Goal: Task Accomplishment & Management: Complete application form

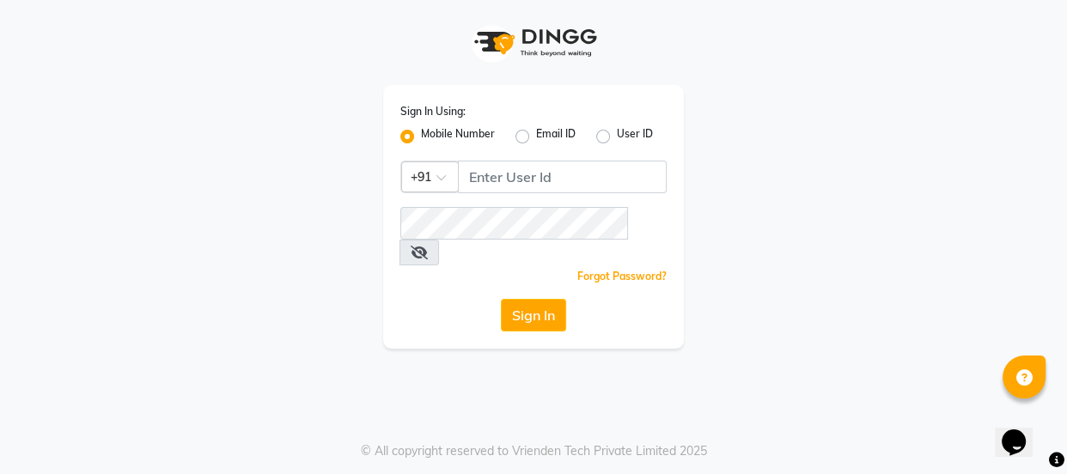
click at [497, 157] on div "Sign In Using: Mobile Number Email ID User ID Country Code × +91 Remember me Fo…" at bounding box center [533, 217] width 301 height 264
click at [497, 172] on input "Username" at bounding box center [562, 177] width 209 height 33
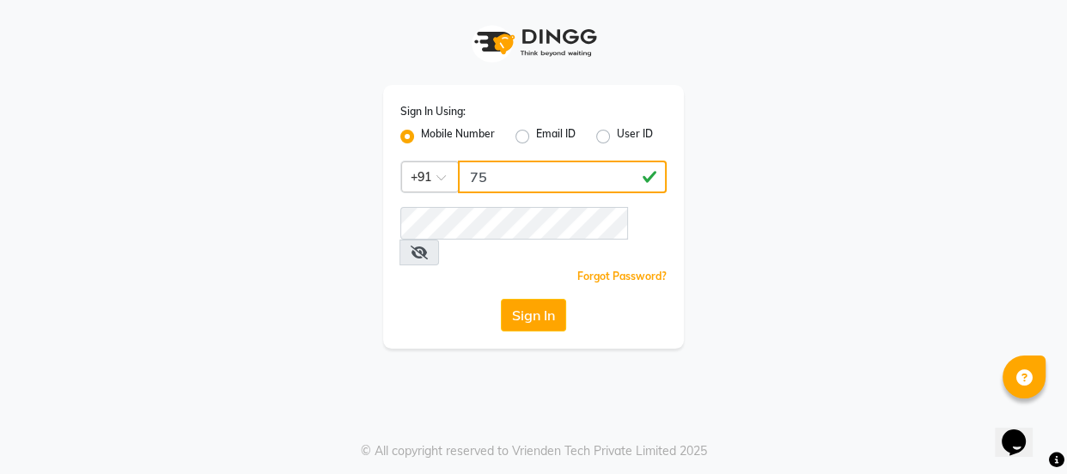
type input "7"
click at [537, 180] on input "7506797294" at bounding box center [562, 177] width 209 height 33
type input "7506797294"
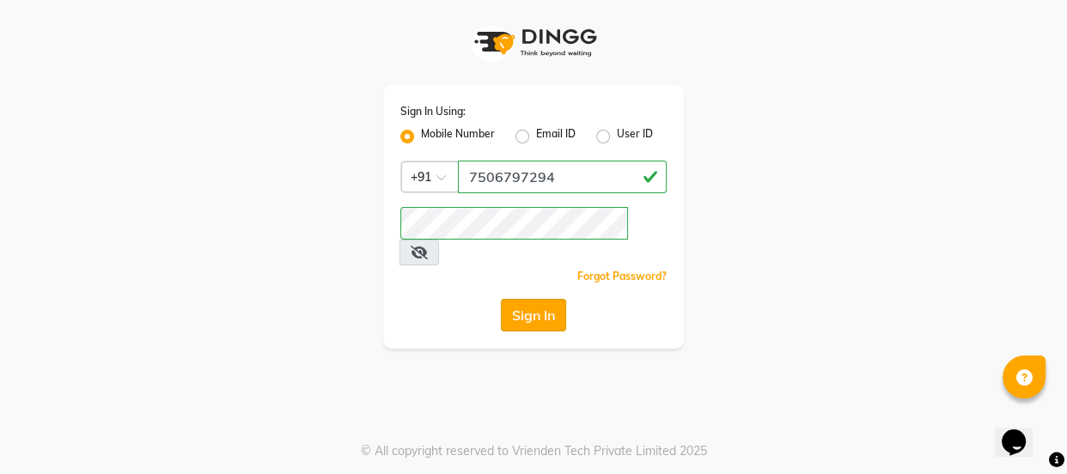
click at [553, 301] on button "Sign In" at bounding box center [533, 315] width 65 height 33
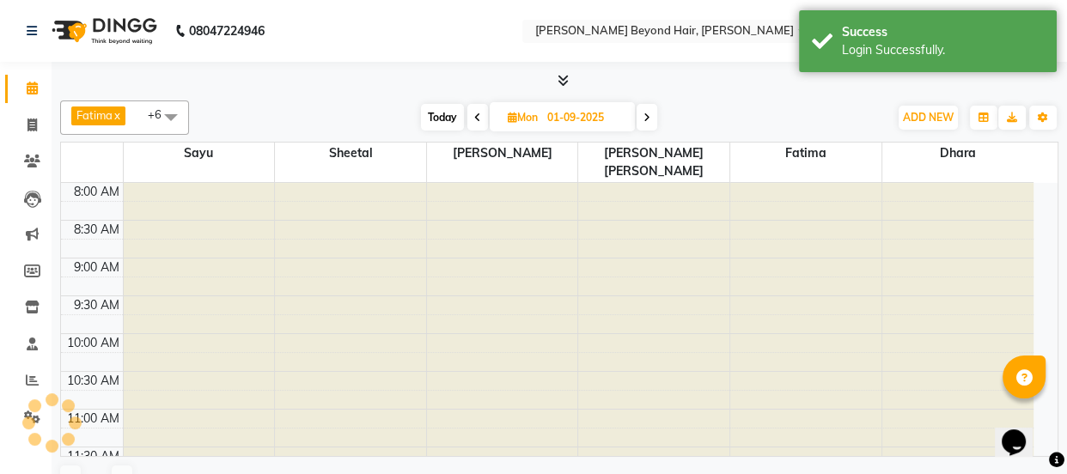
select select "en"
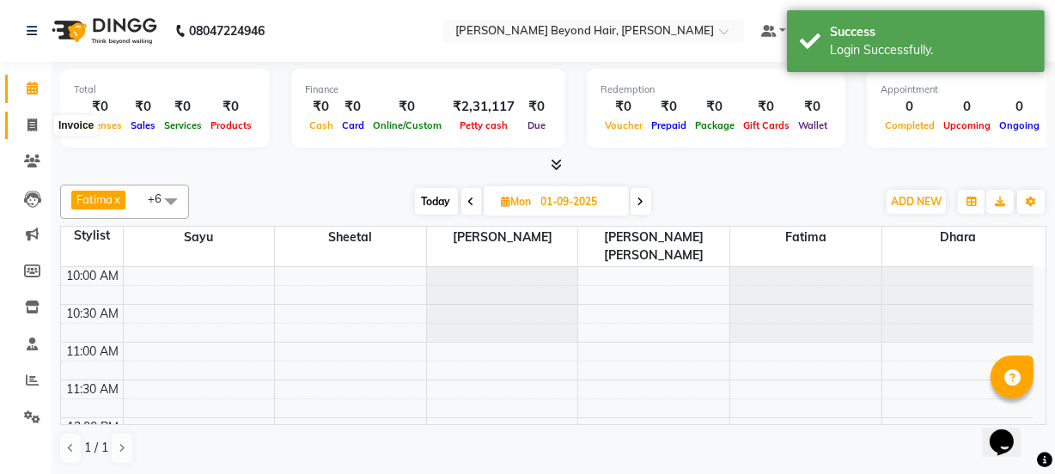
click at [34, 126] on icon at bounding box center [31, 125] width 9 height 13
select select "service"
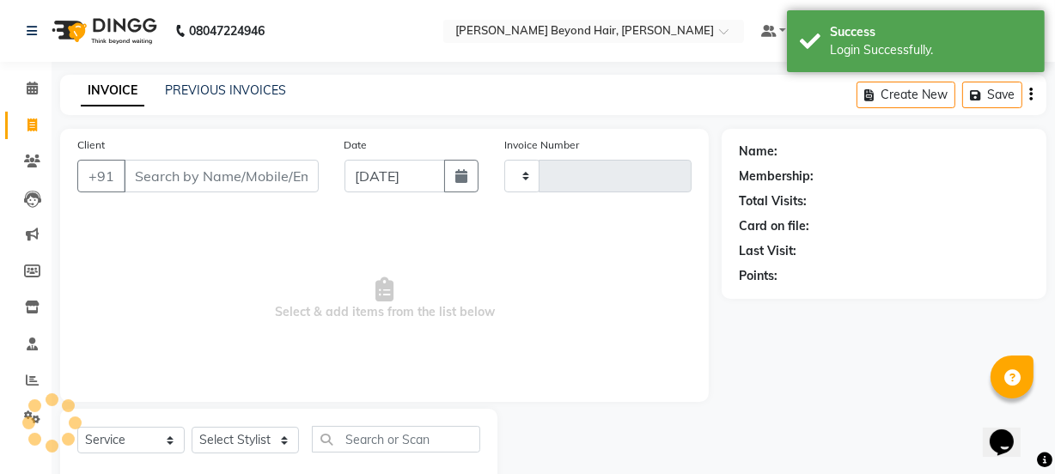
click at [221, 171] on input "Client" at bounding box center [221, 176] width 195 height 33
type input "z"
type input "1055"
select select "6352"
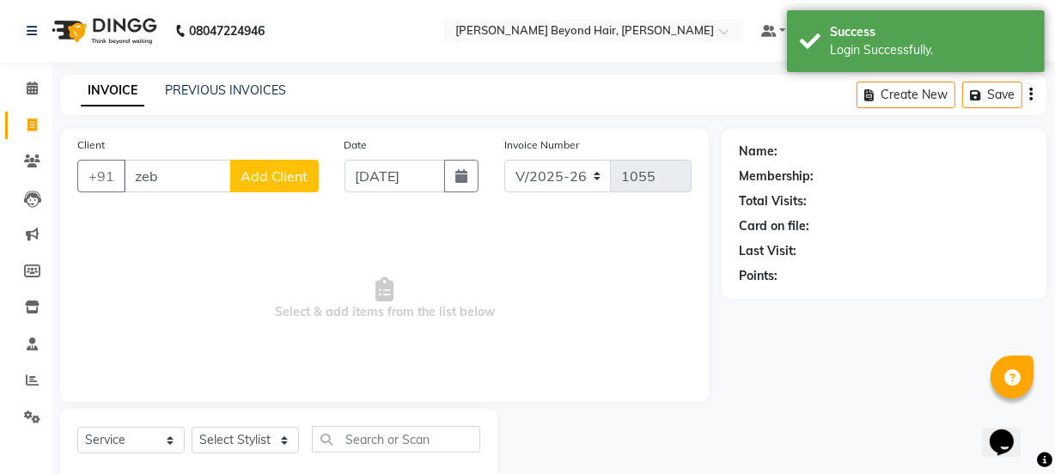
type input "zeba"
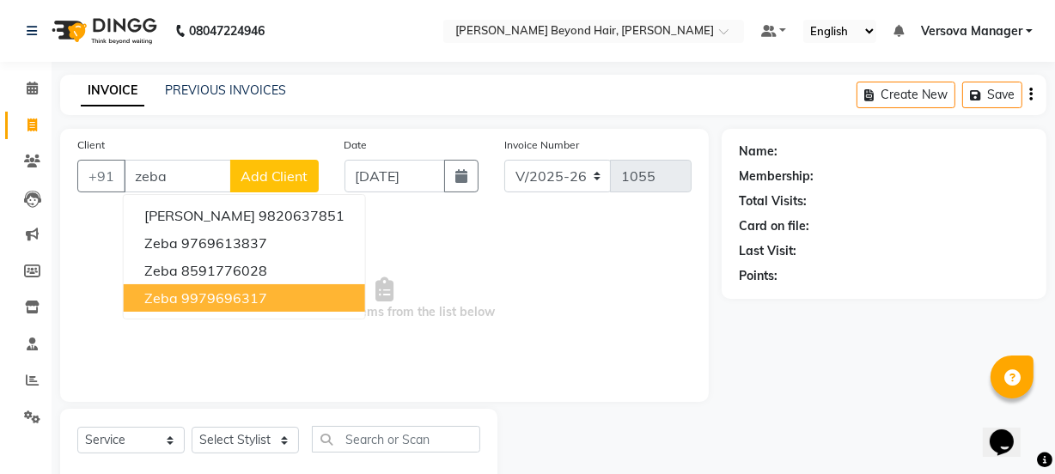
select select "48071"
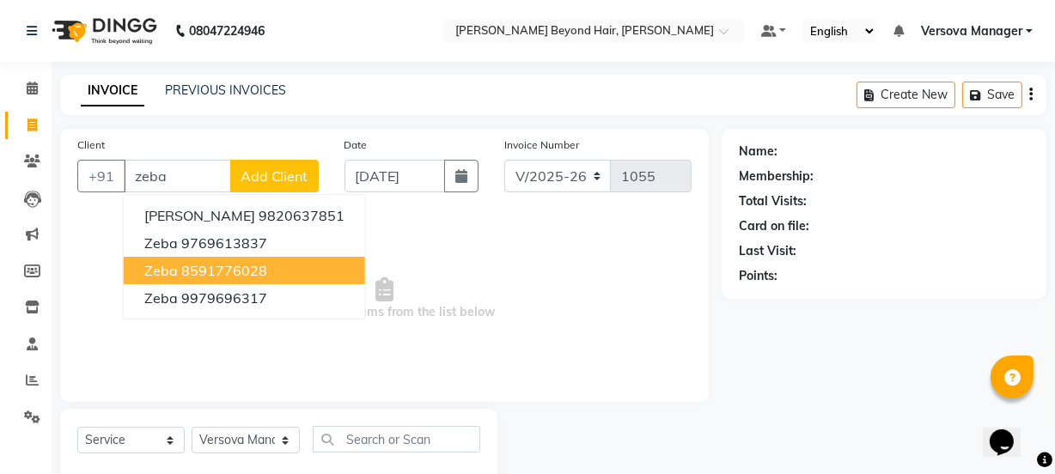
click at [220, 275] on ngb-highlight "8591776028" at bounding box center [224, 270] width 86 height 17
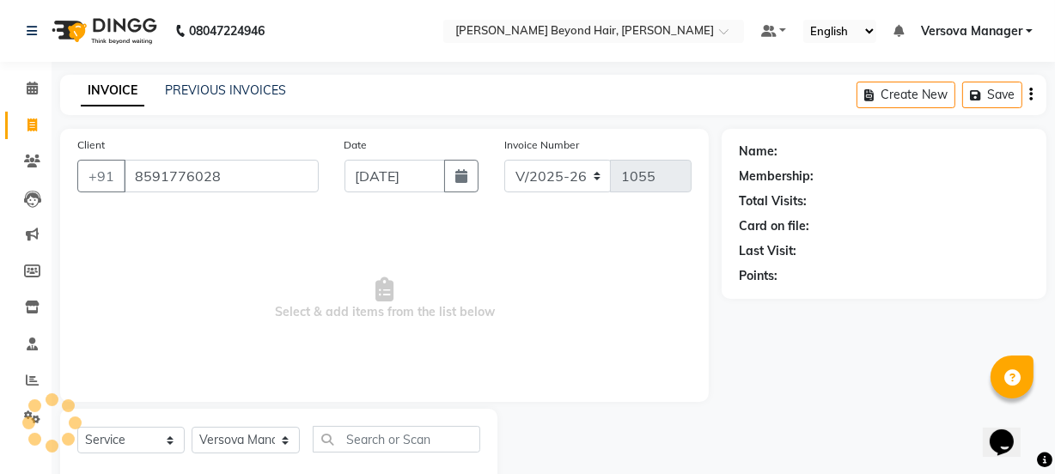
type input "8591776028"
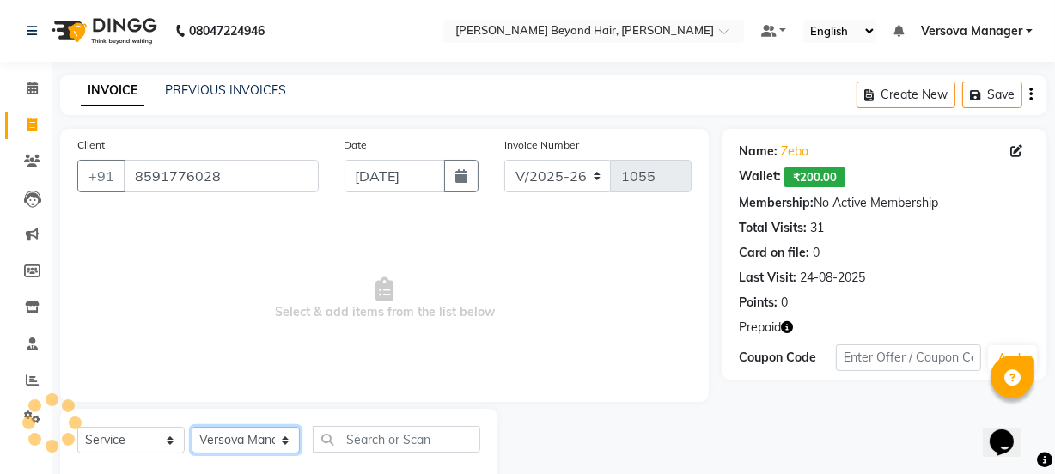
click at [270, 442] on select "Select Stylist ADMIN [PERSON_NAME] [PERSON_NAME] [PERSON_NAME] [PERSON_NAME] [P…" at bounding box center [246, 440] width 108 height 27
select select "59568"
click at [192, 427] on select "Select Stylist ADMIN [PERSON_NAME] [PERSON_NAME] [PERSON_NAME] [PERSON_NAME] [P…" at bounding box center [246, 440] width 108 height 27
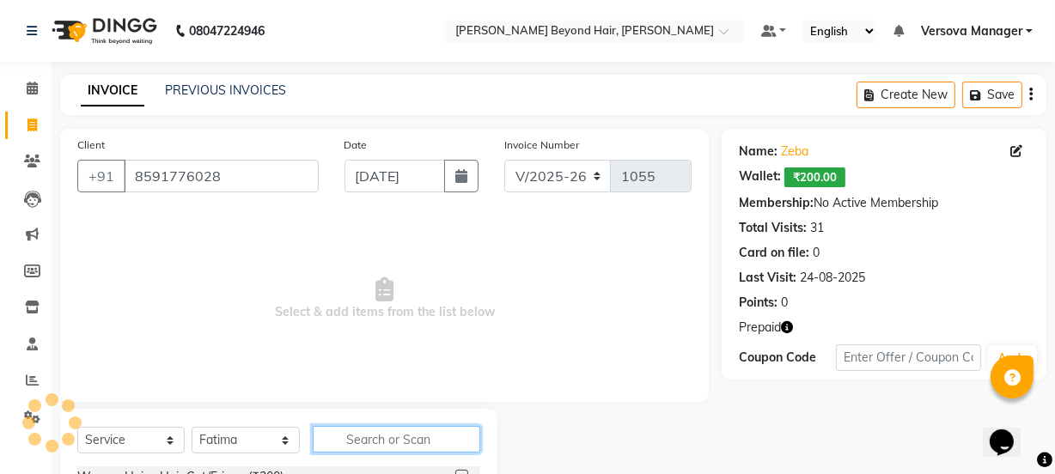
click at [355, 451] on input "text" at bounding box center [396, 439] width 167 height 27
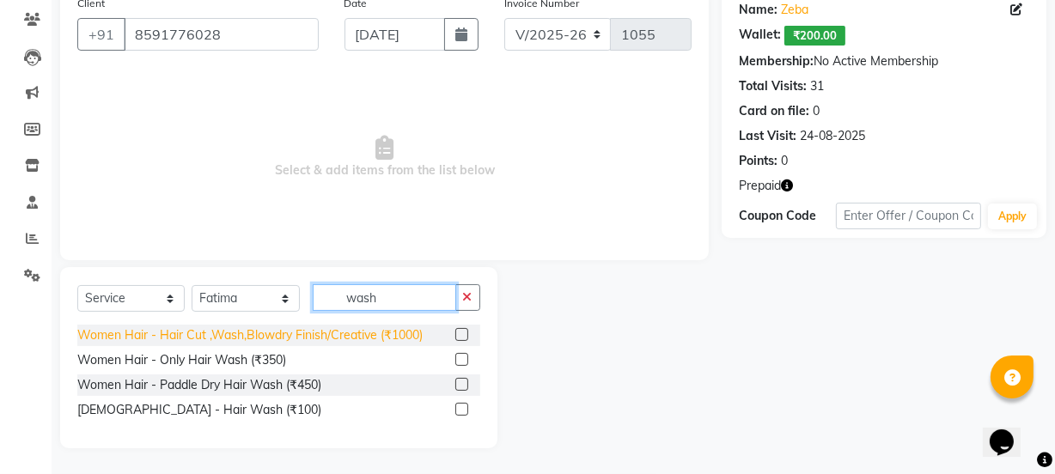
type input "wash"
click at [411, 335] on div "Women Hair - Hair Cut ,Wash,Blowdry Finish/Creative (₹1000)" at bounding box center [249, 336] width 345 height 18
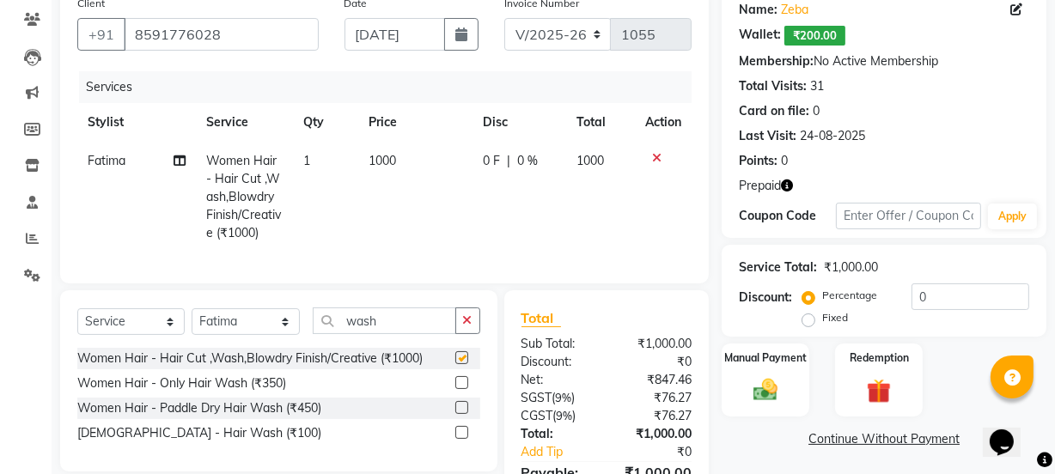
checkbox input "false"
drag, startPoint x: 472, startPoint y: 322, endPoint x: 462, endPoint y: 327, distance: 10.4
click at [472, 323] on button "button" at bounding box center [467, 321] width 25 height 27
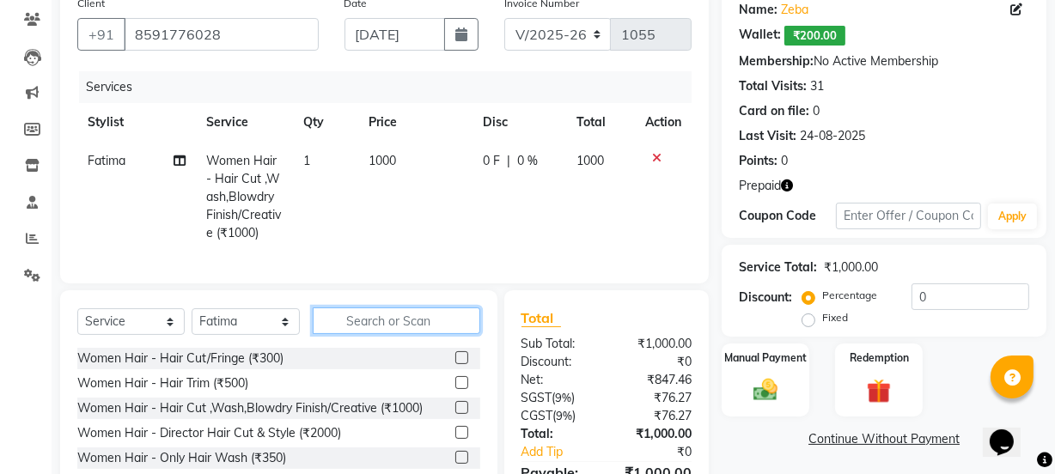
click at [440, 334] on input "text" at bounding box center [396, 321] width 167 height 27
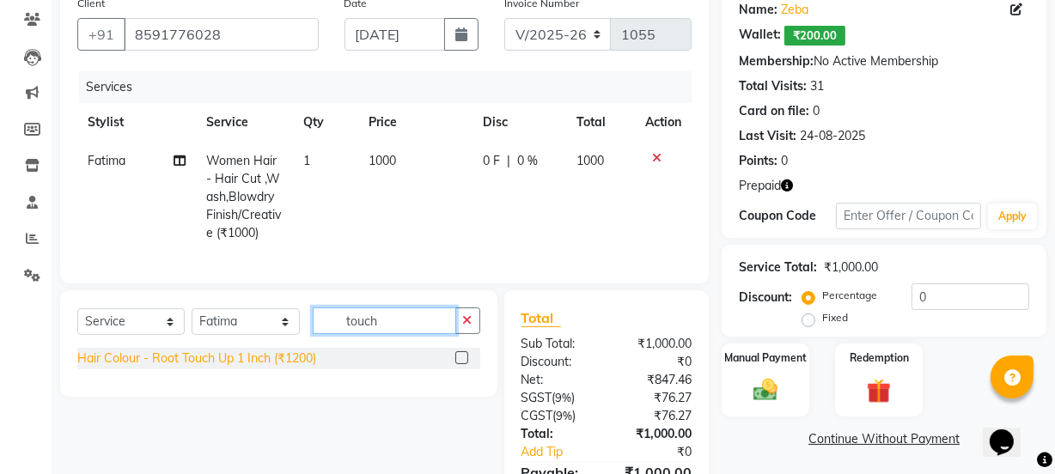
type input "touch"
click at [301, 368] on div "Hair Colour - Root Touch Up 1 Inch (₹1200)" at bounding box center [196, 359] width 239 height 18
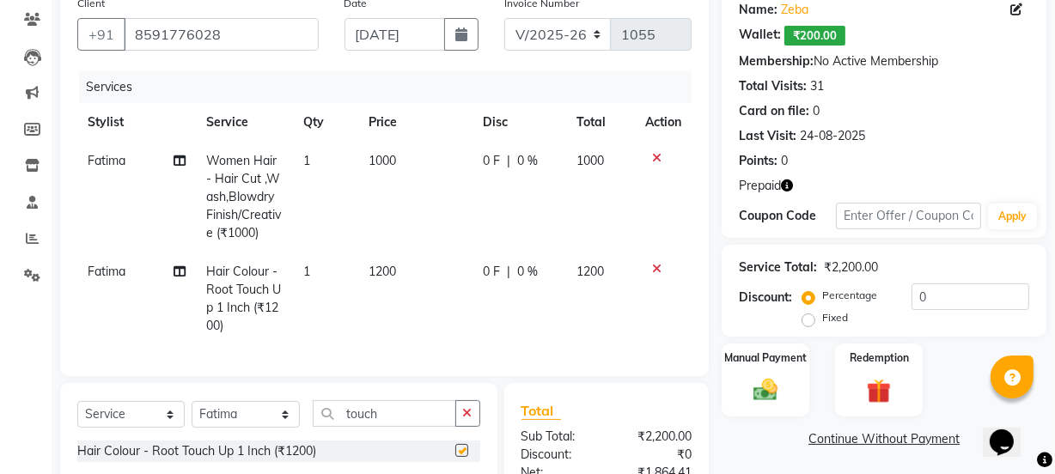
checkbox input "false"
click at [461, 423] on button "button" at bounding box center [467, 413] width 25 height 27
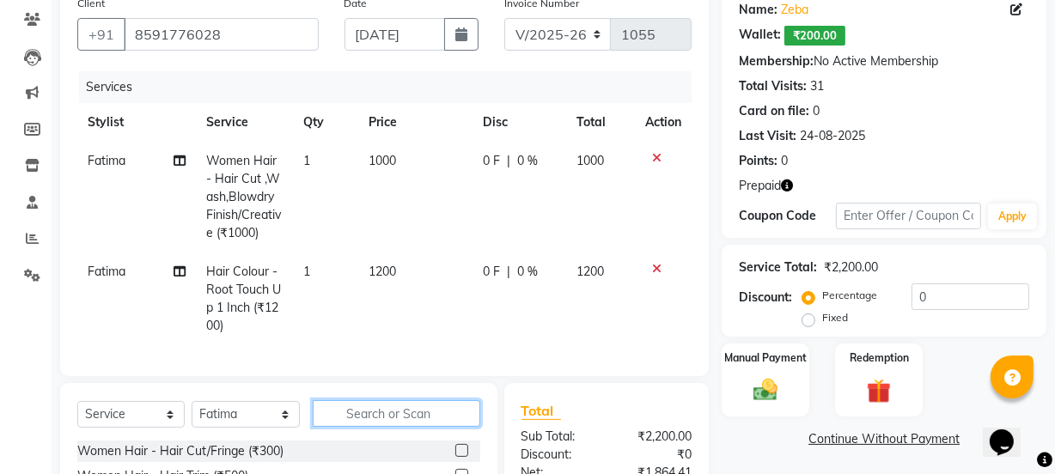
click at [365, 427] on input "text" at bounding box center [396, 413] width 167 height 27
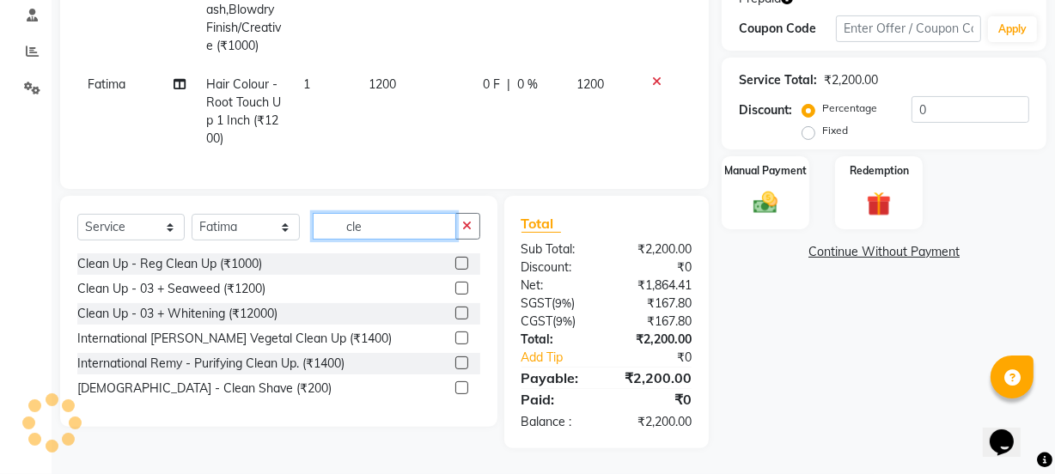
type input "cle"
click at [787, 309] on div "Name: [PERSON_NAME]: ₹200.00 Membership: No Active Membership Total Visits: 31 …" at bounding box center [891, 124] width 338 height 649
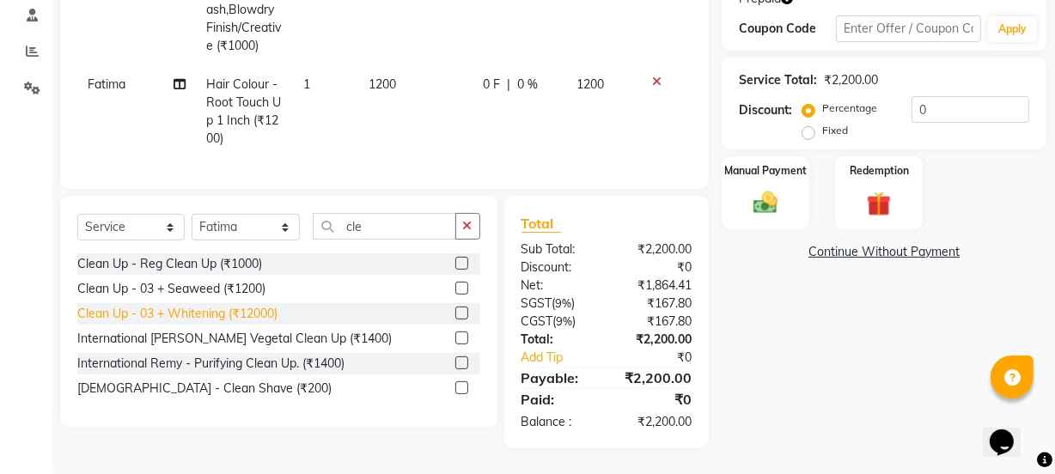
click at [260, 318] on div "Clean Up - 03 + Whitening (₹12000)" at bounding box center [177, 314] width 200 height 18
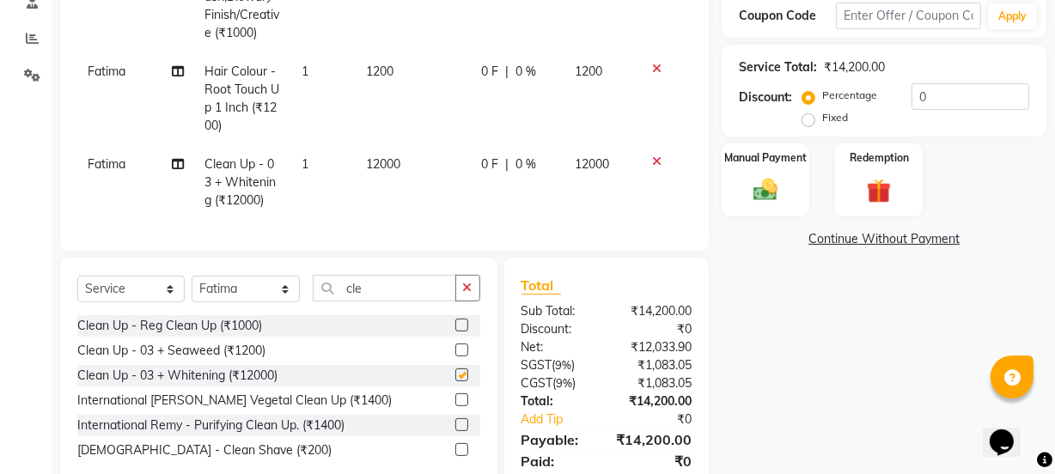
checkbox input "false"
click at [405, 162] on td "12000" at bounding box center [413, 182] width 115 height 75
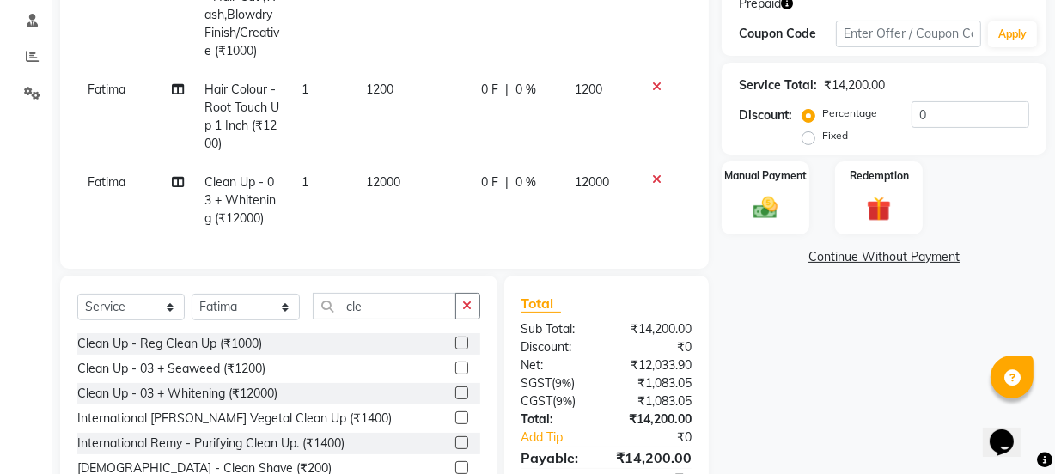
select select "59568"
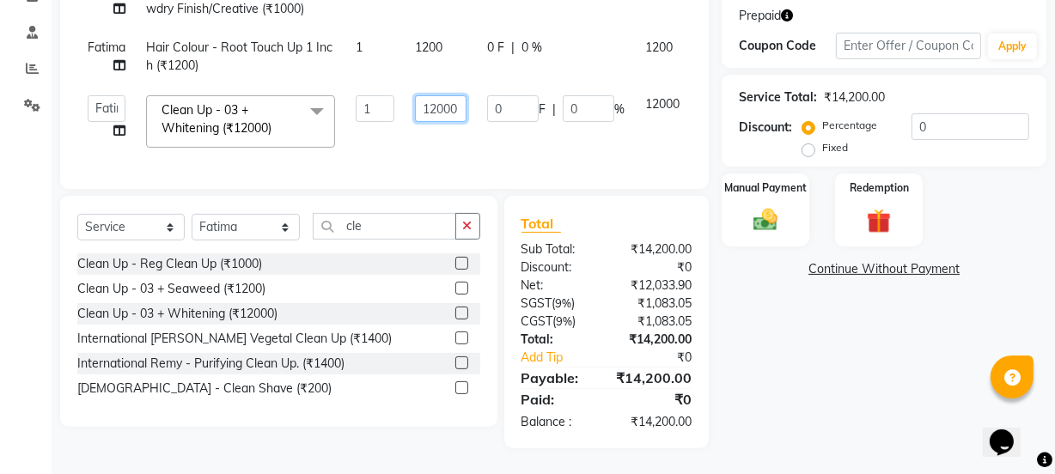
drag, startPoint x: 451, startPoint y: 95, endPoint x: 420, endPoint y: 94, distance: 30.9
click at [420, 95] on input "12000" at bounding box center [441, 108] width 52 height 27
type input "1800"
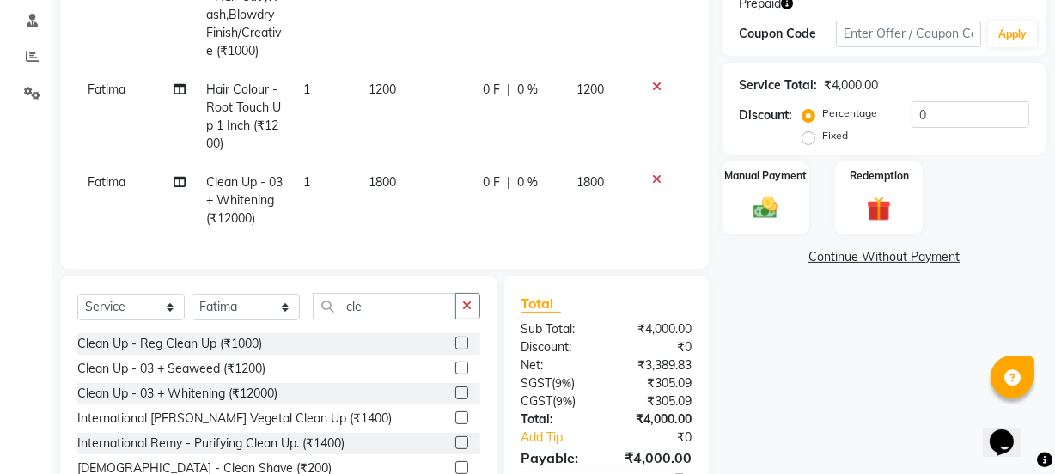
click at [453, 131] on tbody "Fatima Women Hair - Hair Cut ,Wash,Blowdry Finish/Creative (₹1000) 1 1000 0 F |…" at bounding box center [384, 99] width 614 height 278
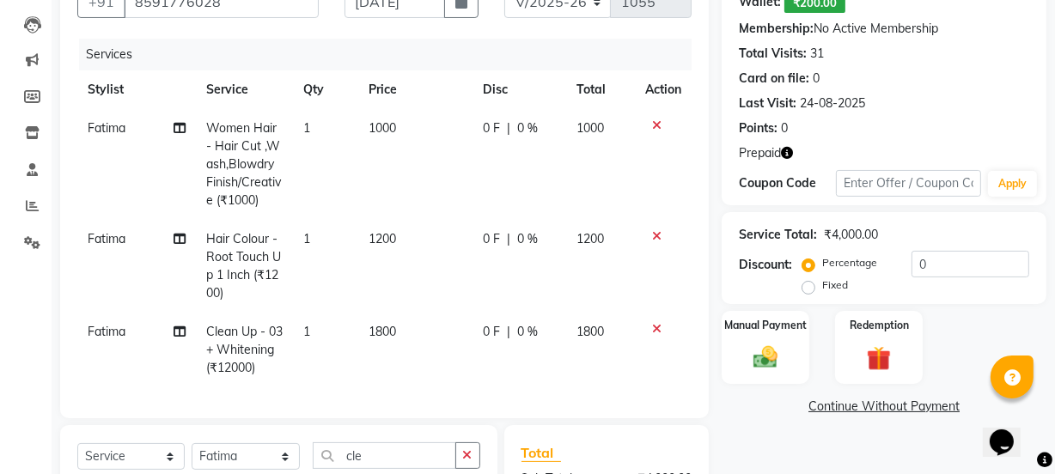
scroll to position [168, 0]
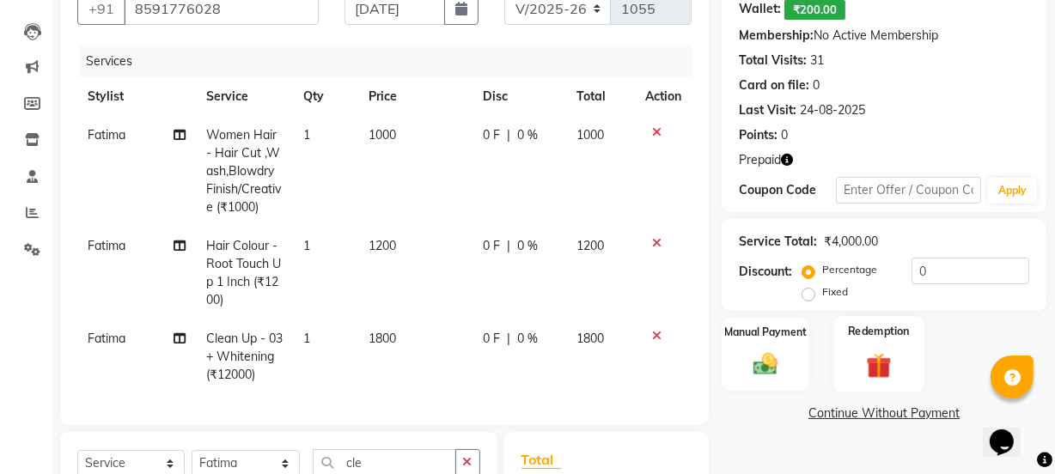
click at [853, 363] on div "Redemption" at bounding box center [879, 354] width 91 height 76
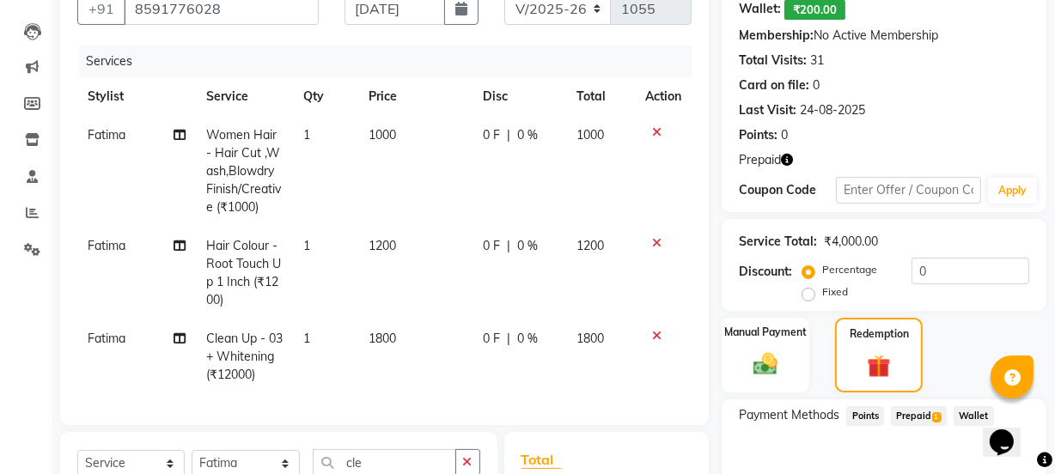
scroll to position [246, 0]
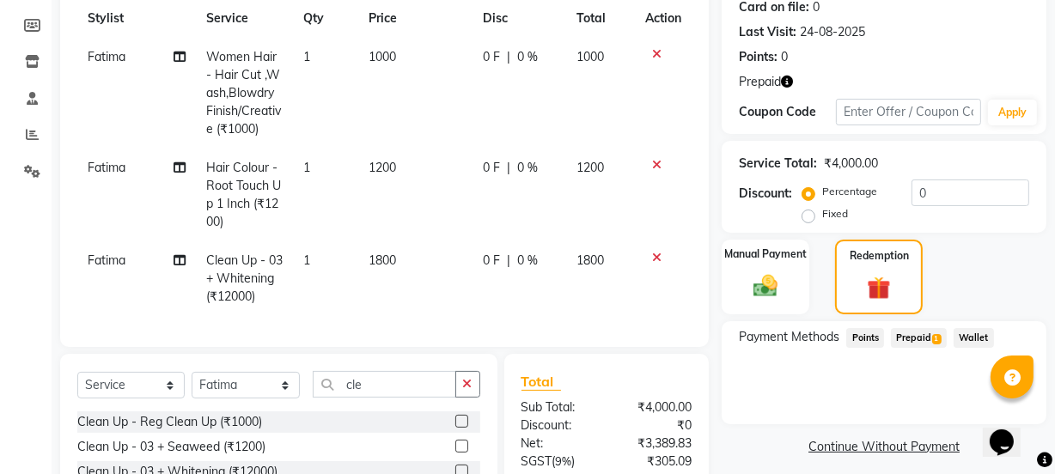
click at [912, 344] on span "Prepaid 1" at bounding box center [919, 338] width 56 height 20
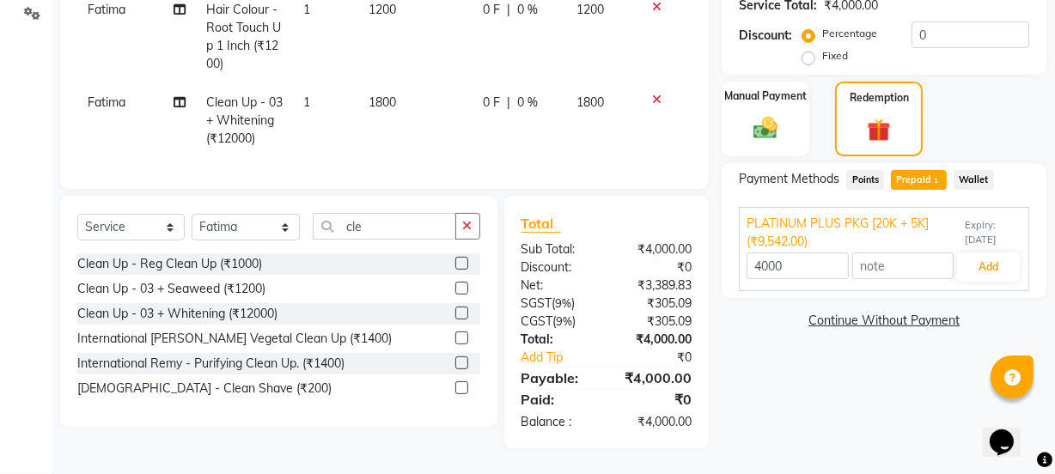
scroll to position [416, 0]
click at [995, 261] on button "Add" at bounding box center [988, 267] width 63 height 29
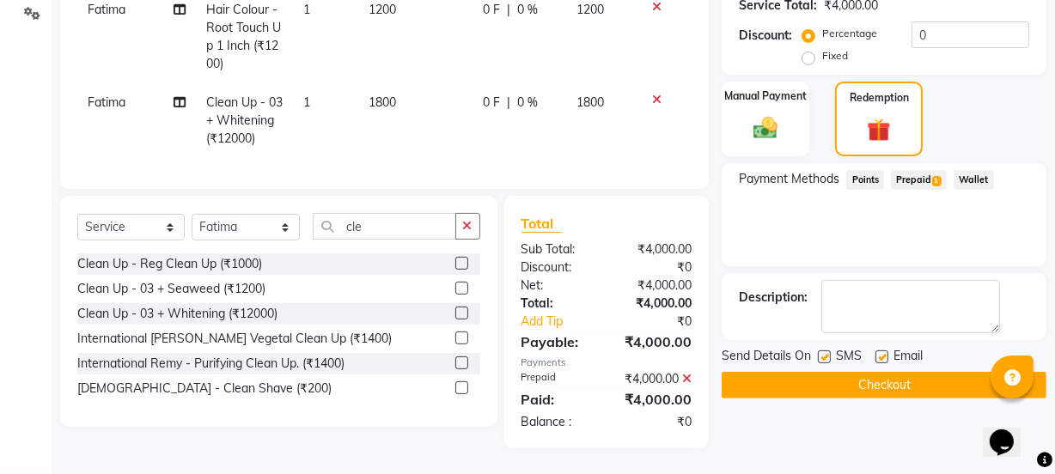
scroll to position [415, 0]
click at [831, 372] on button "Checkout" at bounding box center [884, 385] width 325 height 27
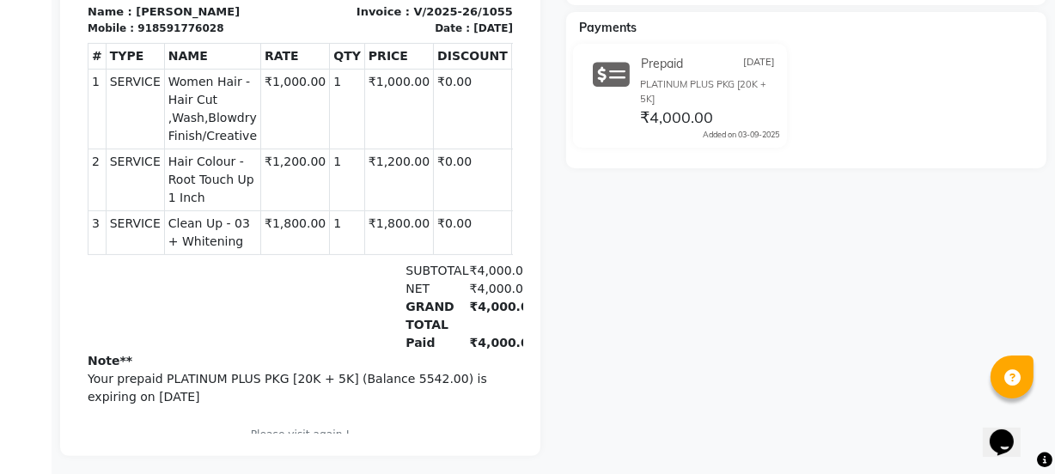
scroll to position [450, 0]
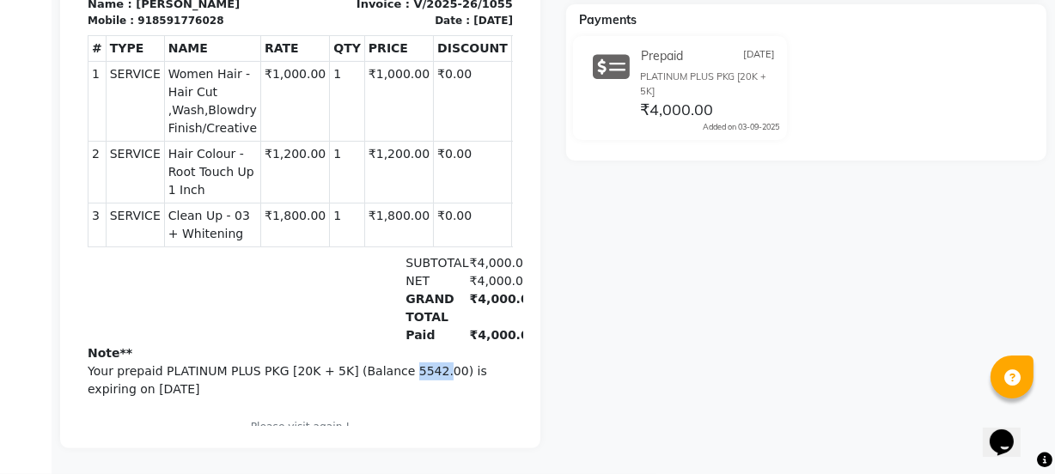
drag, startPoint x: 380, startPoint y: 325, endPoint x: 411, endPoint y: 328, distance: 31.1
click at [411, 363] on p "Your prepaid PLATINUM PLUS PKG [20K + 5K] (Balance 5542.00) is expiring on [DAT…" at bounding box center [299, 381] width 425 height 36
copy p "5542."
click at [671, 276] on div "Zeba Prebook Payment Received Download Print Email Invoice Send Message Feedbac…" at bounding box center [806, 75] width 506 height 747
click at [369, 363] on p "Your prepaid PLATINUM PLUS PKG [20K + 5K] (Balance 5542.00) is expiring on [DAT…" at bounding box center [299, 381] width 425 height 36
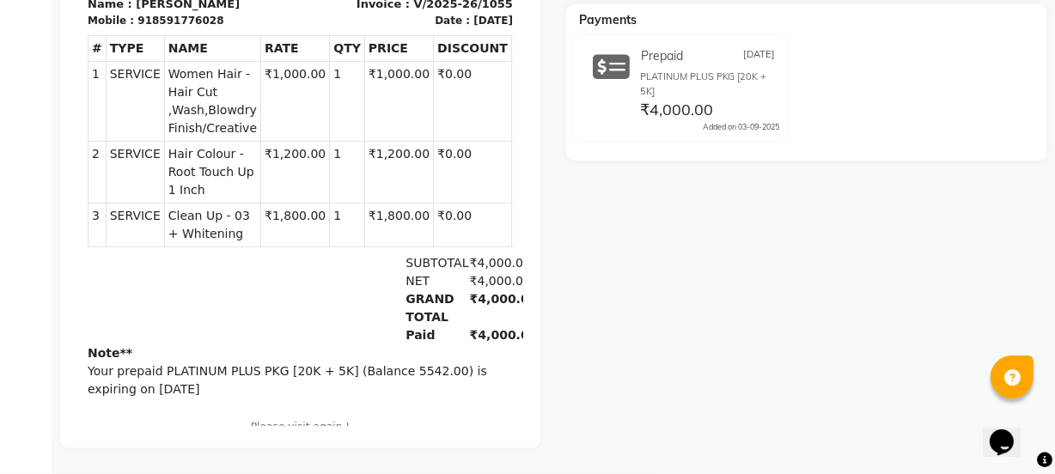
click at [369, 363] on p "Your prepaid PLATINUM PLUS PKG [20K + 5K] (Balance 5542.00) is expiring on [DAT…" at bounding box center [299, 381] width 425 height 36
drag, startPoint x: 378, startPoint y: 323, endPoint x: 403, endPoint y: 325, distance: 25.0
click at [403, 363] on p "Your prepaid PLATINUM PLUS PKG [20K + 5K] (Balance 5542.00) is expiring on [DAT…" at bounding box center [299, 381] width 425 height 36
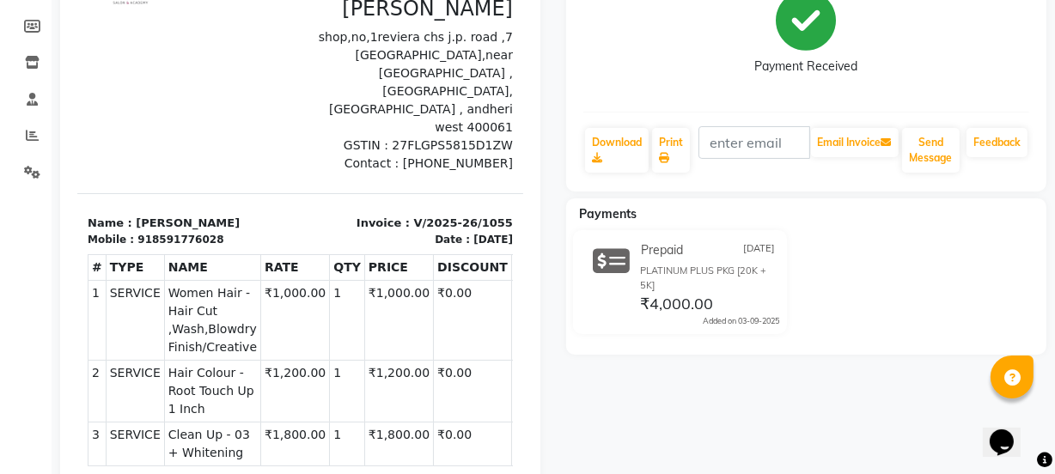
scroll to position [390, 0]
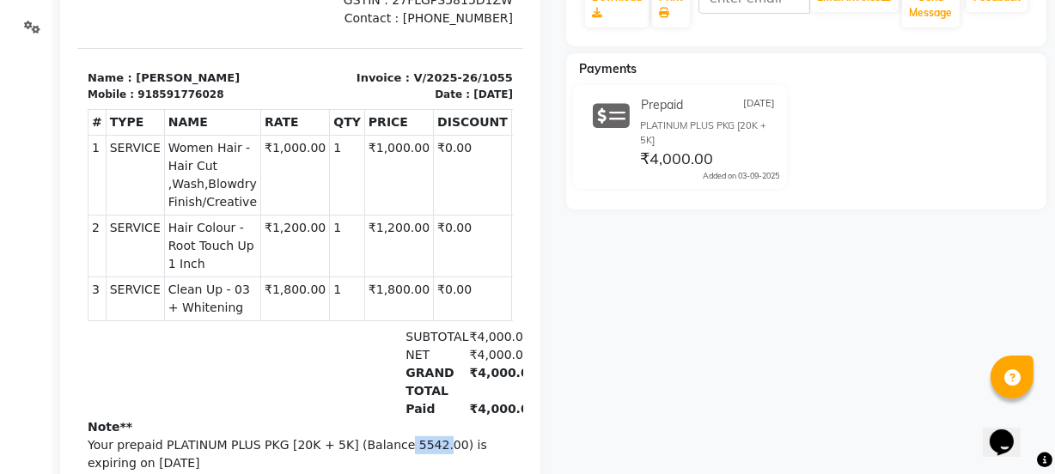
drag, startPoint x: 377, startPoint y: 394, endPoint x: 407, endPoint y: 394, distance: 30.1
click at [407, 437] on p "Your prepaid PLATINUM PLUS PKG [20K + 5K] (Balance 5542.00) is expiring on [DAT…" at bounding box center [299, 455] width 425 height 36
copy p "5542."
click at [393, 437] on p "Your prepaid PLATINUM PLUS PKG [20K + 5K] (Balance 5542.00) is expiring on [DAT…" at bounding box center [299, 455] width 425 height 36
drag, startPoint x: 393, startPoint y: 398, endPoint x: 318, endPoint y: 305, distance: 119.2
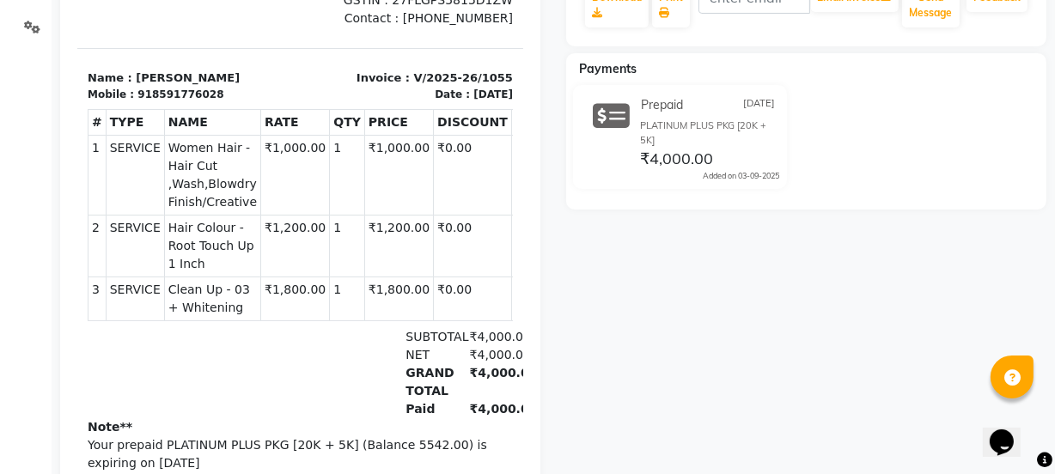
click at [318, 347] on div "NET ₹4,000.00" at bounding box center [370, 356] width 304 height 18
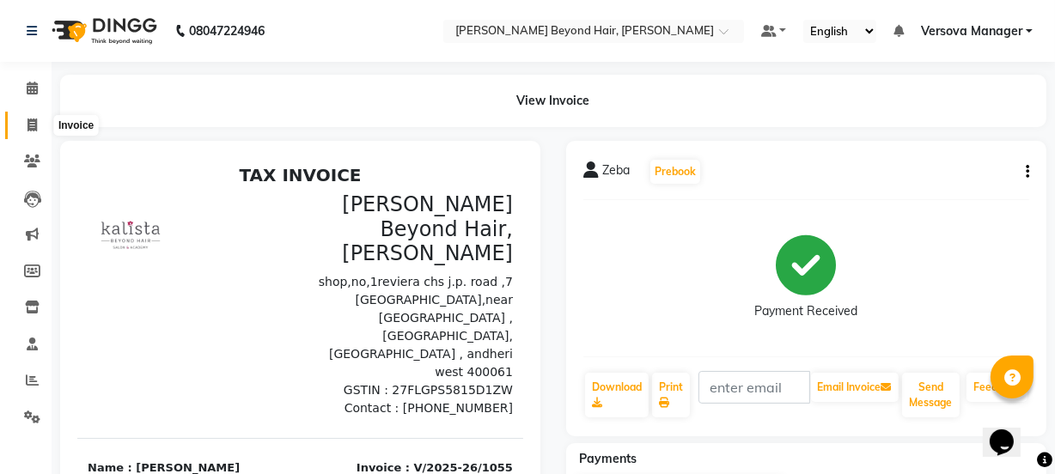
click at [34, 130] on icon at bounding box center [31, 125] width 9 height 13
select select "service"
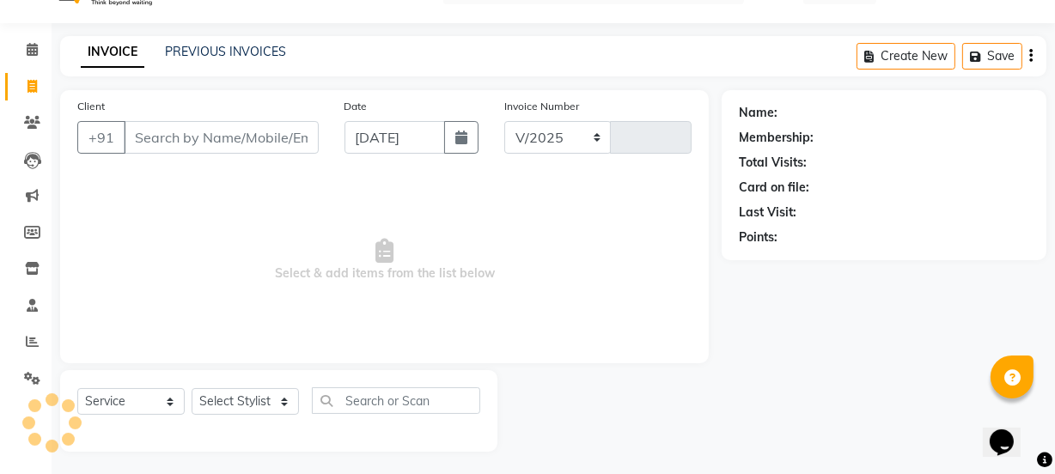
select select "6352"
type input "1056"
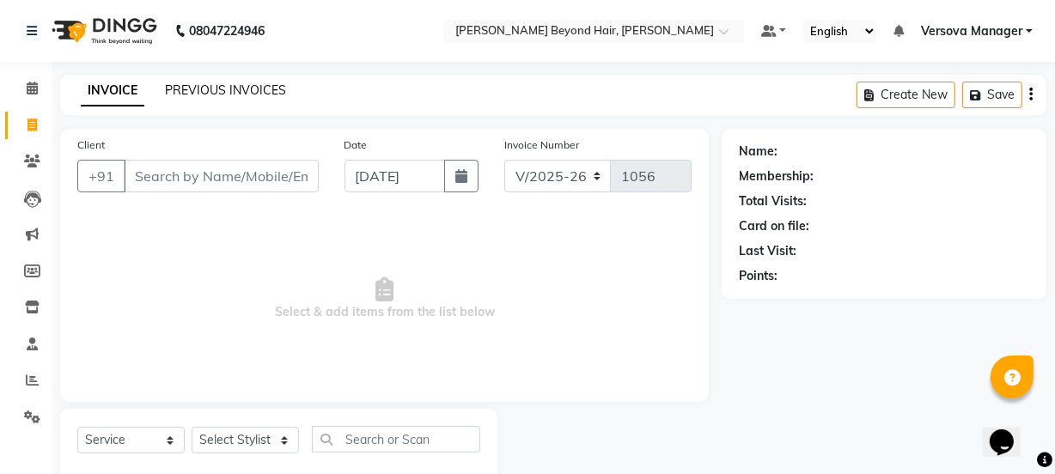
select select "48071"
click at [222, 87] on link "PREVIOUS INVOICES" at bounding box center [225, 89] width 121 height 15
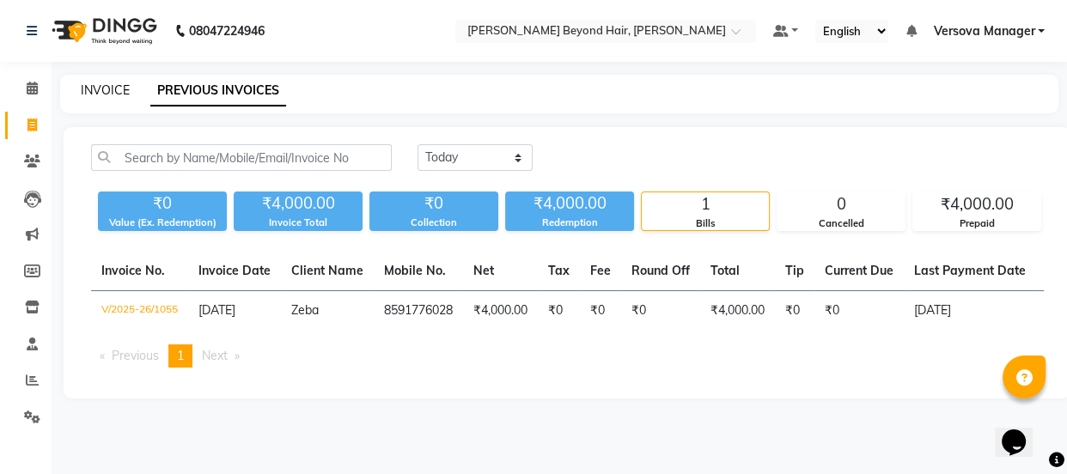
click at [120, 90] on link "INVOICE" at bounding box center [105, 89] width 49 height 15
select select "6352"
select select "service"
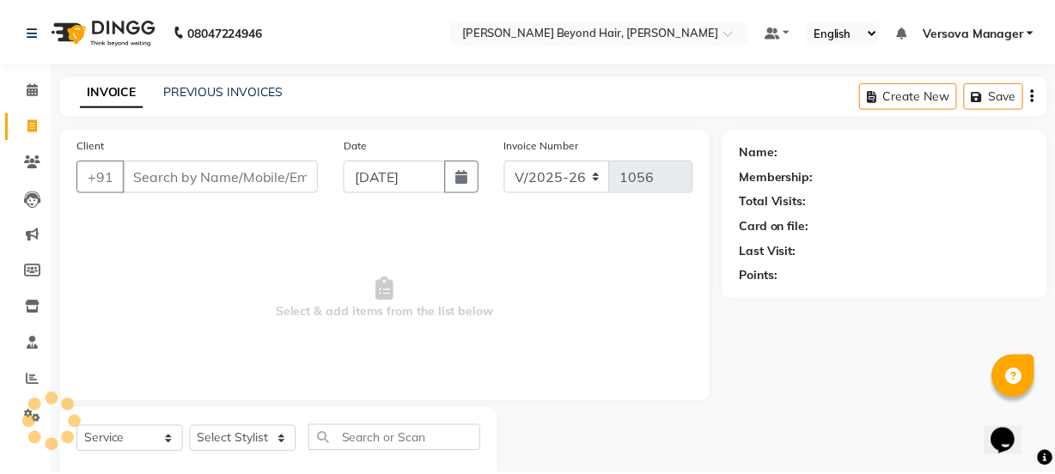
scroll to position [43, 0]
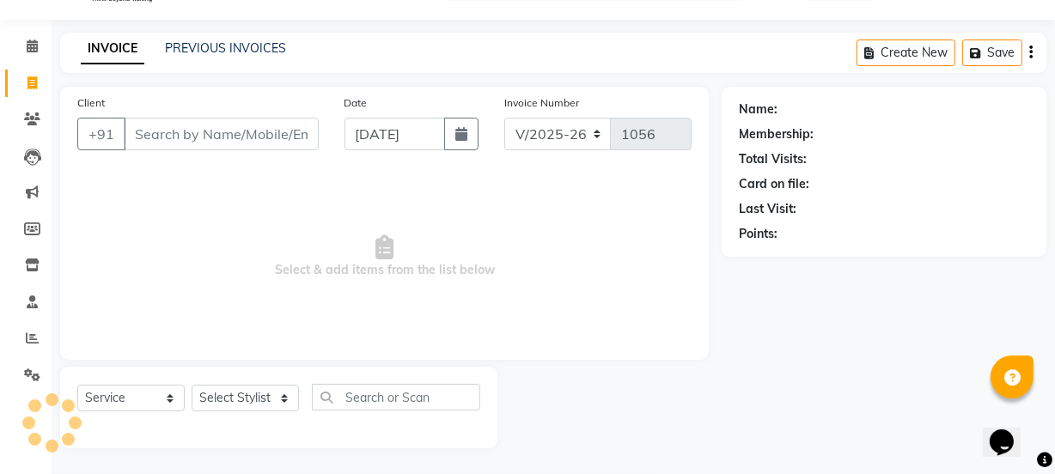
select select "48071"
click at [34, 94] on link "Invoice" at bounding box center [25, 84] width 41 height 28
select select "service"
select select "6352"
type input "1056"
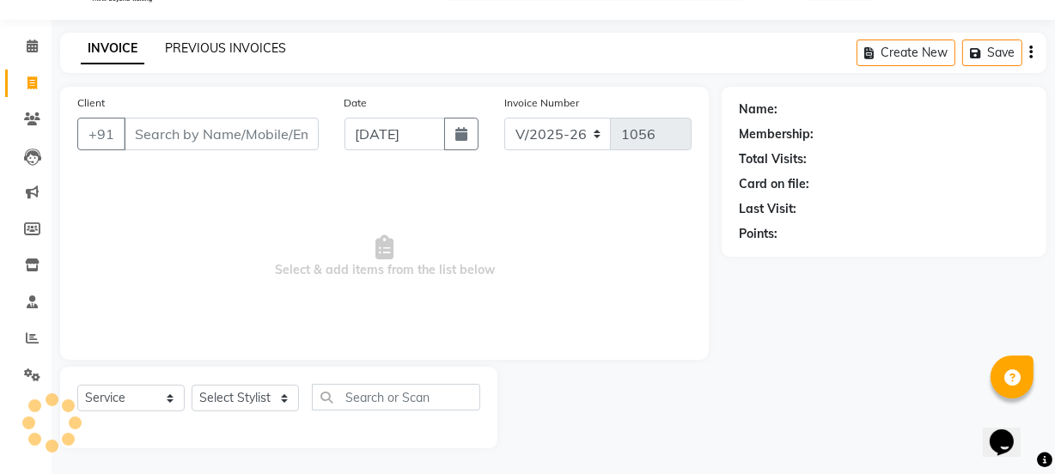
click at [211, 51] on link "PREVIOUS INVOICES" at bounding box center [225, 47] width 121 height 15
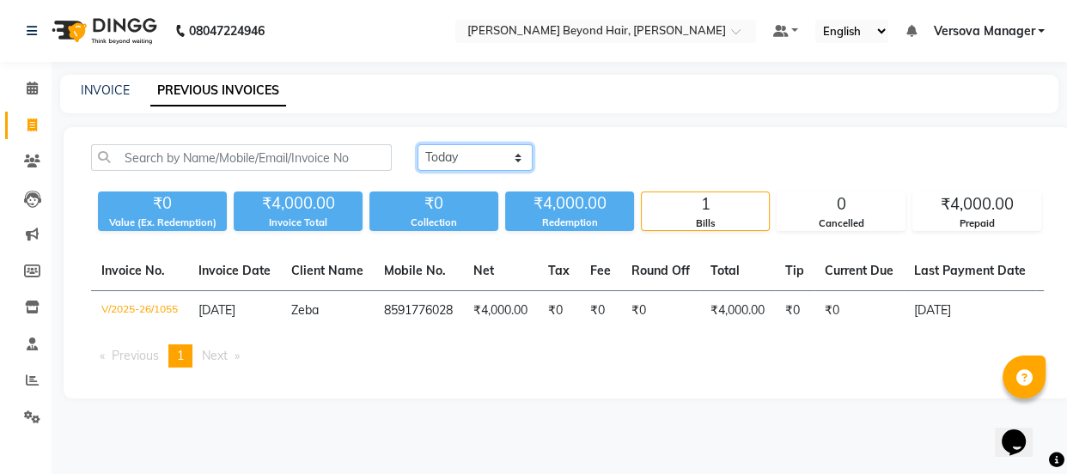
click at [472, 164] on select "[DATE] [DATE] Custom Range" at bounding box center [475, 157] width 115 height 27
click at [325, 107] on div "INVOICE PREVIOUS INVOICES" at bounding box center [559, 94] width 999 height 39
drag, startPoint x: 457, startPoint y: 150, endPoint x: 456, endPoint y: 160, distance: 9.5
click at [457, 150] on select "[DATE] [DATE] Custom Range" at bounding box center [475, 157] width 115 height 27
select select "range"
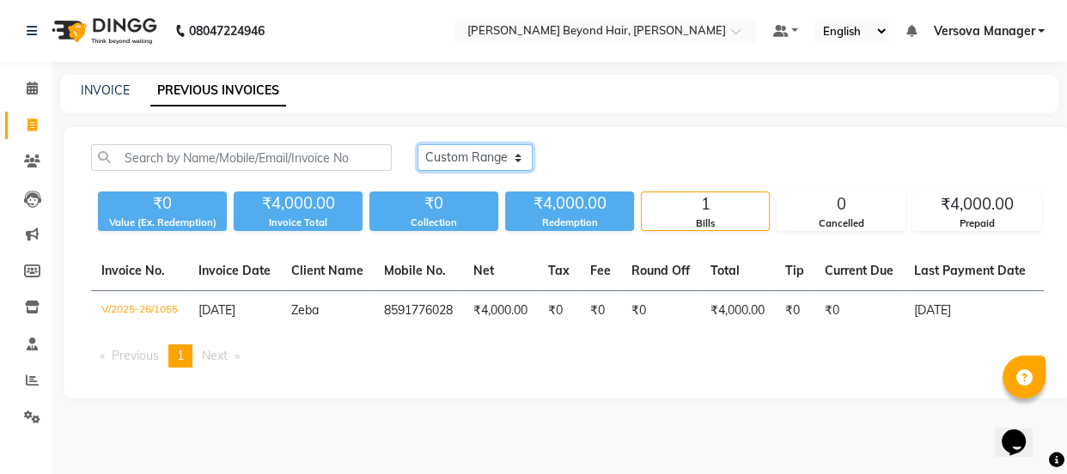
click at [418, 144] on select "[DATE] [DATE] Custom Range" at bounding box center [475, 157] width 115 height 27
click at [102, 89] on link "INVOICE" at bounding box center [105, 89] width 49 height 15
select select "service"
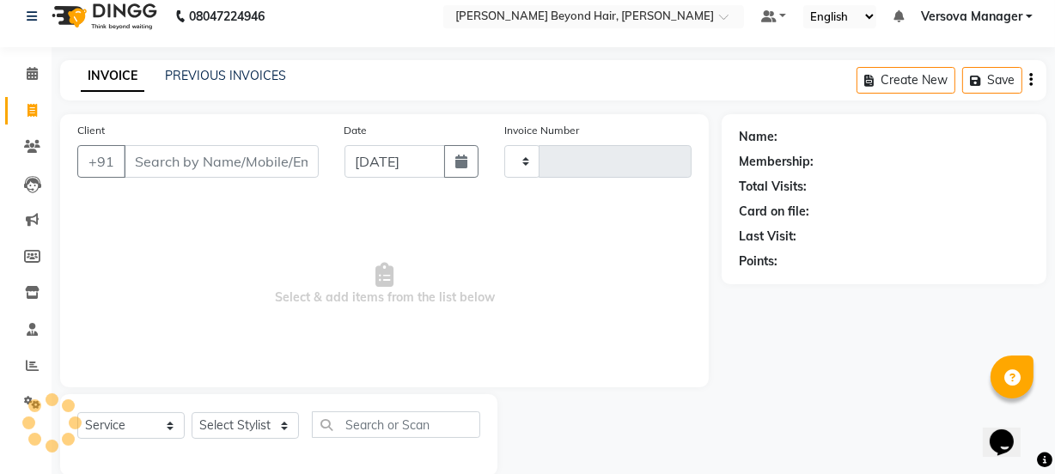
scroll to position [43, 0]
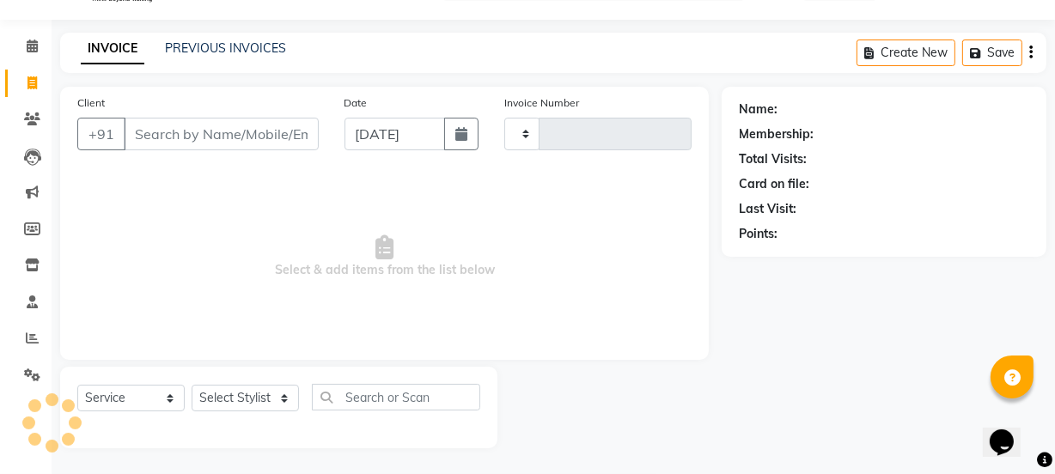
type input "1056"
select select "6352"
click at [278, 142] on input "Client" at bounding box center [221, 134] width 195 height 33
select select "48071"
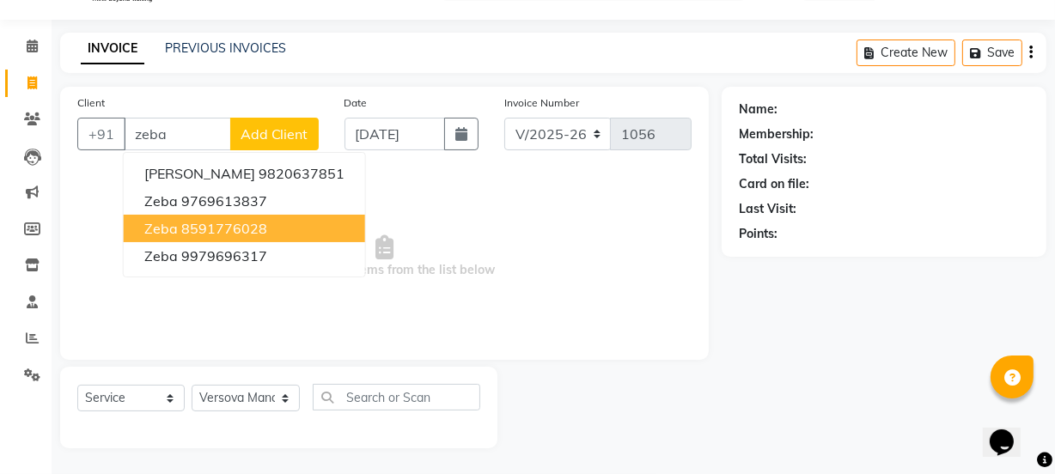
click at [217, 228] on ngb-highlight "8591776028" at bounding box center [224, 228] width 86 height 17
type input "8591776028"
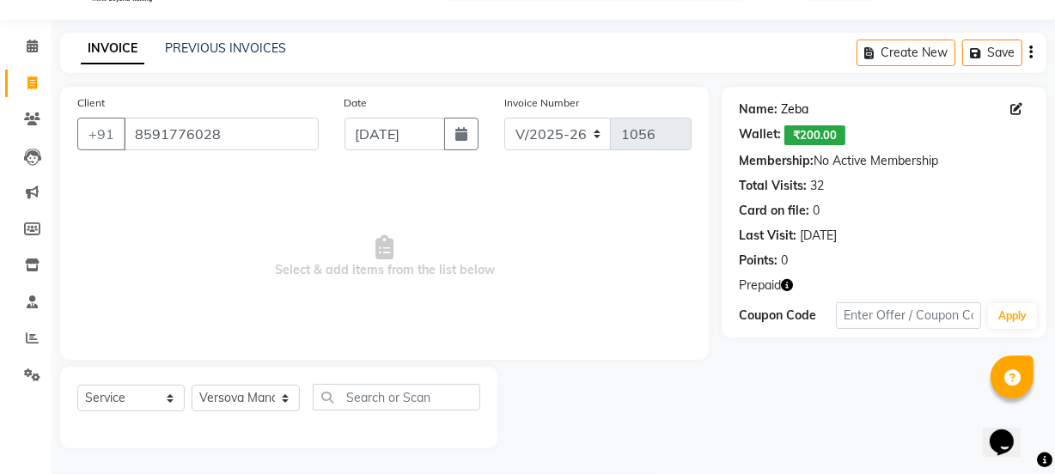
click at [790, 110] on link "Zeba" at bounding box center [794, 110] width 27 height 18
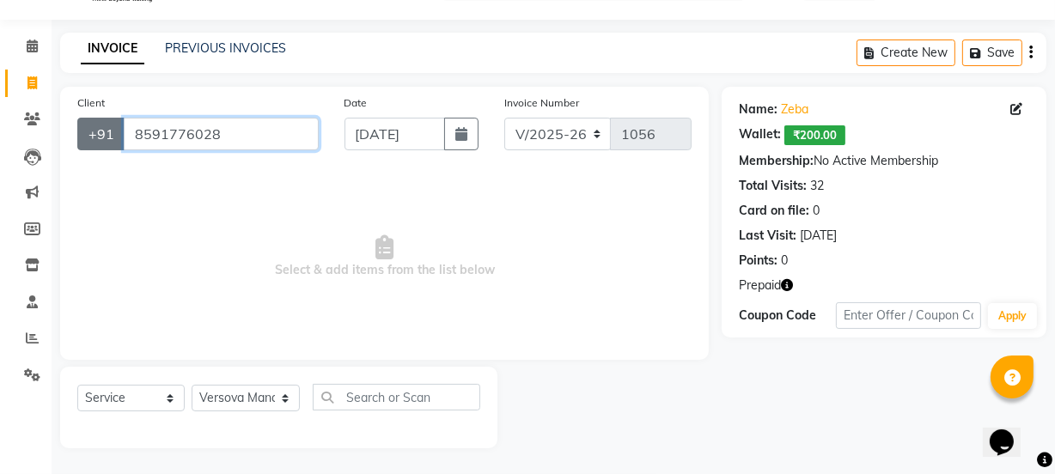
drag, startPoint x: 281, startPoint y: 137, endPoint x: 111, endPoint y: 145, distance: 170.3
click at [111, 145] on div "[PHONE_NUMBER]" at bounding box center [197, 134] width 241 height 33
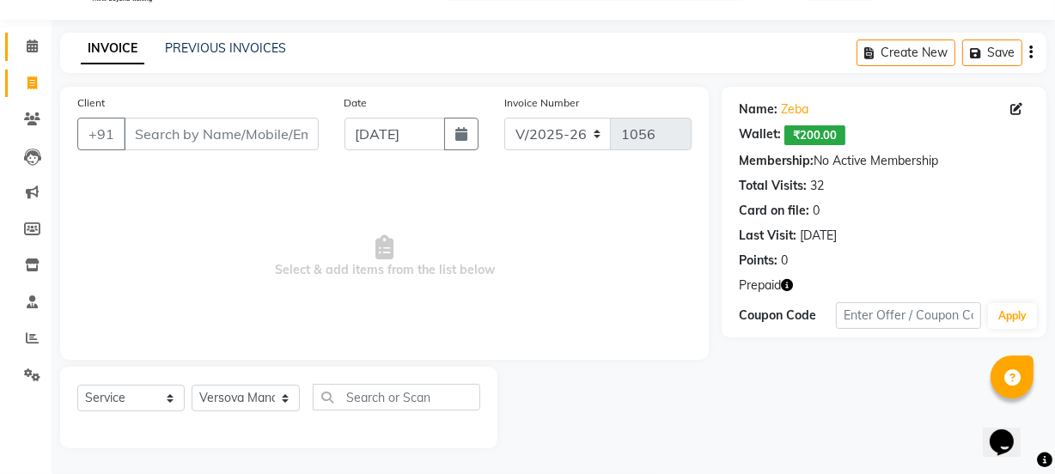
click at [38, 51] on span at bounding box center [32, 47] width 30 height 20
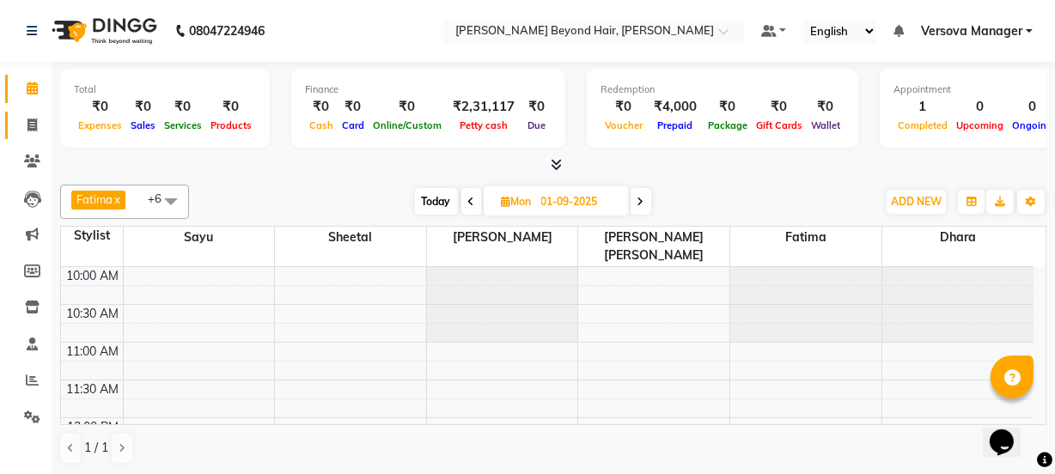
click at [39, 124] on span at bounding box center [32, 126] width 30 height 20
select select "service"
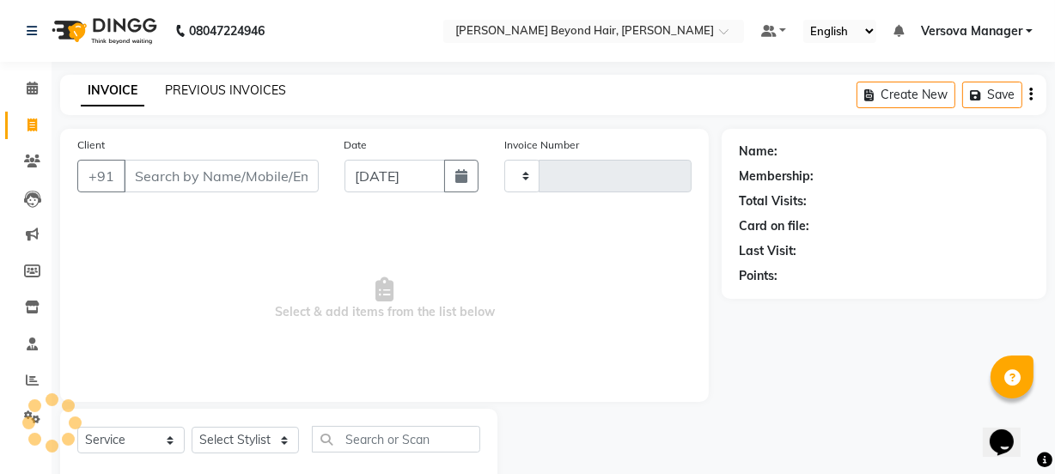
type input "1056"
select select "6352"
select select "48071"
click at [224, 92] on link "PREVIOUS INVOICES" at bounding box center [225, 89] width 121 height 15
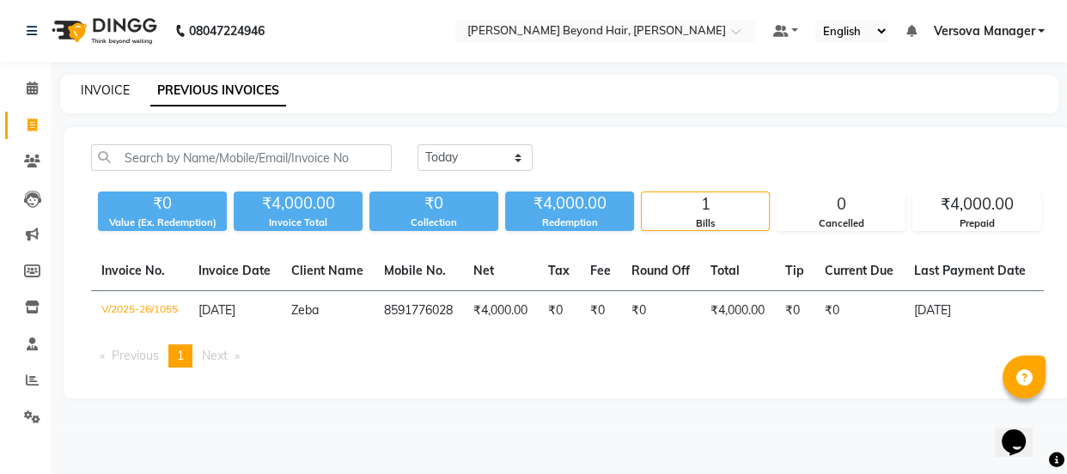
click at [114, 92] on link "INVOICE" at bounding box center [105, 89] width 49 height 15
select select "6352"
select select "service"
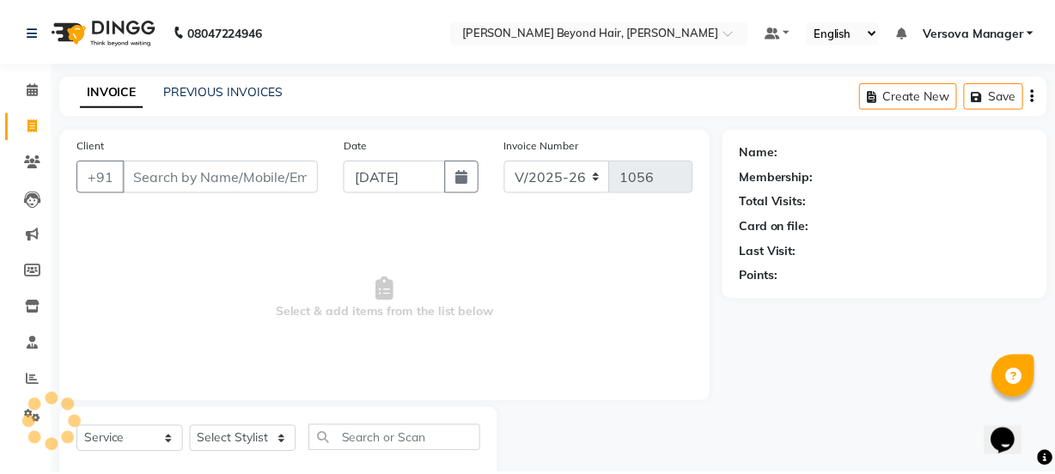
scroll to position [43, 0]
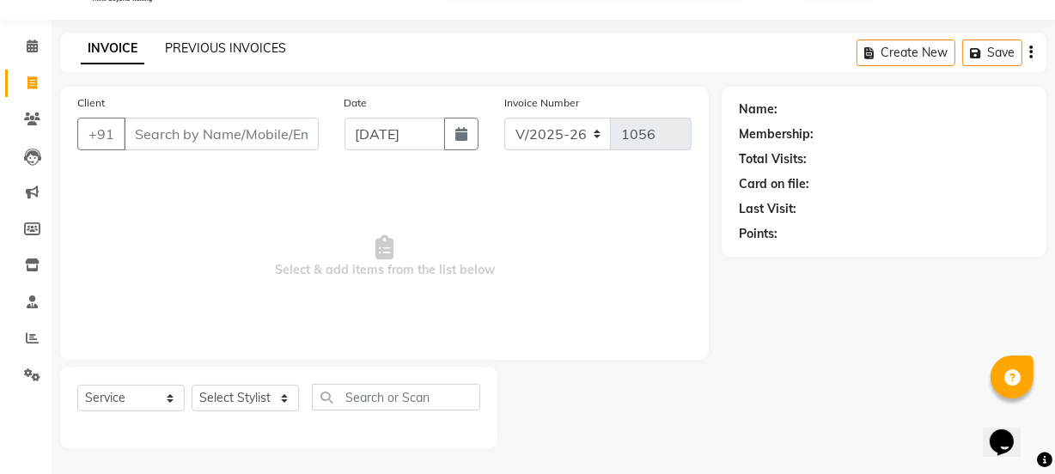
click at [262, 44] on link "PREVIOUS INVOICES" at bounding box center [225, 47] width 121 height 15
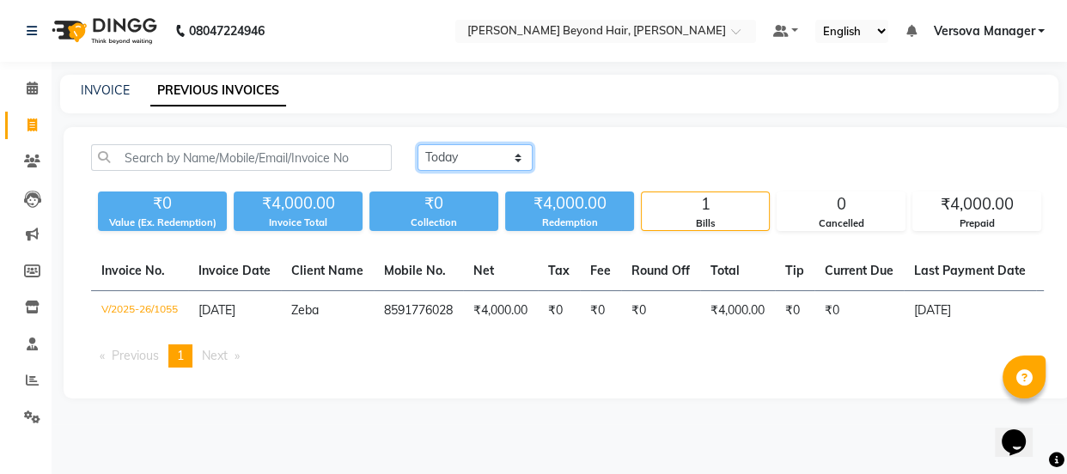
drag, startPoint x: 455, startPoint y: 159, endPoint x: 455, endPoint y: 169, distance: 10.3
click at [455, 159] on select "[DATE] [DATE] Custom Range" at bounding box center [475, 157] width 115 height 27
select select "range"
click at [418, 144] on select "[DATE] [DATE] Custom Range" at bounding box center [475, 157] width 115 height 27
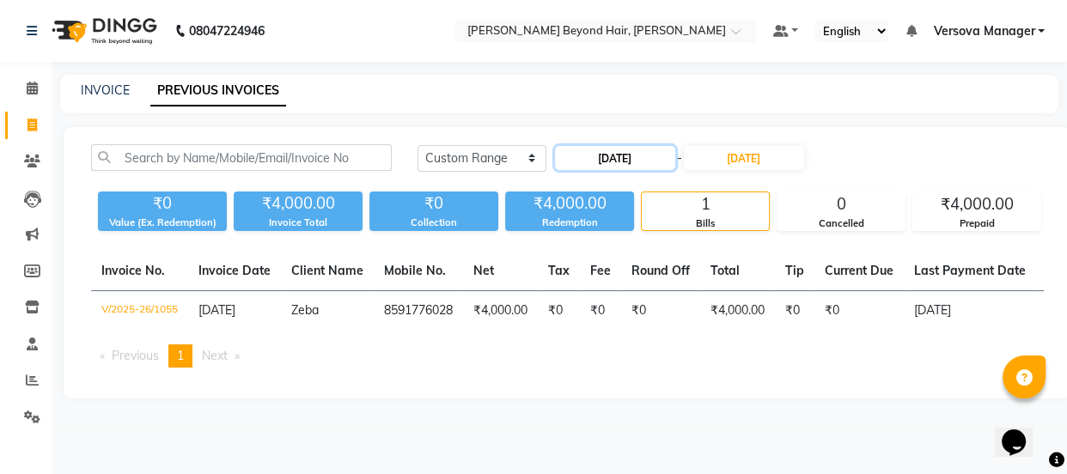
click at [602, 154] on input "[DATE]" at bounding box center [615, 158] width 120 height 24
select select "9"
select select "2025"
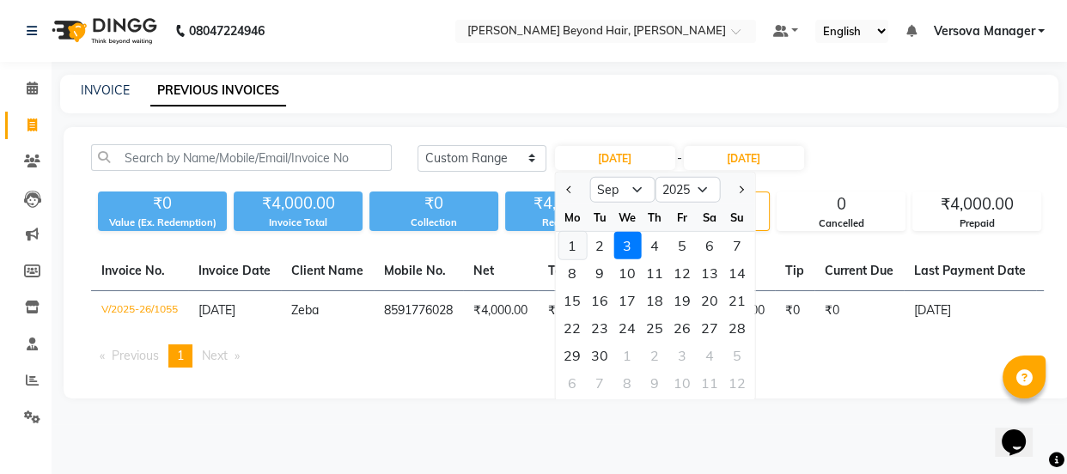
click at [582, 245] on div "1" at bounding box center [572, 245] width 27 height 27
type input "01-09-2025"
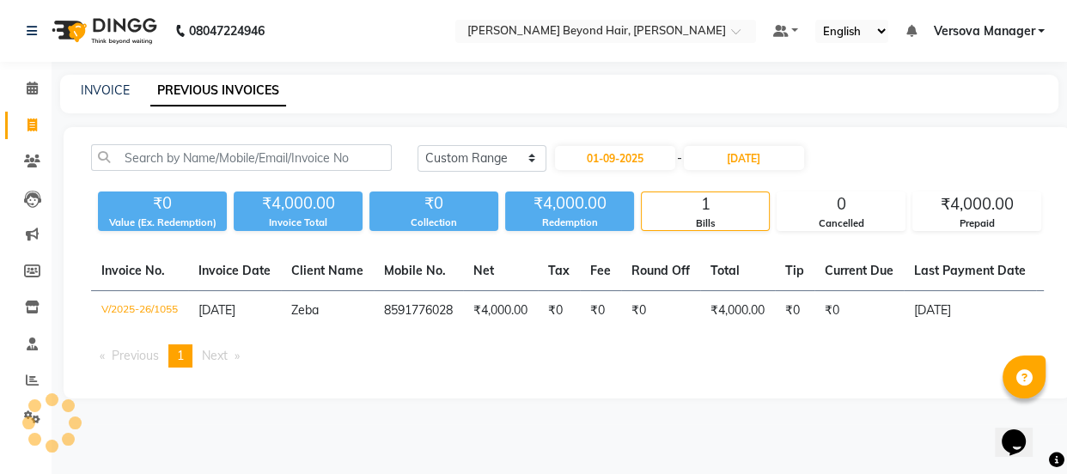
click at [865, 128] on div "[DATE] [DATE] Custom Range [DATE] - [DATE] ₹0 Value (Ex. Redemption) ₹4,000.00 …" at bounding box center [568, 263] width 1008 height 272
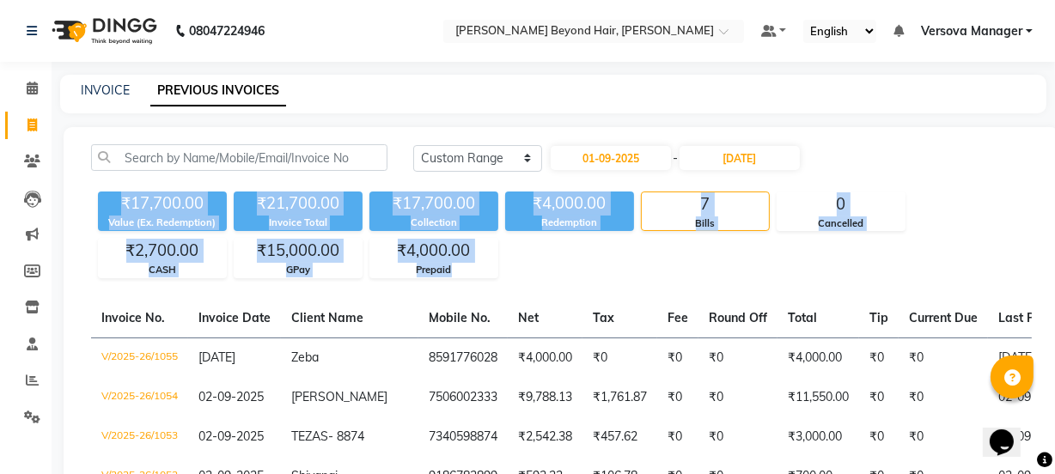
drag, startPoint x: 116, startPoint y: 200, endPoint x: 498, endPoint y: 272, distance: 389.0
click at [498, 272] on div "₹17,700.00 Value (Ex. Redemption) ₹21,700.00 Invoice Total ₹17,700.00 Collectio…" at bounding box center [561, 232] width 941 height 94
copy div "₹17,700.00 Value (Ex. Redemption) ₹21,700.00 Invoice Total ₹17,700.00 Collectio…"
click at [553, 265] on div "₹17,700.00 Value (Ex. Redemption) ₹21,700.00 Invoice Total ₹17,700.00 Collectio…" at bounding box center [561, 232] width 941 height 94
drag, startPoint x: 107, startPoint y: 193, endPoint x: 488, endPoint y: 266, distance: 388.5
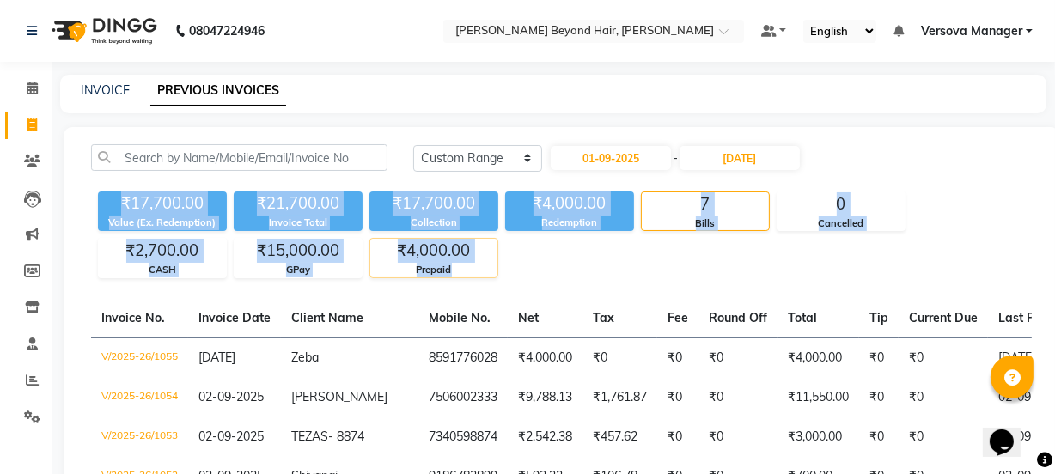
click at [488, 266] on div "₹17,700.00 Value (Ex. Redemption) ₹21,700.00 Invoice Total ₹17,700.00 Collectio…" at bounding box center [561, 232] width 941 height 94
copy div "₹17,700.00 Value (Ex. Redemption) ₹21,700.00 Invoice Total ₹17,700.00 Collectio…"
click at [516, 260] on div "₹17,700.00 Value (Ex. Redemption) ₹21,700.00 Invoice Total ₹17,700.00 Collectio…" at bounding box center [561, 232] width 941 height 94
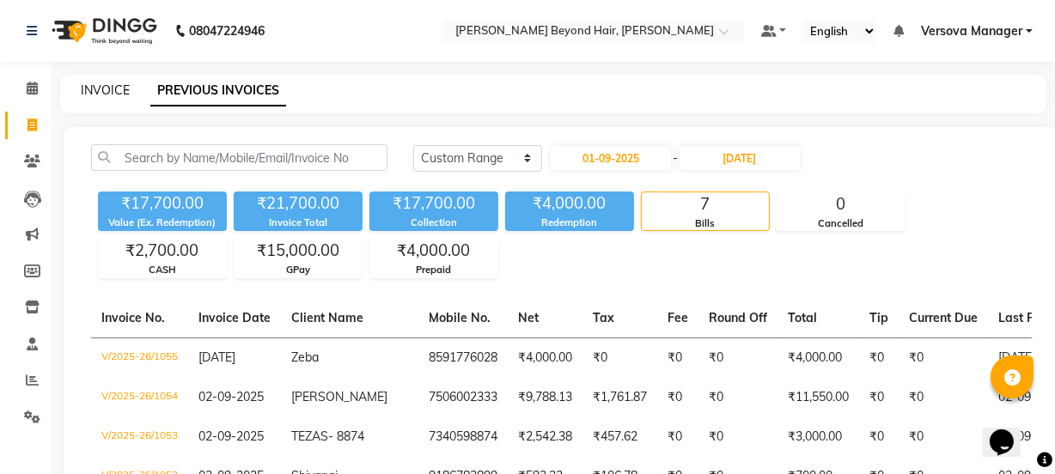
click at [94, 87] on link "INVOICE" at bounding box center [105, 89] width 49 height 15
select select "service"
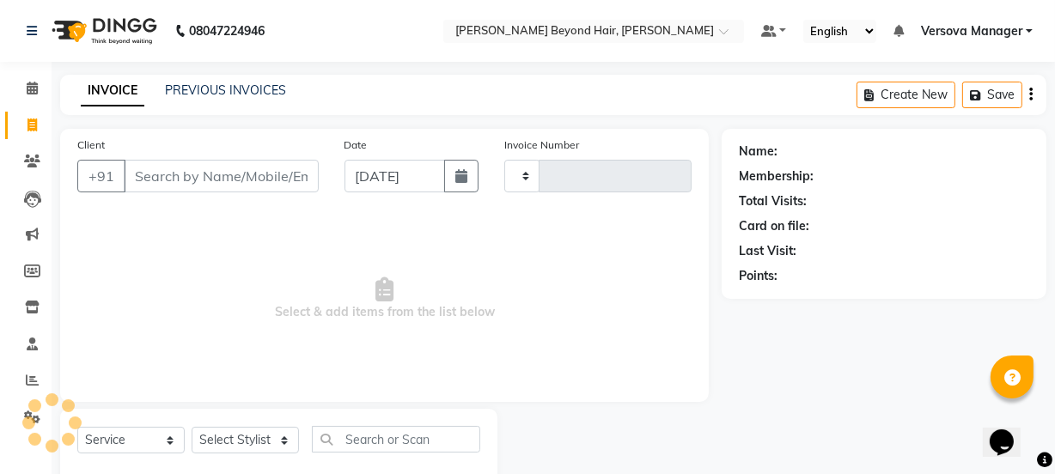
scroll to position [5, 0]
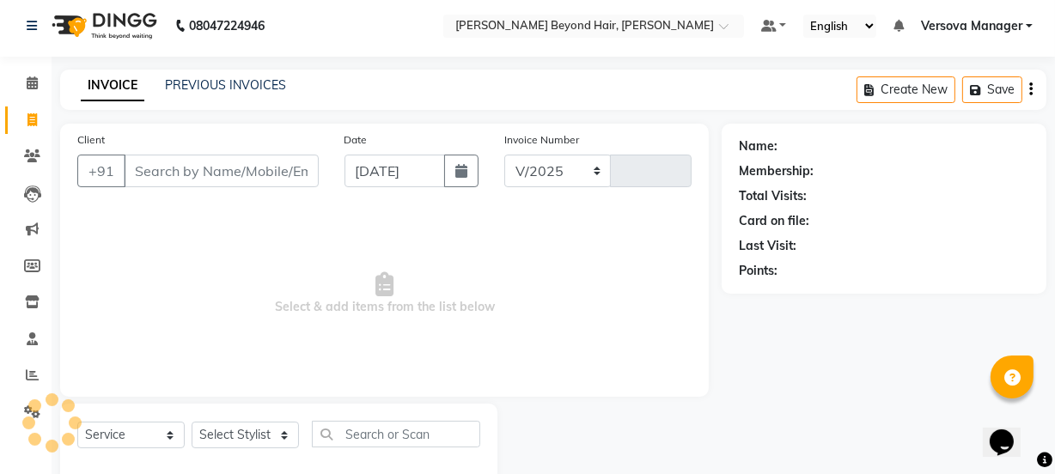
select select "6352"
type input "1056"
select select "48071"
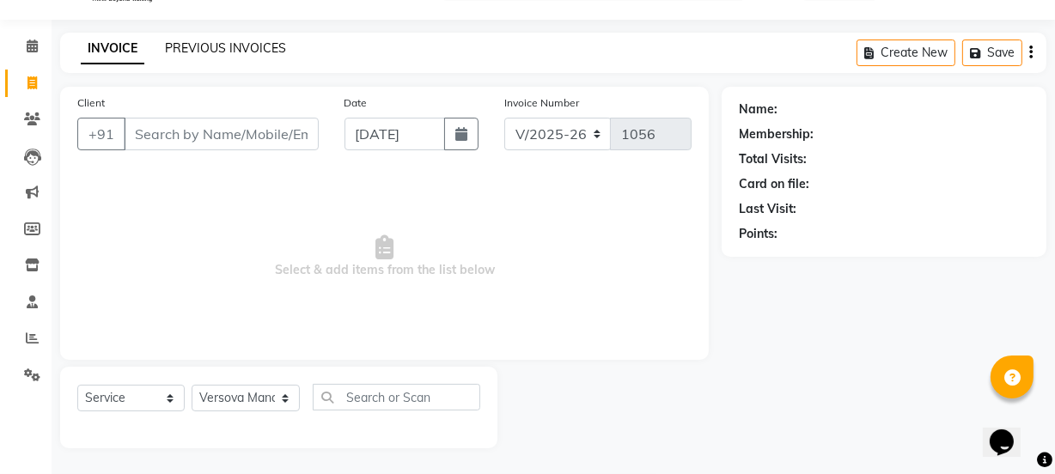
click at [231, 43] on link "PREVIOUS INVOICES" at bounding box center [225, 47] width 121 height 15
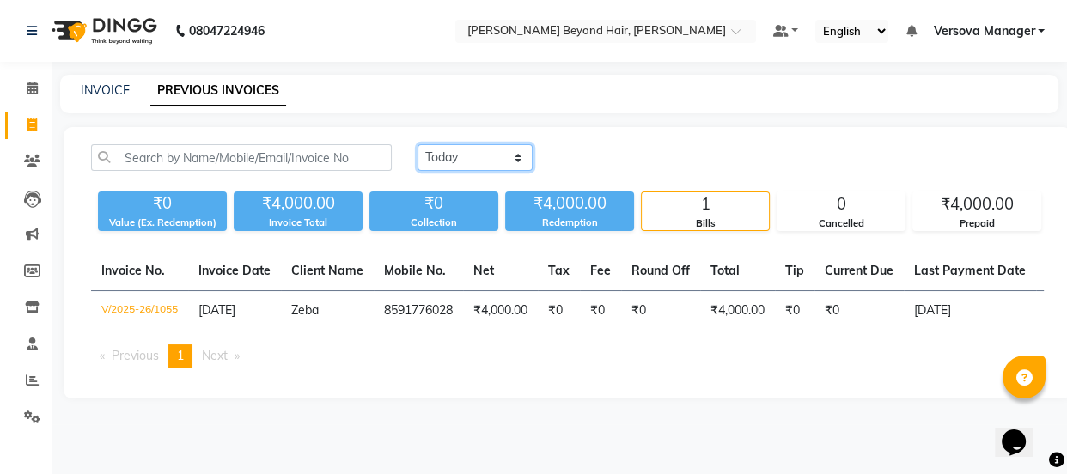
click at [473, 161] on select "[DATE] [DATE] Custom Range" at bounding box center [475, 157] width 115 height 27
select select "range"
click at [418, 144] on select "[DATE] [DATE] Custom Range" at bounding box center [475, 157] width 115 height 27
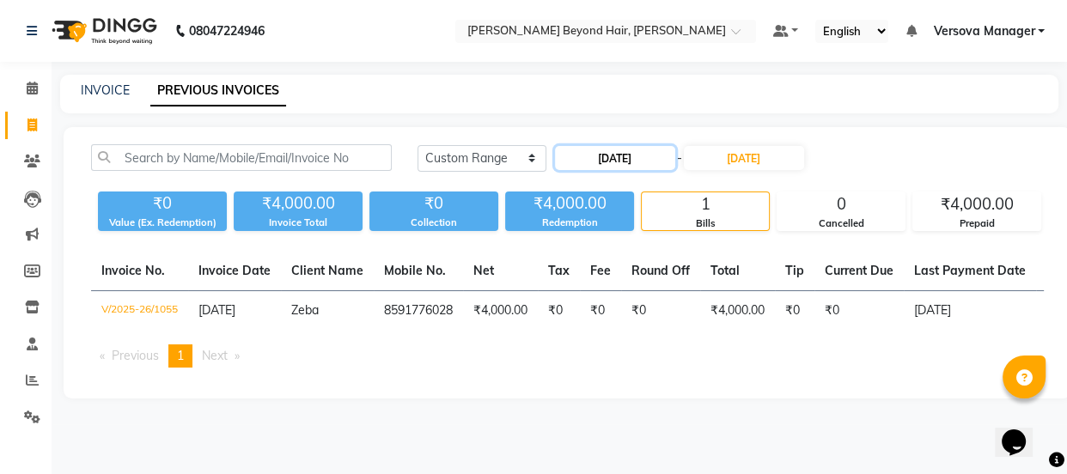
click at [601, 162] on input "[DATE]" at bounding box center [615, 158] width 120 height 24
select select "9"
select select "2025"
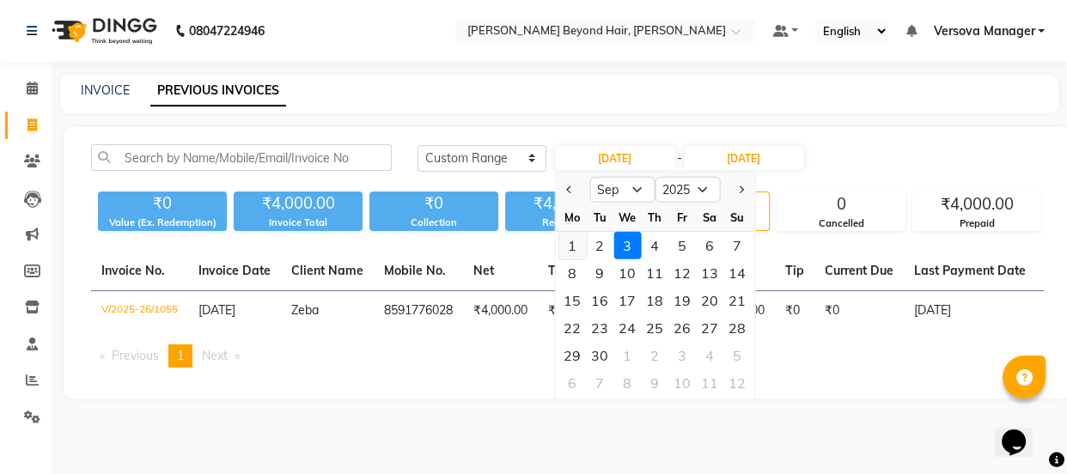
click at [570, 247] on div "1" at bounding box center [572, 245] width 27 height 27
type input "01-09-2025"
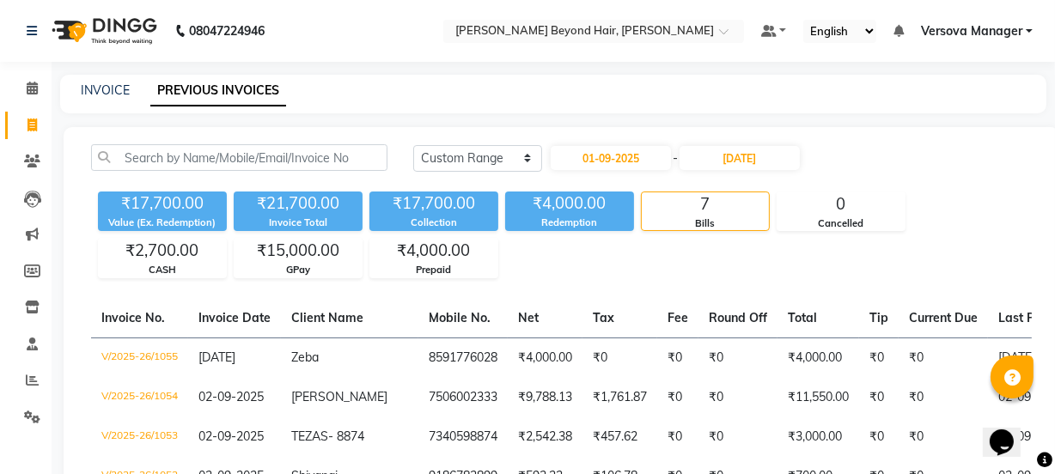
click at [842, 154] on div "[DATE] [DATE] Custom Range [DATE] - [DATE]" at bounding box center [722, 157] width 619 height 27
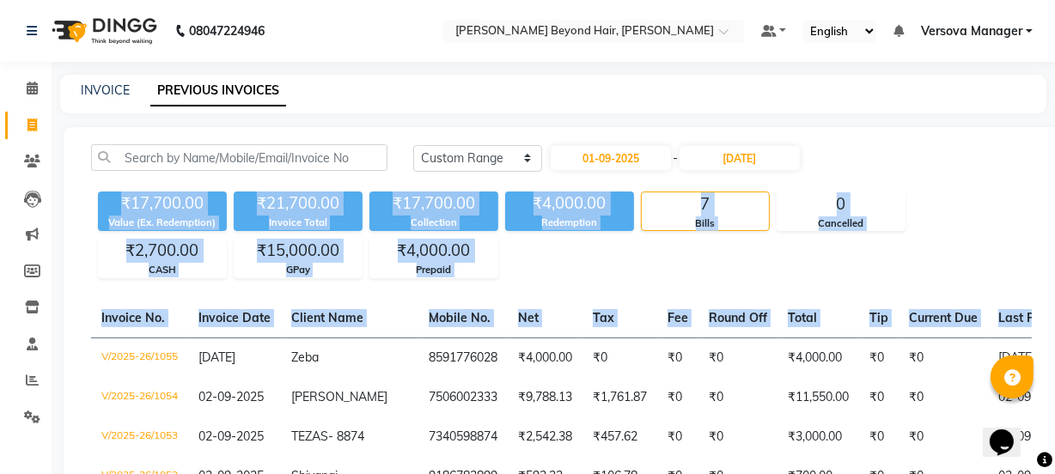
drag, startPoint x: 110, startPoint y: 192, endPoint x: 1037, endPoint y: 320, distance: 935.9
click at [1037, 320] on div "[DATE] [DATE] Custom Range [DATE] - [DATE] ₹17,700.00 Value (Ex. Redemption) ₹2…" at bounding box center [562, 405] width 996 height 556
copy div "₹17,700.00 Value (Ex. Redemption) ₹21,700.00 Invoice Total ₹17,700.00 Collectio…"
click at [553, 262] on div "₹17,700.00 Value (Ex. Redemption) ₹21,700.00 Invoice Total ₹17,700.00 Collectio…" at bounding box center [561, 232] width 941 height 94
drag, startPoint x: 105, startPoint y: 198, endPoint x: 1045, endPoint y: 322, distance: 948.3
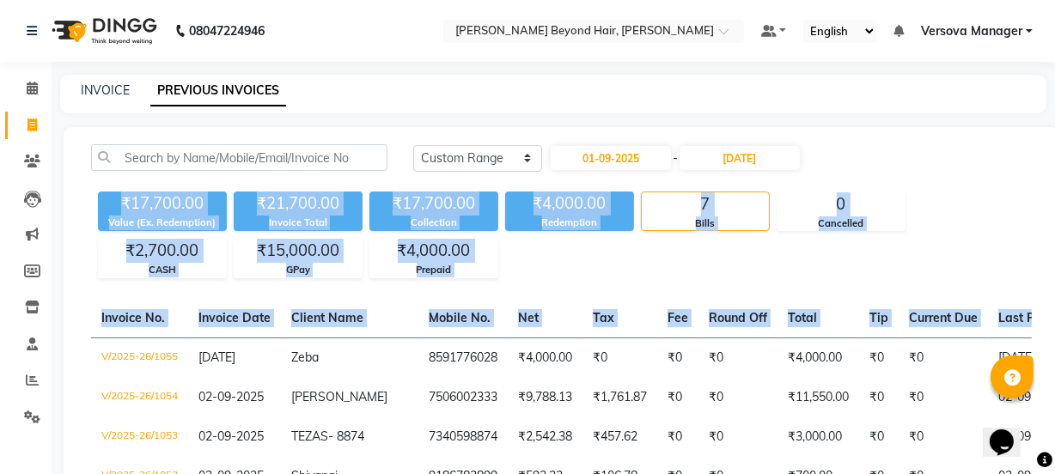
click at [1045, 322] on div "[DATE] [DATE] Custom Range [DATE] - [DATE] ₹17,700.00 Value (Ex. Redemption) ₹2…" at bounding box center [562, 405] width 996 height 556
copy div "₹17,700.00 Value (Ex. Redemption) ₹21,700.00 Invoice Total ₹17,700.00 Collectio…"
click at [570, 265] on div "₹17,700.00 Value (Ex. Redemption) ₹21,700.00 Invoice Total ₹17,700.00 Collectio…" at bounding box center [561, 232] width 941 height 94
drag, startPoint x: 108, startPoint y: 197, endPoint x: 1057, endPoint y: 331, distance: 958.1
click at [1055, 331] on html "08047224946 Select Location × [PERSON_NAME] Beyond Hair, Andheri West Default P…" at bounding box center [527, 237] width 1055 height 474
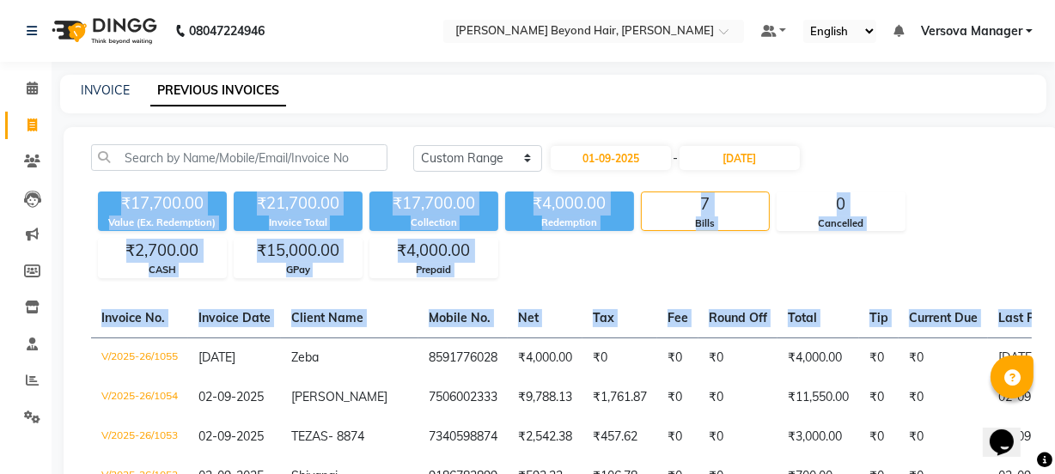
copy div "₹17,700.00 Value (Ex. Redemption) ₹21,700.00 Invoice Total ₹17,700.00 Collectio…"
click at [575, 266] on div "₹17,700.00 Value (Ex. Redemption) ₹21,700.00 Invoice Total ₹17,700.00 Collectio…" at bounding box center [561, 232] width 941 height 94
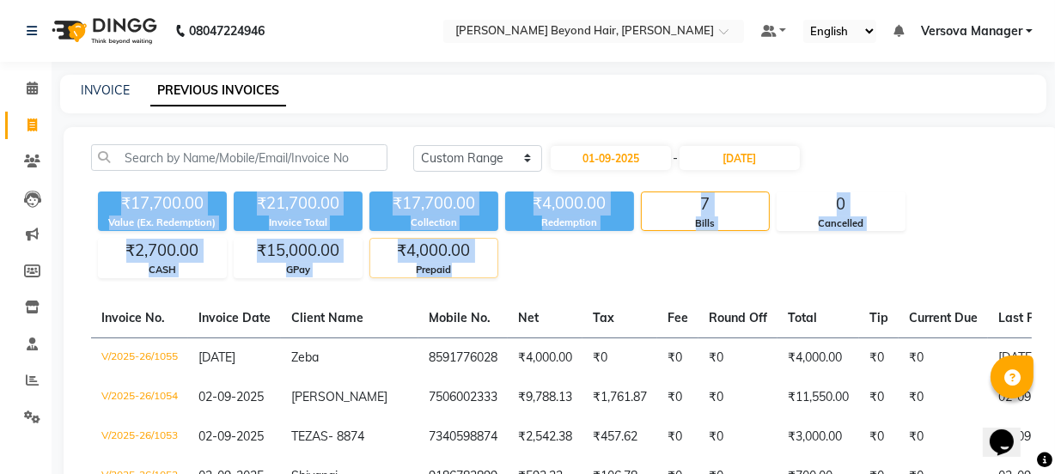
drag, startPoint x: 113, startPoint y: 203, endPoint x: 487, endPoint y: 269, distance: 380.5
click at [487, 269] on div "₹17,700.00 Value (Ex. Redemption) ₹21,700.00 Invoice Total ₹17,700.00 Collectio…" at bounding box center [561, 232] width 941 height 94
copy div "₹17,700.00 Value (Ex. Redemption) ₹21,700.00 Invoice Total ₹17,700.00 Collectio…"
click at [563, 269] on div "₹17,700.00 Value (Ex. Redemption) ₹21,700.00 Invoice Total ₹17,700.00 Collectio…" at bounding box center [561, 232] width 941 height 94
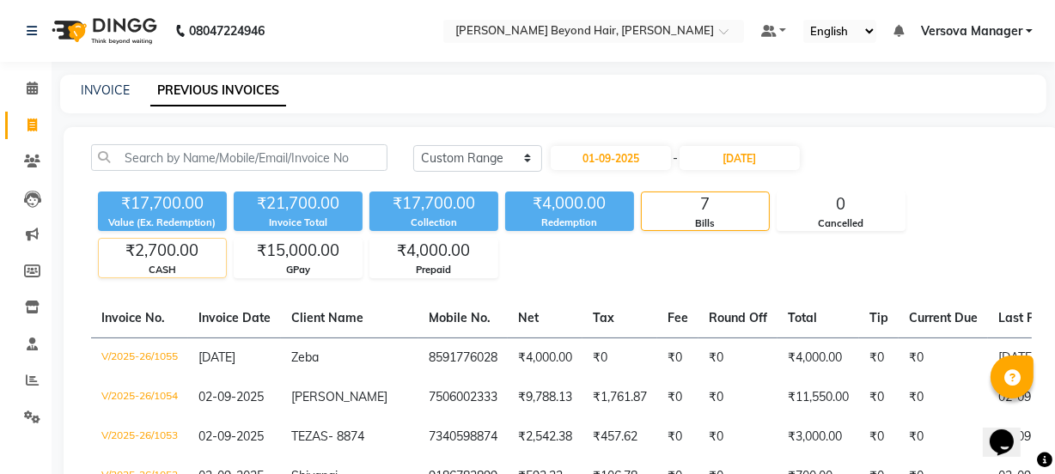
click at [142, 242] on div "₹2,700.00" at bounding box center [162, 251] width 127 height 24
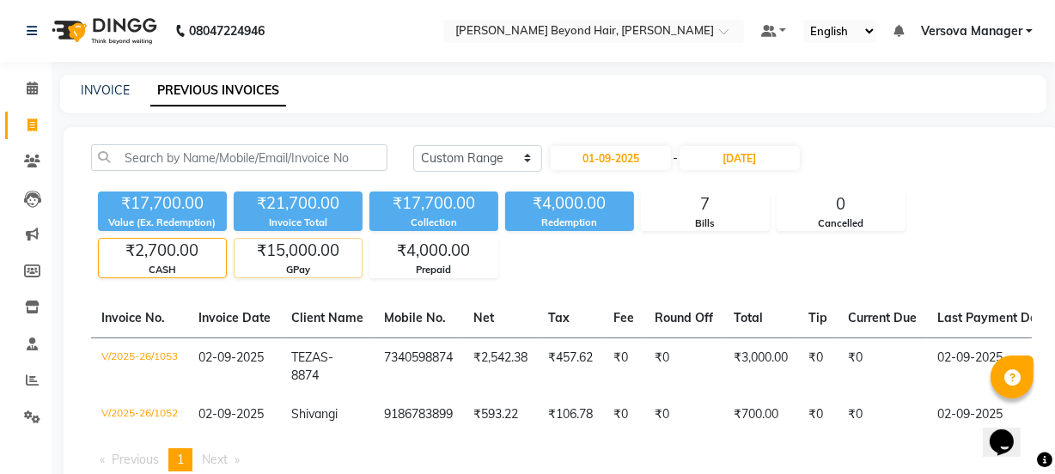
click at [299, 251] on div "₹15,000.00" at bounding box center [298, 251] width 127 height 24
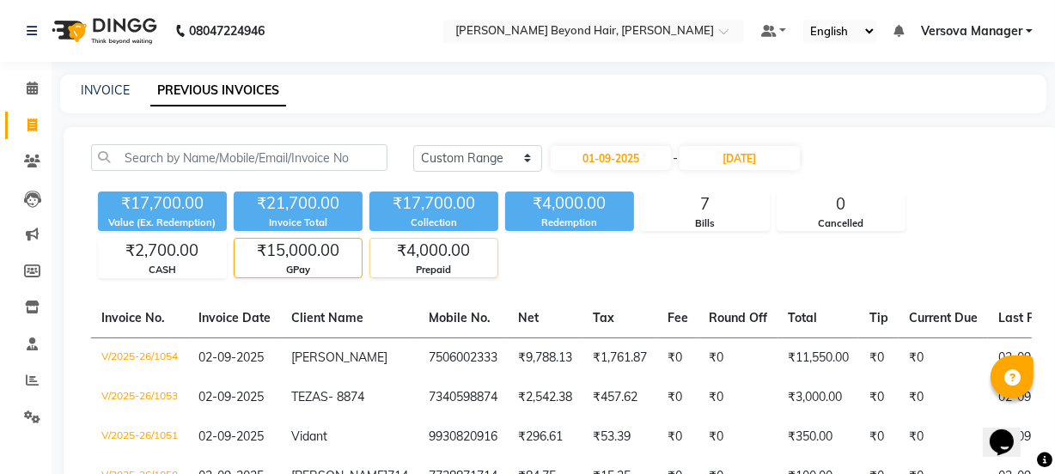
click at [428, 254] on div "₹4,000.00" at bounding box center [433, 251] width 127 height 24
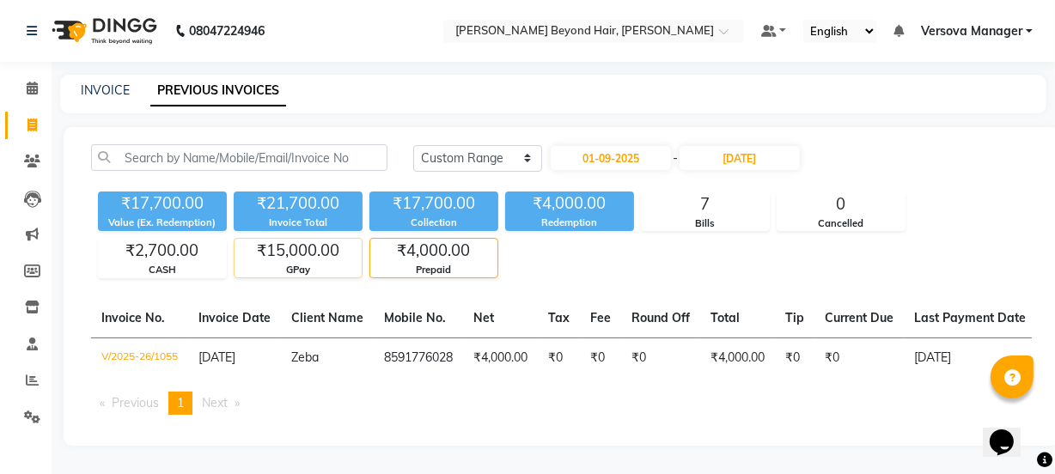
click at [318, 249] on div "₹15,000.00" at bounding box center [298, 251] width 127 height 24
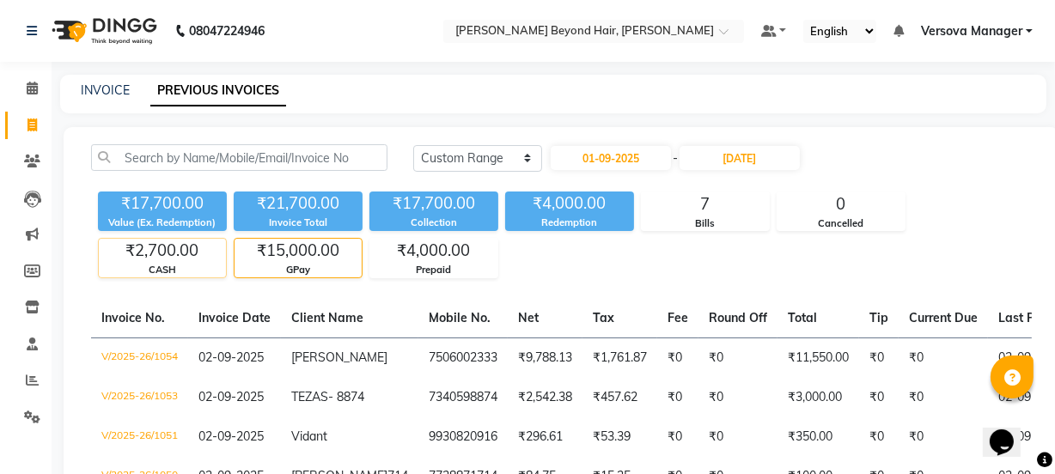
click at [162, 251] on div "₹2,700.00" at bounding box center [162, 251] width 127 height 24
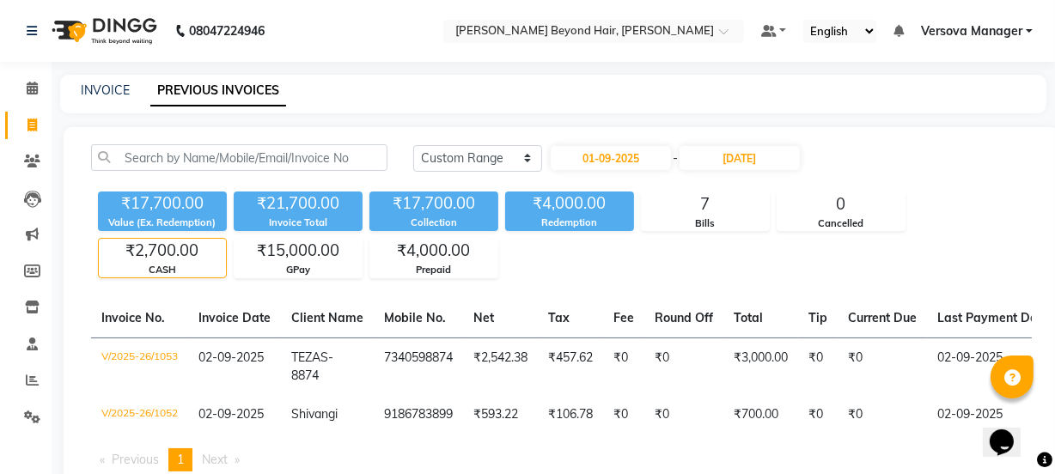
click at [140, 194] on div "₹17,700.00" at bounding box center [162, 204] width 129 height 24
click at [453, 156] on select "[DATE] [DATE] Custom Range" at bounding box center [477, 158] width 129 height 27
select select "[DATE]"
click at [413, 145] on select "[DATE] [DATE] Custom Range" at bounding box center [477, 158] width 129 height 27
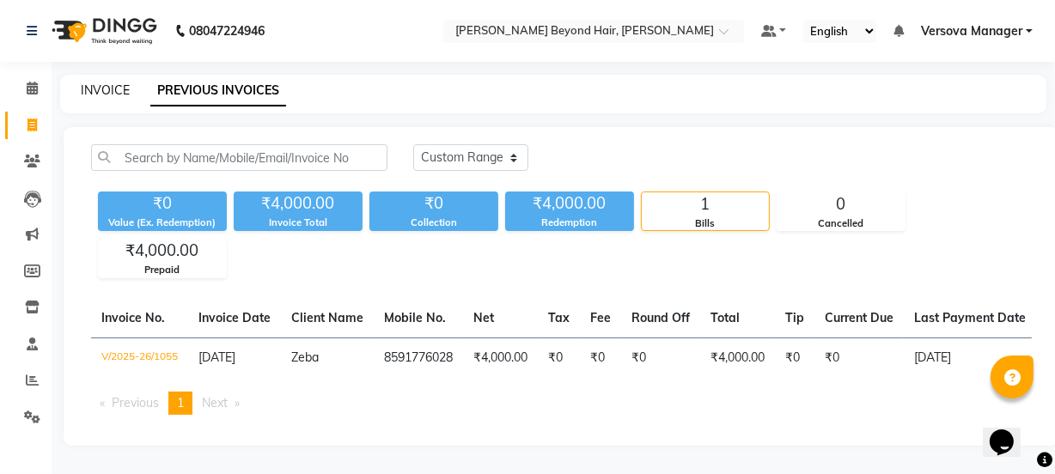
click at [113, 94] on link "INVOICE" at bounding box center [105, 89] width 49 height 15
select select "service"
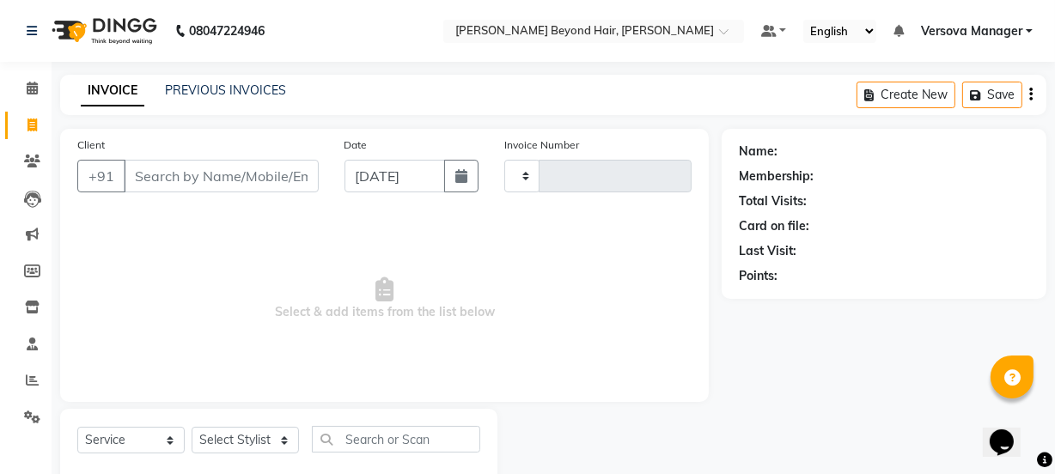
scroll to position [43, 0]
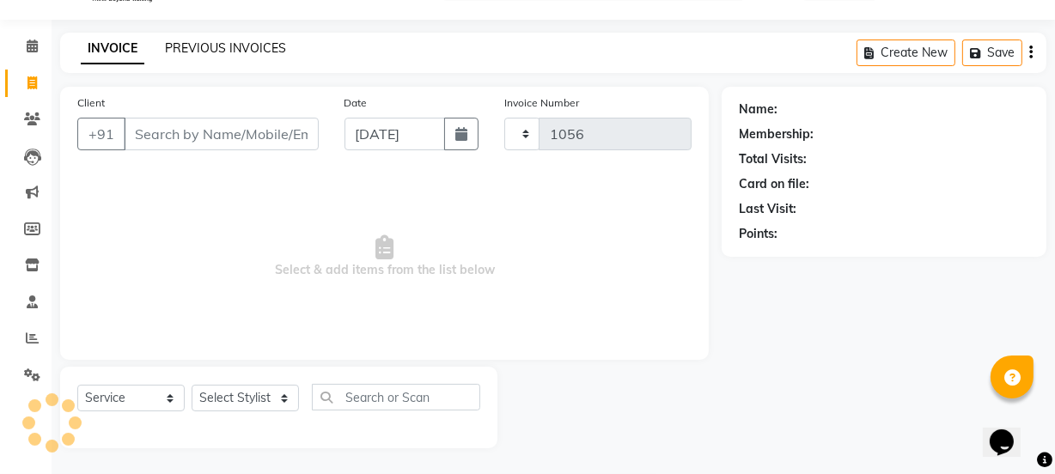
click at [221, 46] on link "PREVIOUS INVOICES" at bounding box center [225, 47] width 121 height 15
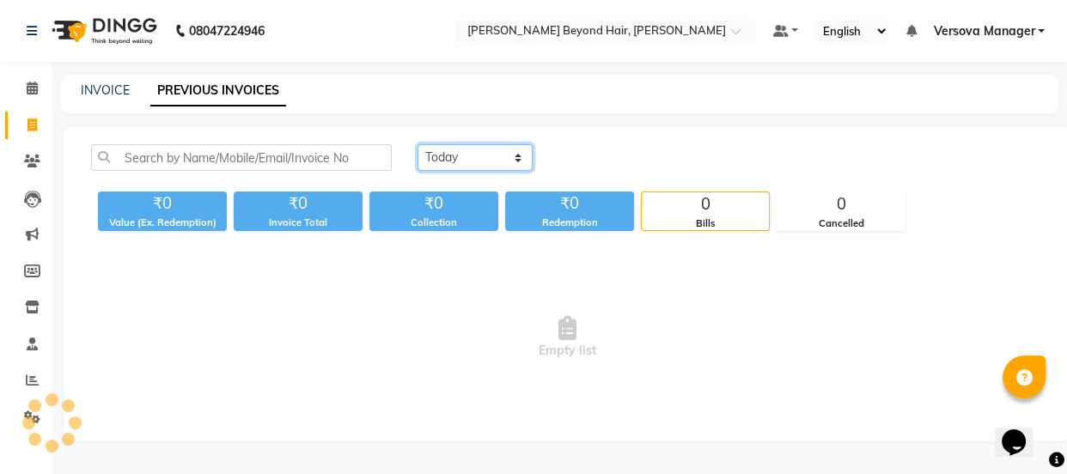
drag, startPoint x: 485, startPoint y: 154, endPoint x: 490, endPoint y: 169, distance: 16.3
click at [485, 154] on select "[DATE] [DATE] Custom Range" at bounding box center [475, 157] width 115 height 27
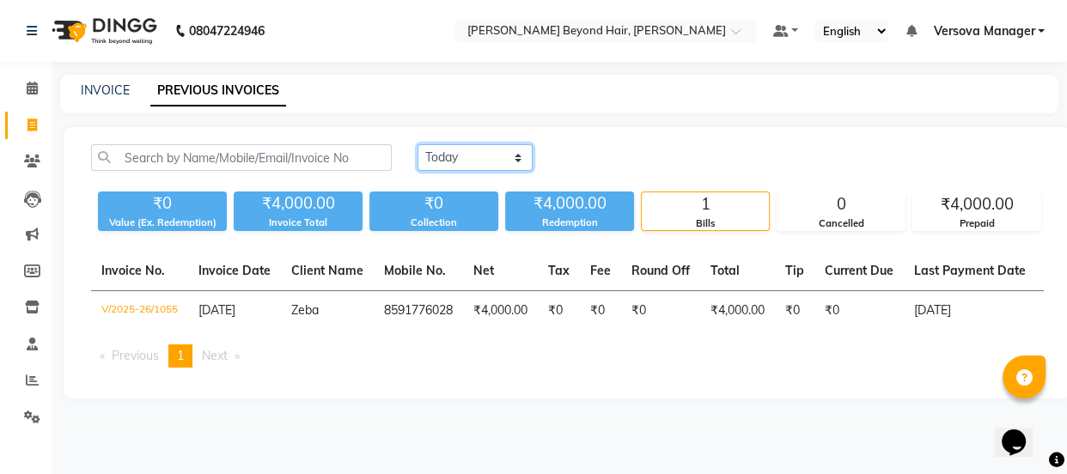
select select "range"
click at [418, 144] on select "[DATE] [DATE] Custom Range" at bounding box center [475, 157] width 115 height 27
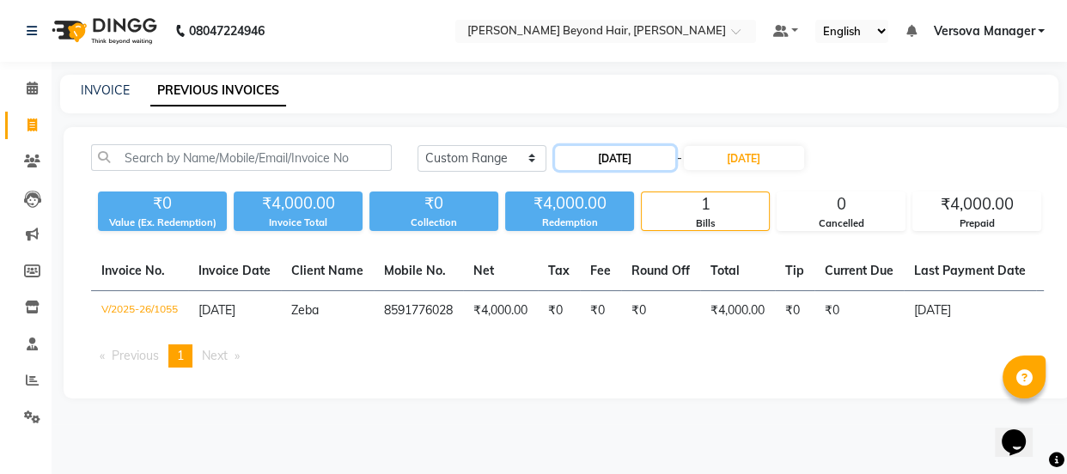
click at [603, 160] on input "[DATE]" at bounding box center [615, 158] width 120 height 24
select select "9"
select select "2025"
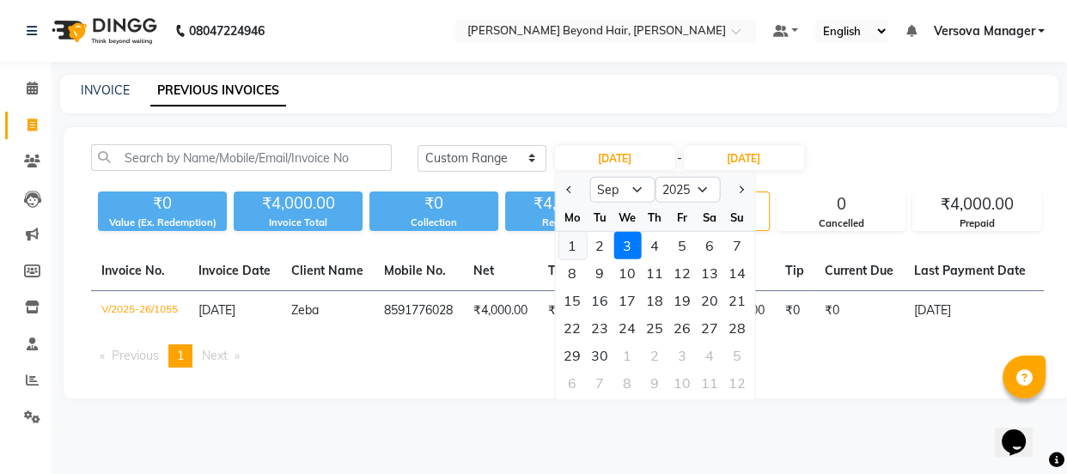
click at [578, 248] on div "1" at bounding box center [572, 245] width 27 height 27
type input "01-09-2025"
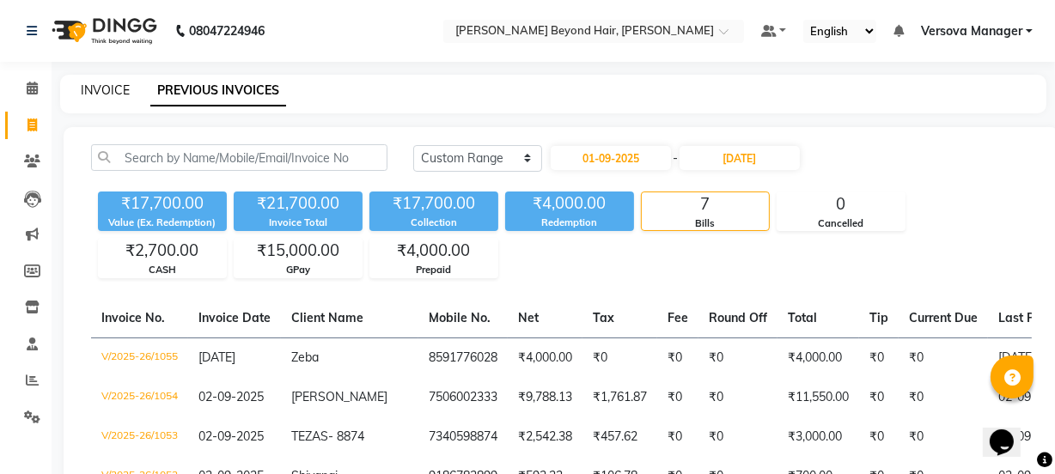
click at [111, 88] on link "INVOICE" at bounding box center [105, 89] width 49 height 15
select select "service"
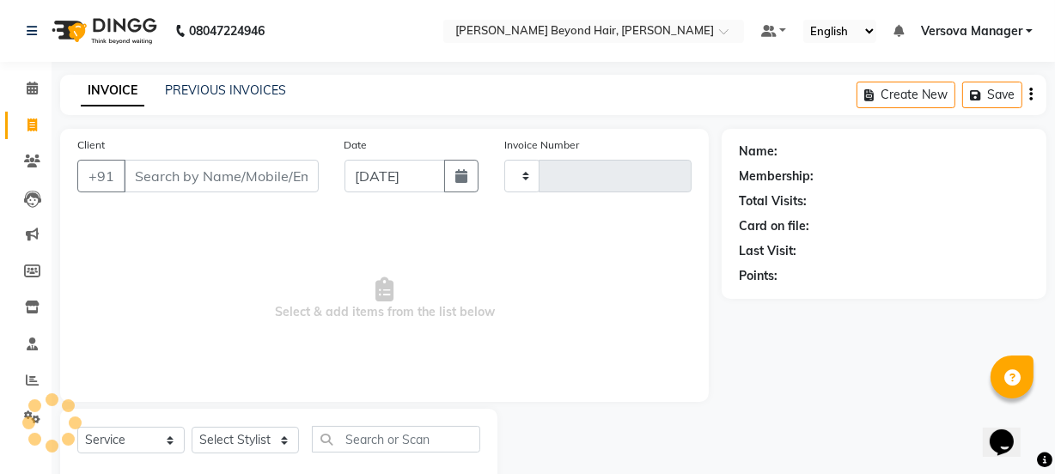
scroll to position [43, 0]
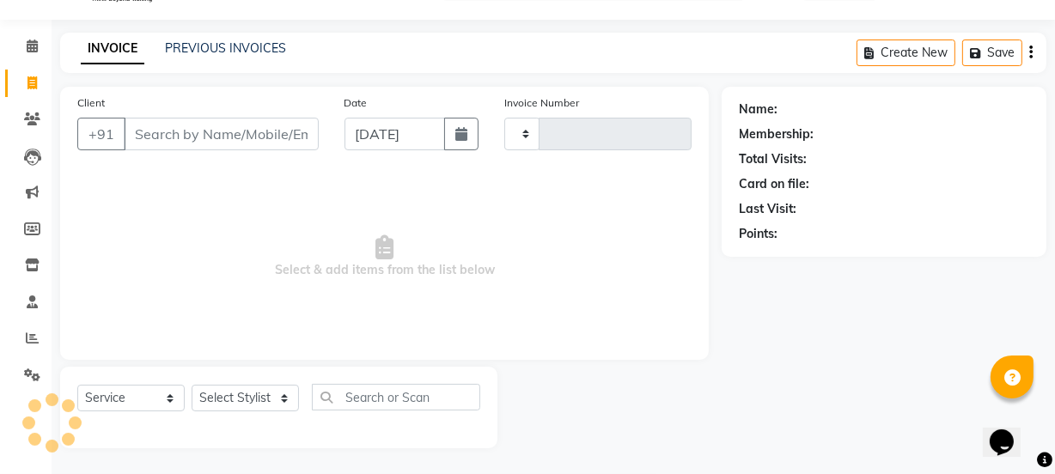
type input "1056"
select select "6352"
select select "48071"
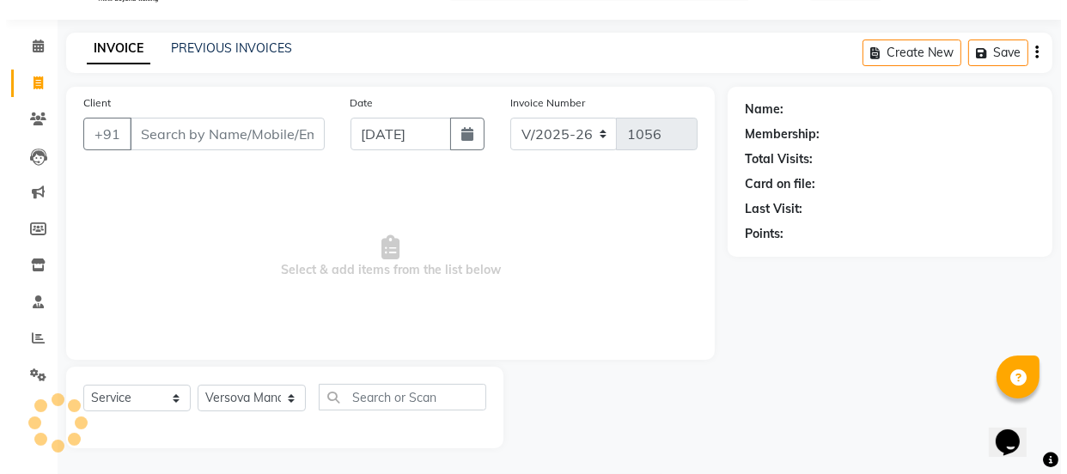
scroll to position [0, 0]
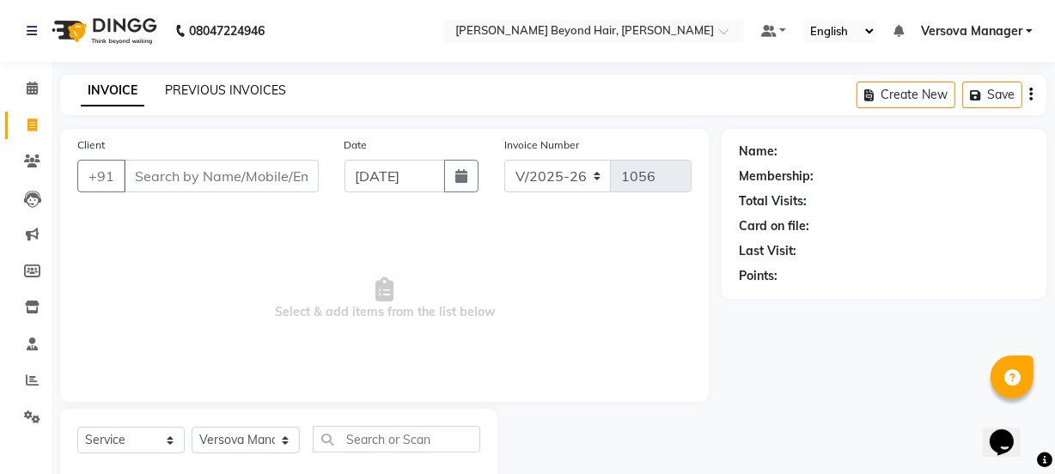
click at [229, 89] on link "PREVIOUS INVOICES" at bounding box center [225, 89] width 121 height 15
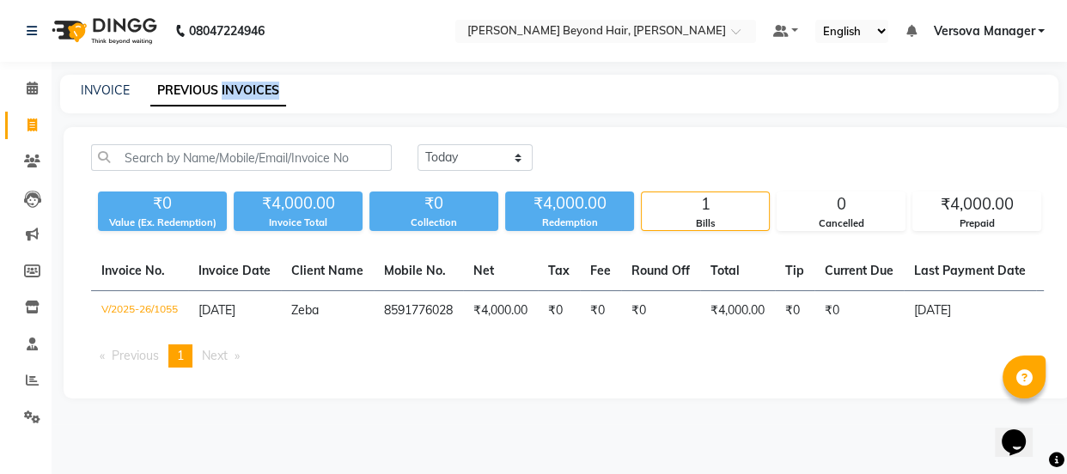
click at [220, 89] on link "PREVIOUS INVOICES" at bounding box center [218, 91] width 136 height 31
click at [99, 86] on link "INVOICE" at bounding box center [105, 89] width 49 height 15
select select "service"
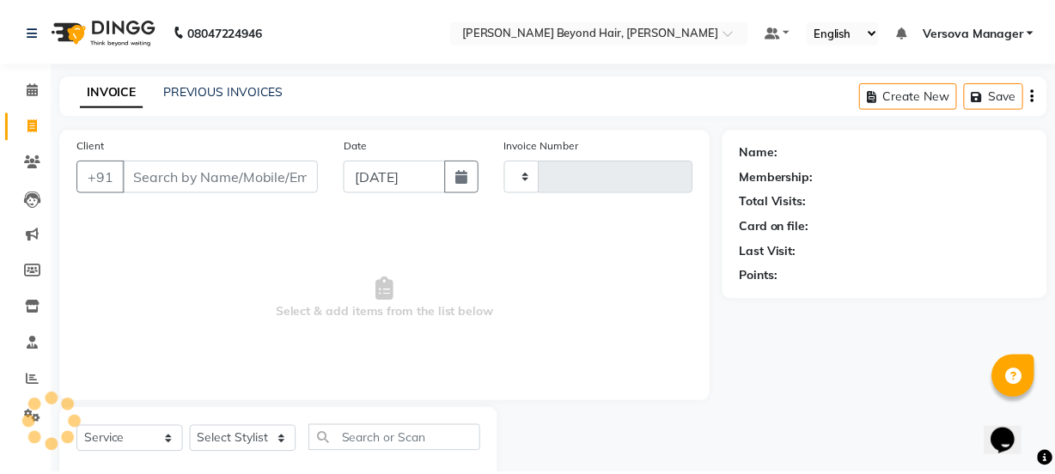
scroll to position [43, 0]
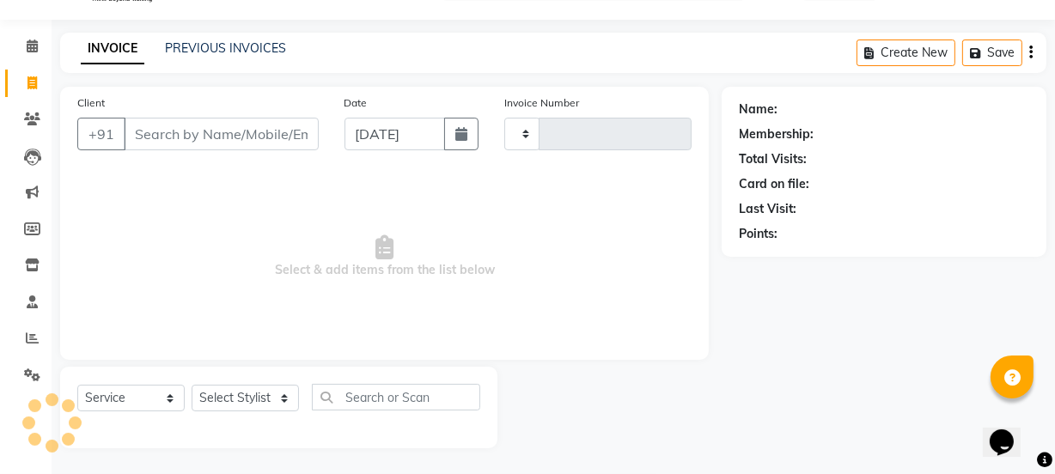
type input "1056"
select select "6352"
click at [222, 40] on link "PREVIOUS INVOICES" at bounding box center [225, 47] width 121 height 15
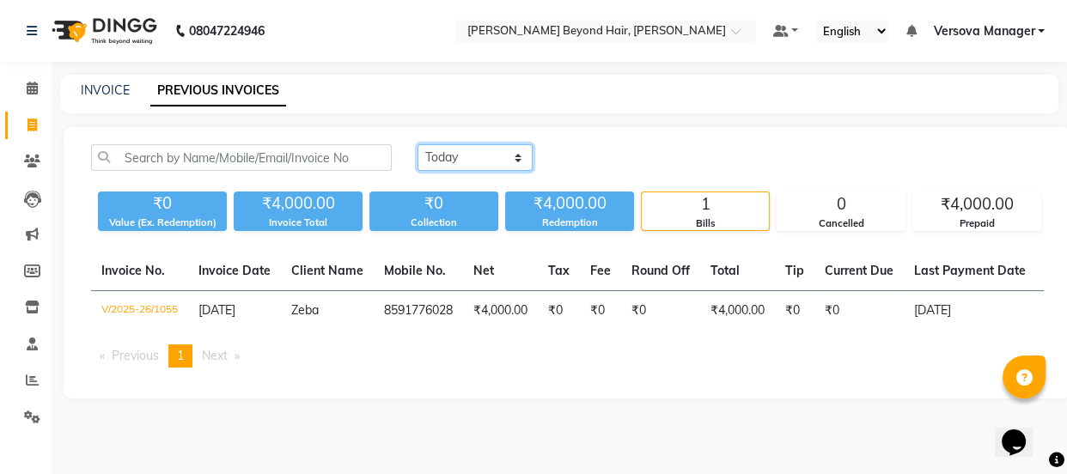
click at [478, 161] on select "[DATE] [DATE] Custom Range" at bounding box center [475, 157] width 115 height 27
select select "range"
click at [418, 144] on select "[DATE] [DATE] Custom Range" at bounding box center [475, 157] width 115 height 27
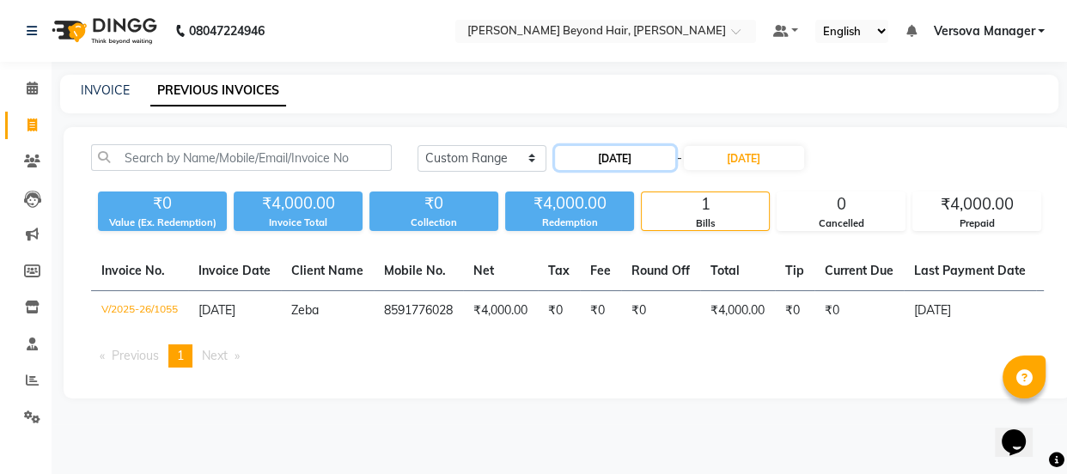
click at [653, 163] on input "[DATE]" at bounding box center [615, 158] width 120 height 24
select select "9"
select select "2025"
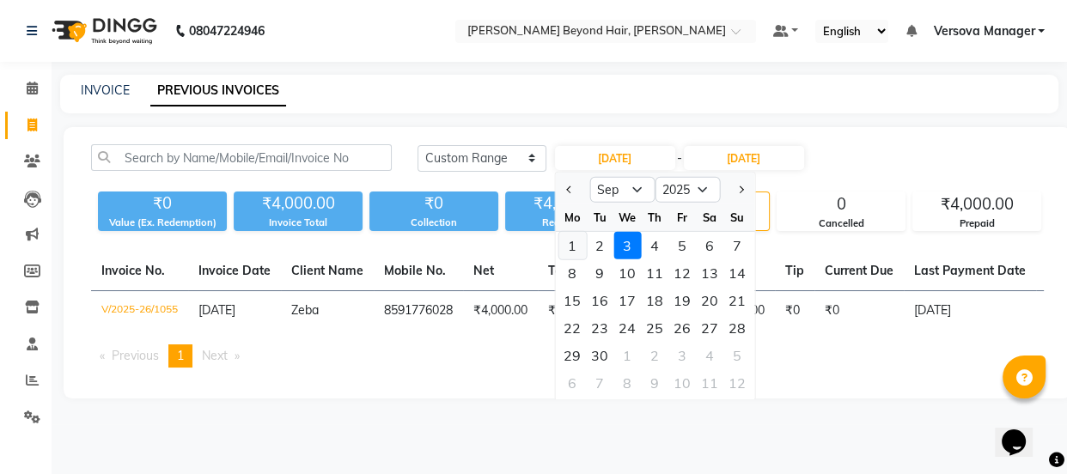
click at [573, 248] on div "1" at bounding box center [572, 245] width 27 height 27
type input "01-09-2025"
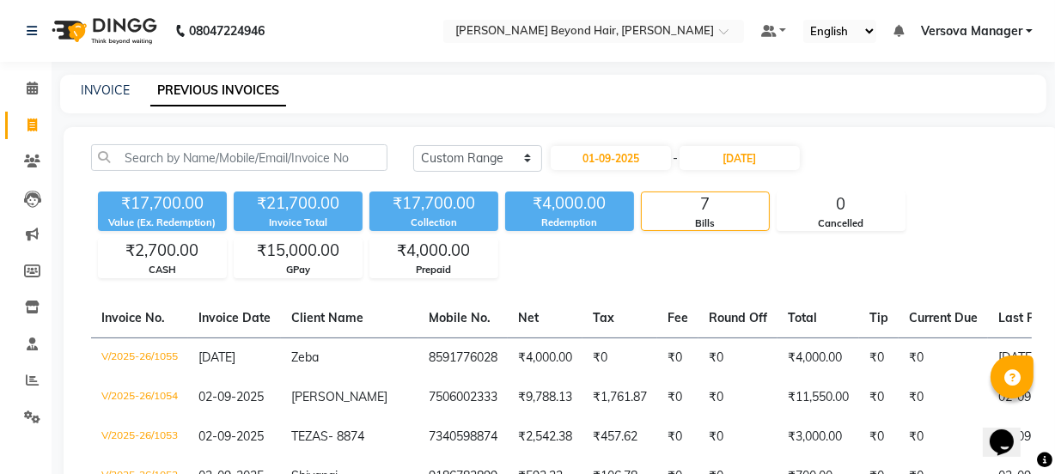
click at [858, 155] on div "[DATE] [DATE] Custom Range [DATE] - [DATE]" at bounding box center [722, 157] width 619 height 27
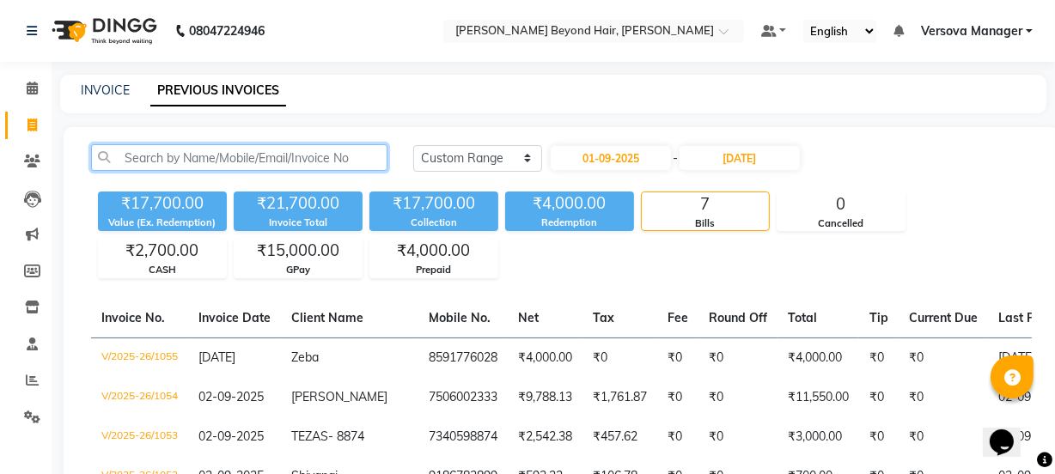
drag, startPoint x: 92, startPoint y: 155, endPoint x: 285, endPoint y: 161, distance: 193.4
click at [285, 161] on input "text" at bounding box center [239, 157] width 296 height 27
click at [211, 159] on input "text" at bounding box center [239, 157] width 296 height 27
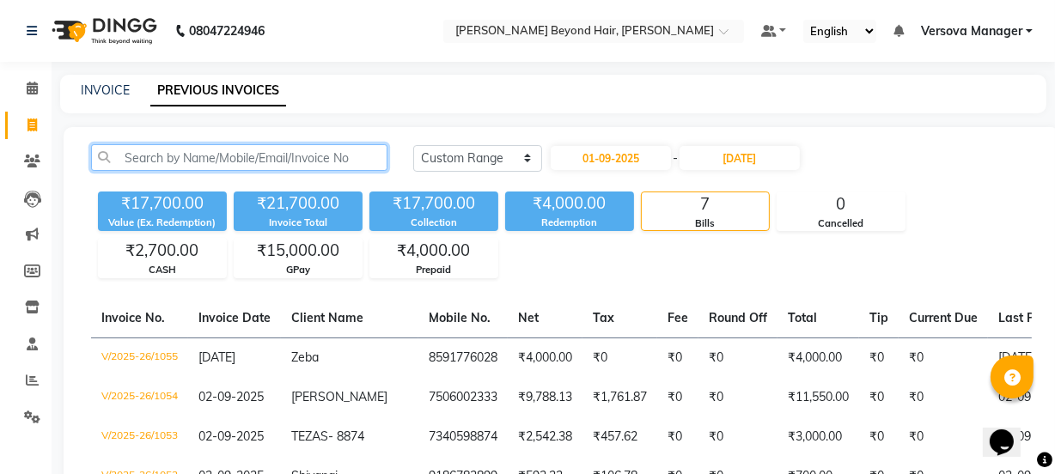
click at [211, 159] on input "text" at bounding box center [239, 157] width 296 height 27
drag, startPoint x: 116, startPoint y: 159, endPoint x: 514, endPoint y: 274, distance: 414.2
click at [514, 274] on div "[DATE] [DATE] Custom Range [DATE] - [DATE] ₹17,700.00 Value (Ex. Redemption) ₹2…" at bounding box center [562, 211] width 962 height 134
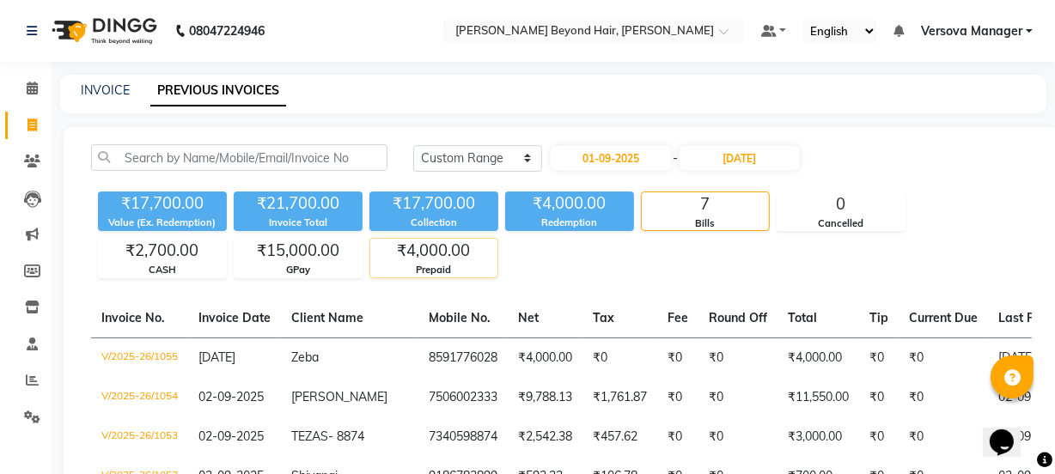
click at [394, 253] on div "₹4,000.00" at bounding box center [433, 251] width 127 height 24
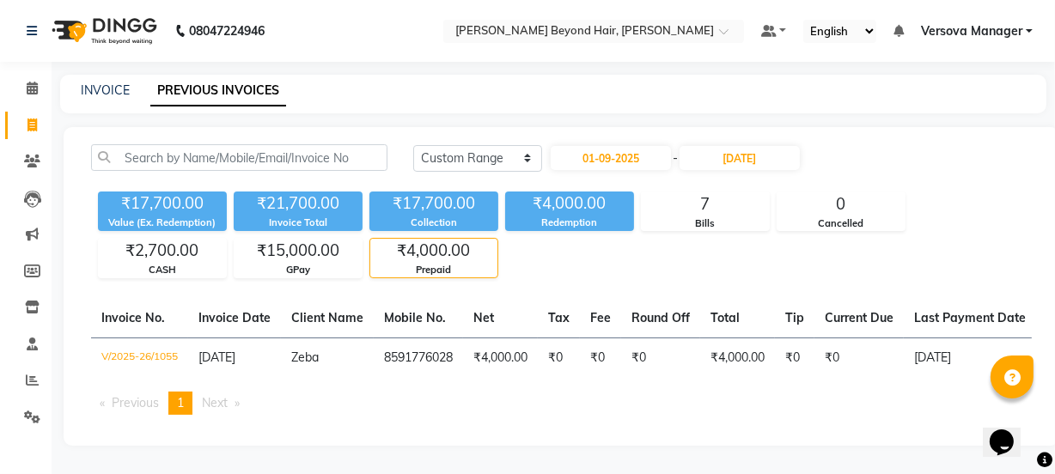
click at [140, 216] on div "Value (Ex. Redemption)" at bounding box center [162, 223] width 129 height 15
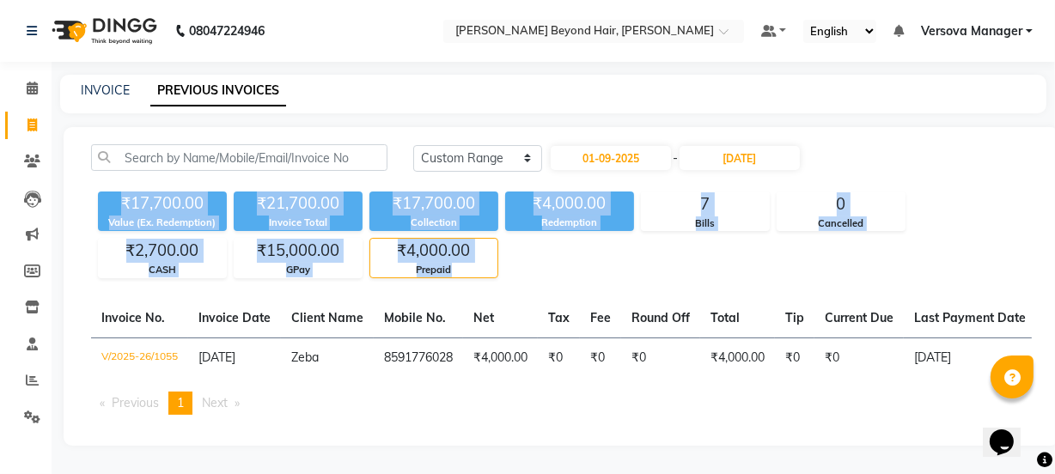
drag, startPoint x: 98, startPoint y: 192, endPoint x: 502, endPoint y: 275, distance: 412.2
click at [502, 275] on div "₹17,700.00 Value (Ex. Redemption) ₹21,700.00 Invoice Total ₹17,700.00 Collectio…" at bounding box center [561, 232] width 941 height 94
click at [121, 244] on div "₹2,700.00" at bounding box center [162, 251] width 127 height 24
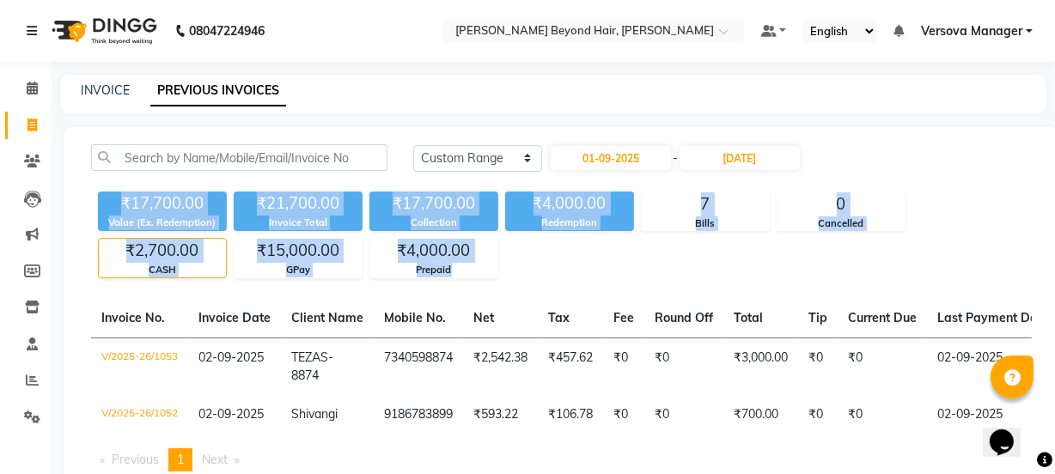
click at [98, 199] on div "₹17,700.00" at bounding box center [162, 204] width 129 height 24
drag, startPoint x: 100, startPoint y: 197, endPoint x: 528, endPoint y: 272, distance: 435.3
click at [528, 272] on div "₹17,700.00 Value (Ex. Redemption) ₹21,700.00 Invoice Total ₹17,700.00 Collectio…" at bounding box center [561, 232] width 941 height 94
copy div "₹17,700.00 Value (Ex. Redemption) ₹21,700.00 Invoice Total ₹17,700.00 Collectio…"
click at [559, 269] on div "₹17,700.00 Value (Ex. Redemption) ₹21,700.00 Invoice Total ₹17,700.00 Collectio…" at bounding box center [561, 232] width 941 height 94
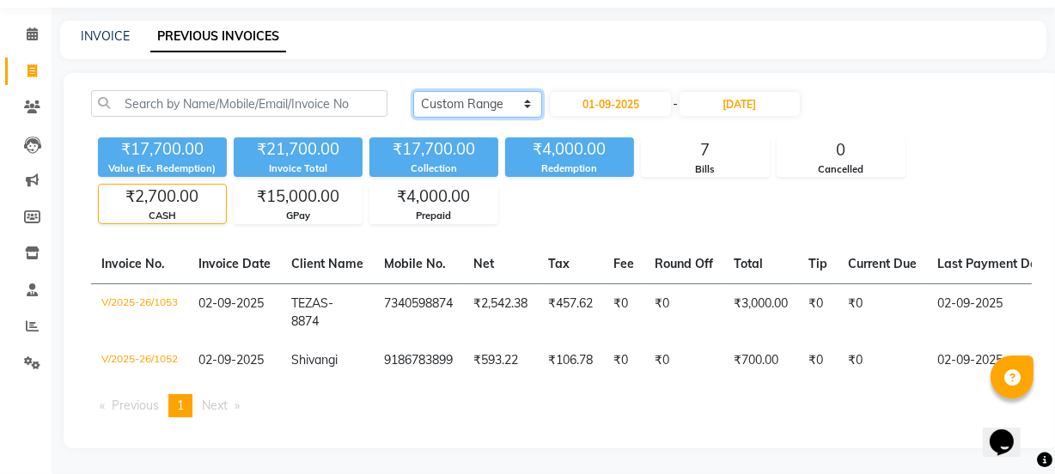
click at [516, 91] on select "[DATE] [DATE] Custom Range" at bounding box center [477, 104] width 129 height 27
click at [413, 91] on select "[DATE] [DATE] Custom Range" at bounding box center [477, 104] width 129 height 27
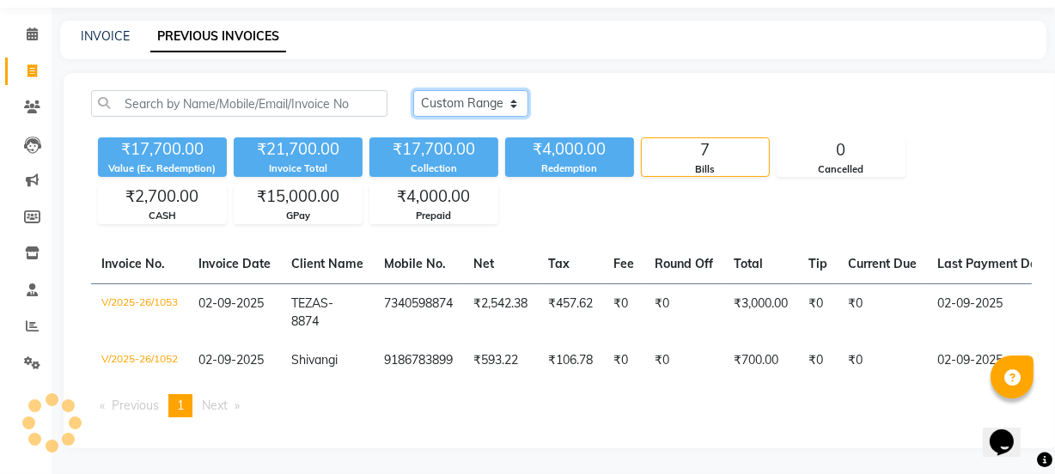
scroll to position [9, 0]
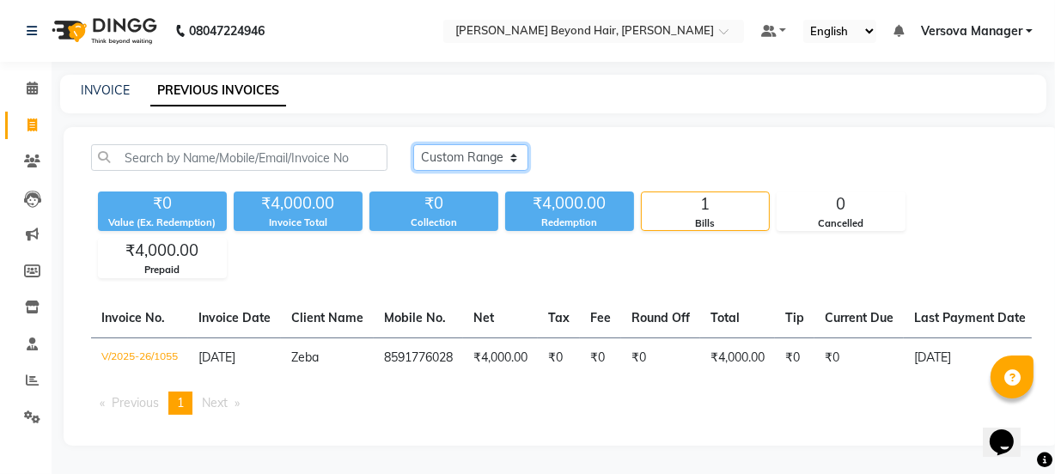
click at [464, 157] on select "[DATE] [DATE] Custom Range" at bounding box center [470, 157] width 115 height 27
click at [413, 144] on select "[DATE] [DATE] Custom Range" at bounding box center [470, 157] width 115 height 27
click at [473, 147] on select "[DATE] [DATE] Custom Range" at bounding box center [477, 158] width 129 height 27
select select "[DATE]"
click at [413, 145] on select "[DATE] [DATE] Custom Range" at bounding box center [477, 158] width 129 height 27
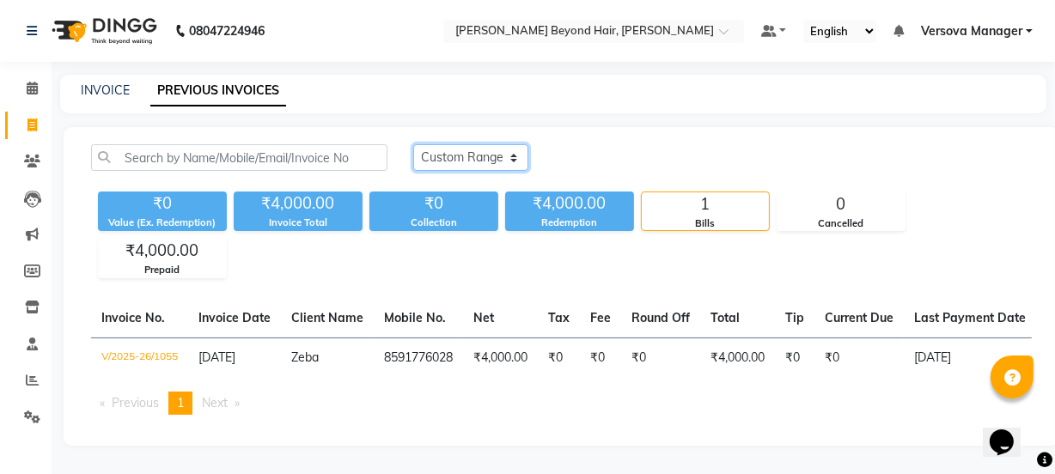
scroll to position [65, 0]
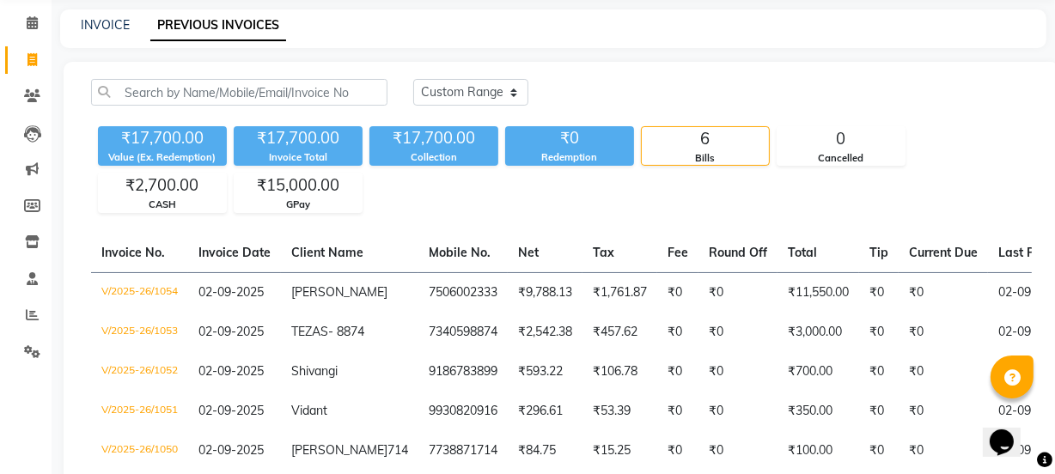
click at [469, 194] on div "₹17,700.00 Value (Ex. Redemption) ₹17,700.00 Invoice Total ₹17,700.00 Collectio…" at bounding box center [561, 166] width 941 height 94
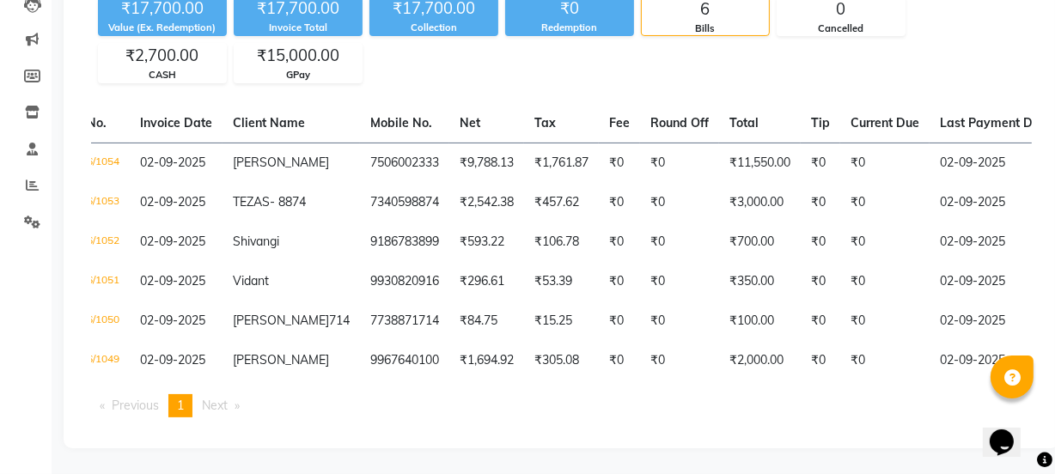
scroll to position [0, 0]
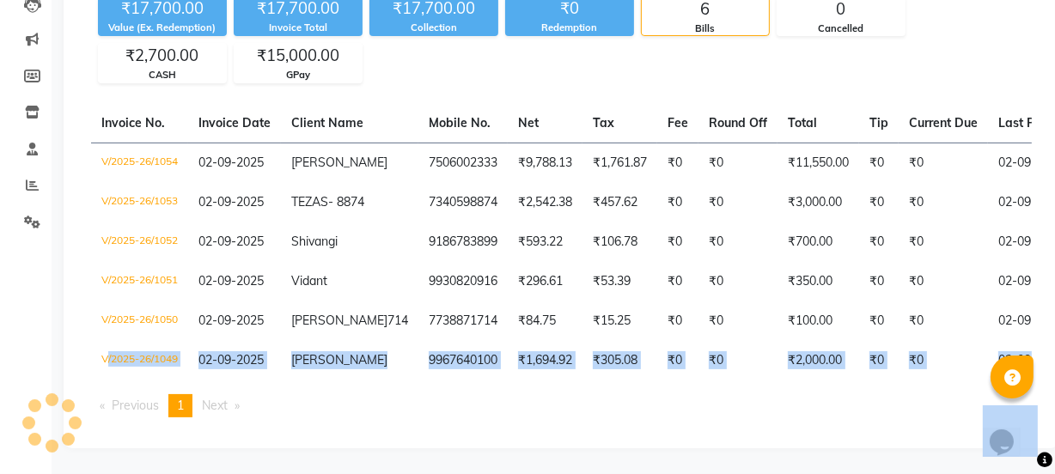
drag, startPoint x: 86, startPoint y: 376, endPoint x: 796, endPoint y: 424, distance: 711.5
click at [796, 424] on div "Invoice No. Invoice Date Client Name Mobile No. Net Tax Fee Round Off Total Tip…" at bounding box center [562, 267] width 962 height 327
click at [609, 396] on ul "Previous page 1 / 1 You're on page 1 Next page" at bounding box center [561, 405] width 941 height 23
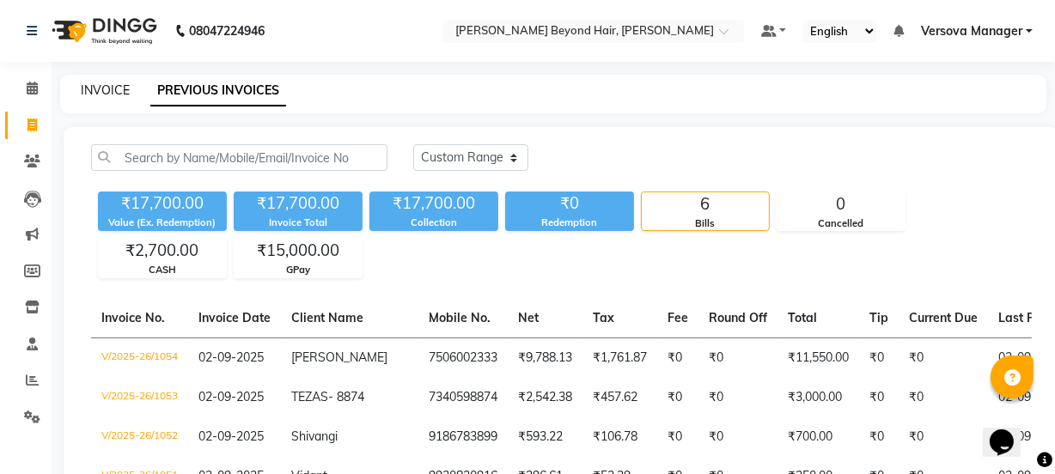
click at [121, 95] on link "INVOICE" at bounding box center [105, 89] width 49 height 15
select select "service"
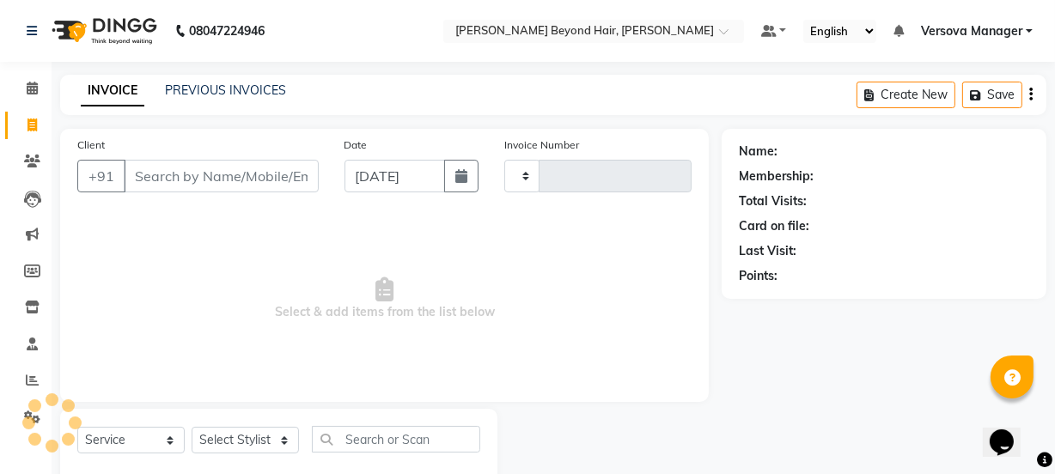
scroll to position [43, 0]
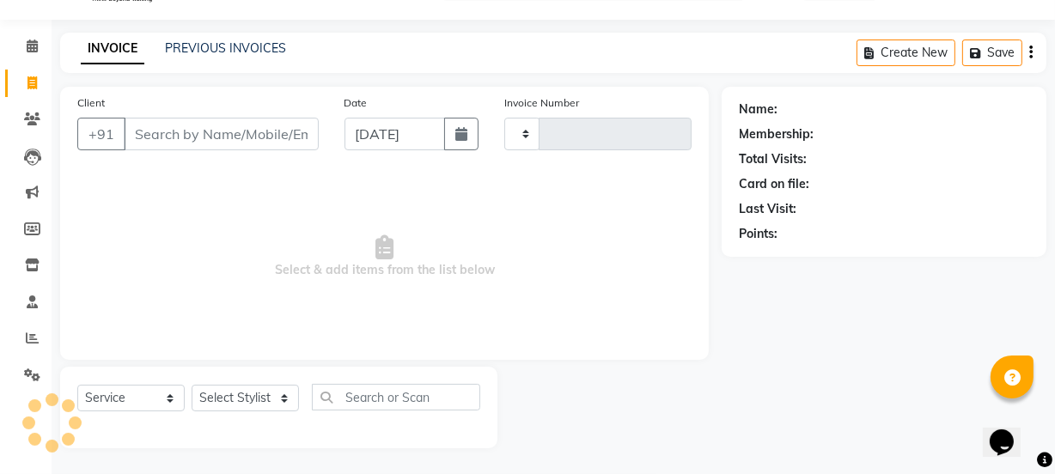
type input "1056"
select select "6352"
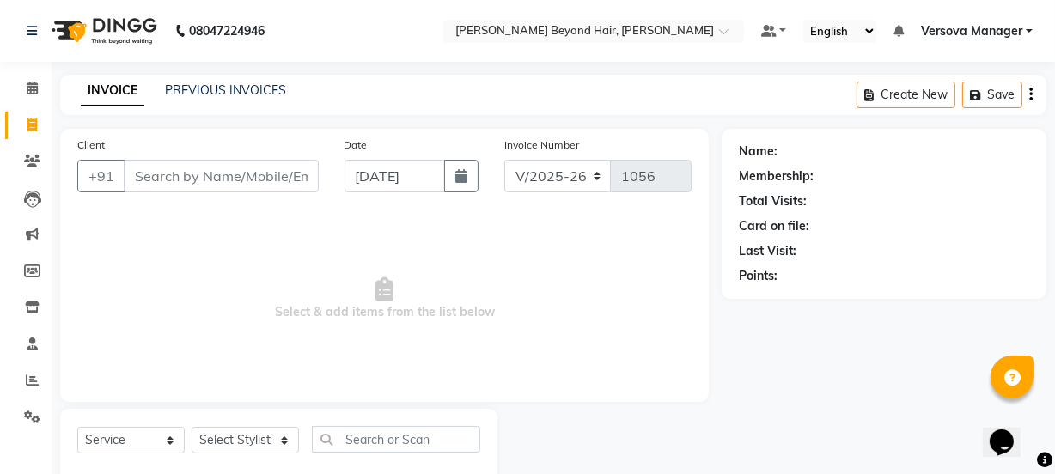
select select "48071"
click at [223, 91] on link "PREVIOUS INVOICES" at bounding box center [225, 89] width 121 height 15
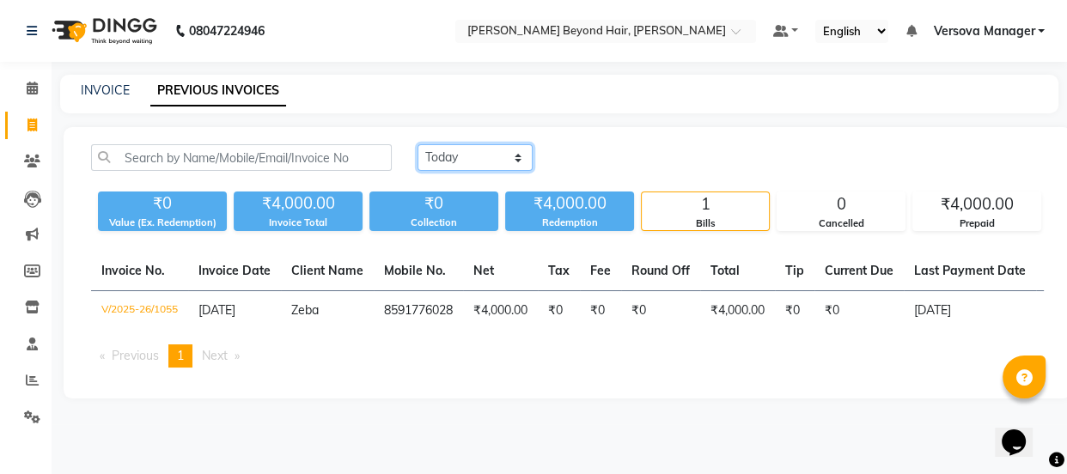
click at [440, 159] on select "[DATE] [DATE] Custom Range" at bounding box center [475, 157] width 115 height 27
select select "range"
click at [418, 144] on select "[DATE] [DATE] Custom Range" at bounding box center [475, 157] width 115 height 27
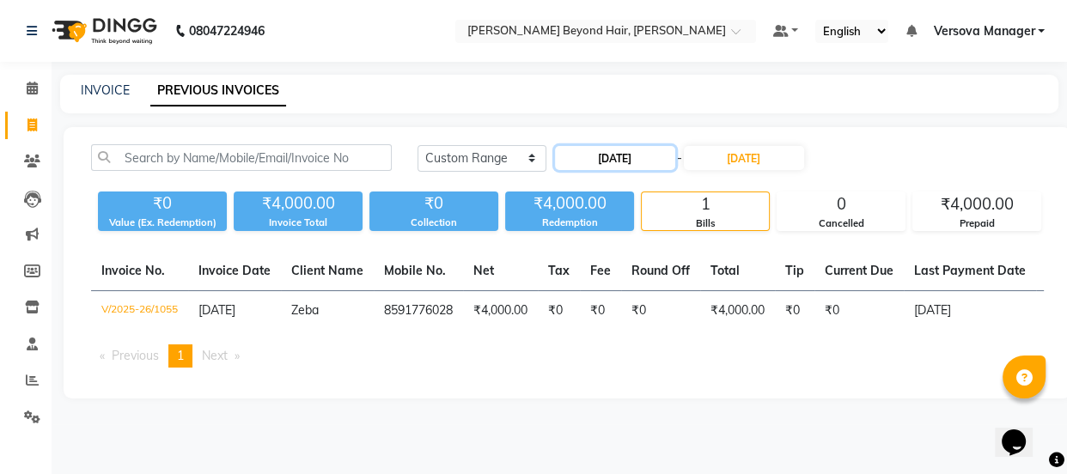
click at [626, 151] on input "[DATE]" at bounding box center [615, 158] width 120 height 24
select select "9"
select select "2025"
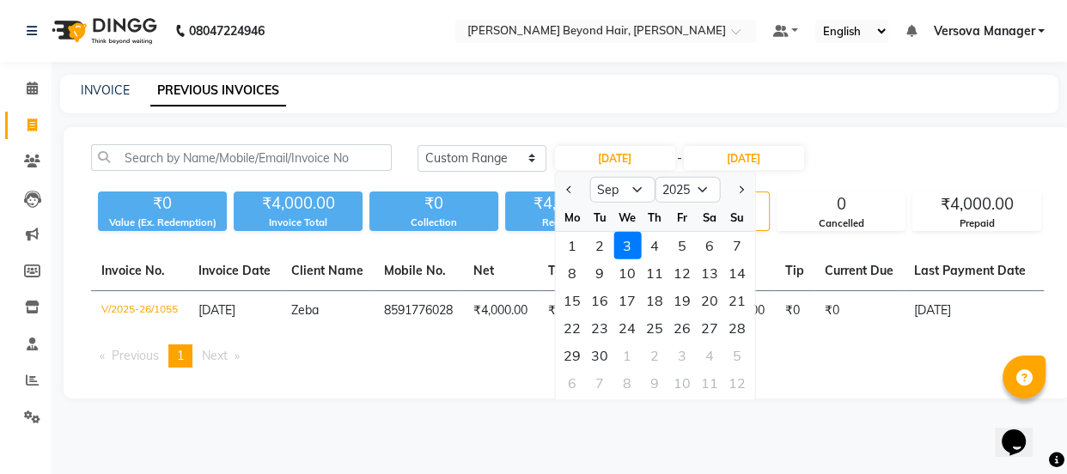
drag, startPoint x: 574, startPoint y: 246, endPoint x: 693, endPoint y: 175, distance: 137.9
click at [575, 246] on div "1" at bounding box center [572, 245] width 27 height 27
type input "01-09-2025"
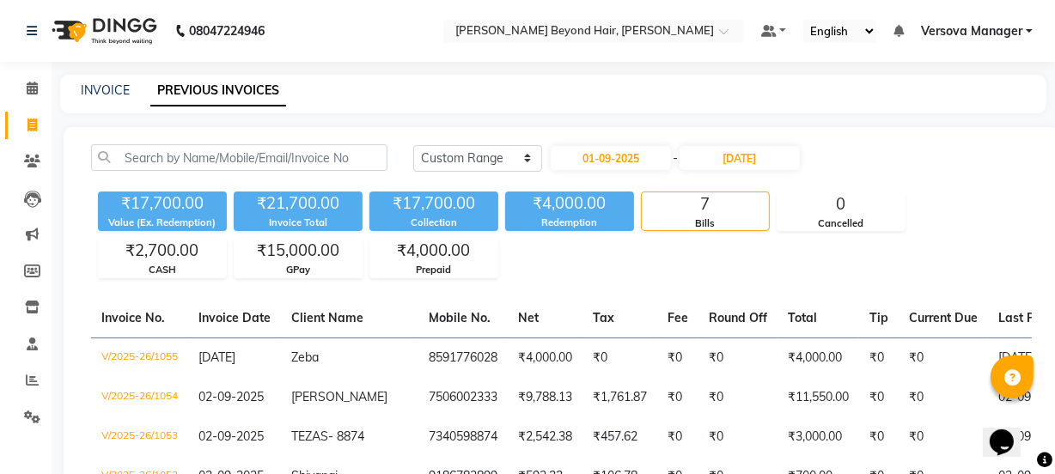
click at [873, 162] on div "[DATE] [DATE] Custom Range [DATE] - [DATE]" at bounding box center [722, 157] width 619 height 27
click at [112, 89] on link "INVOICE" at bounding box center [105, 89] width 49 height 15
select select "service"
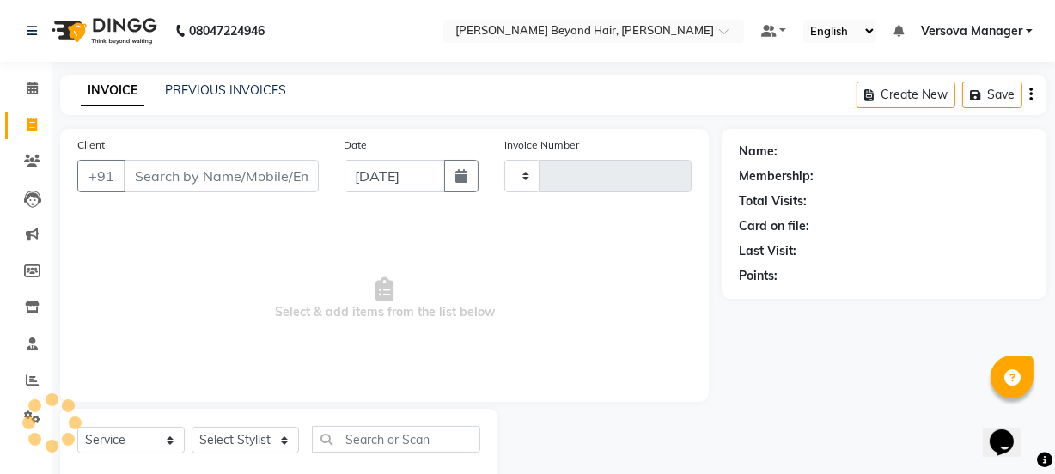
scroll to position [43, 0]
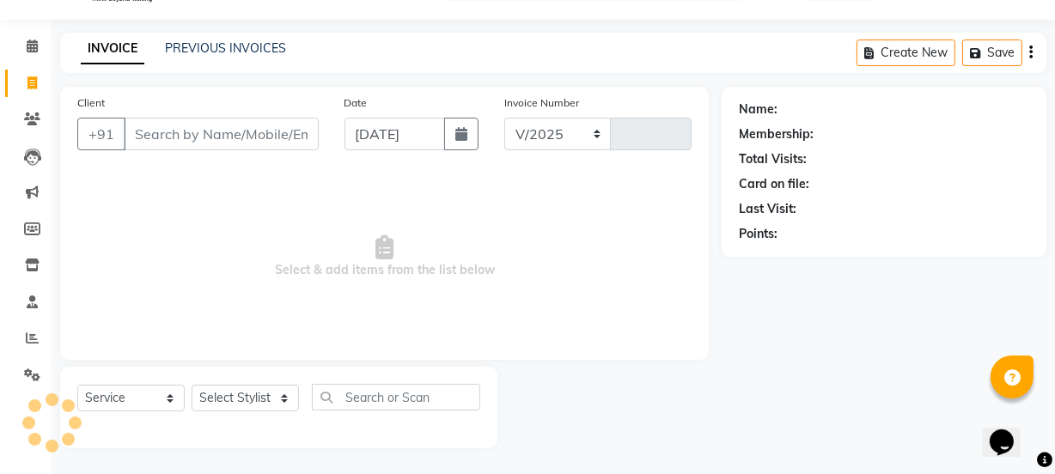
select select "6352"
type input "1056"
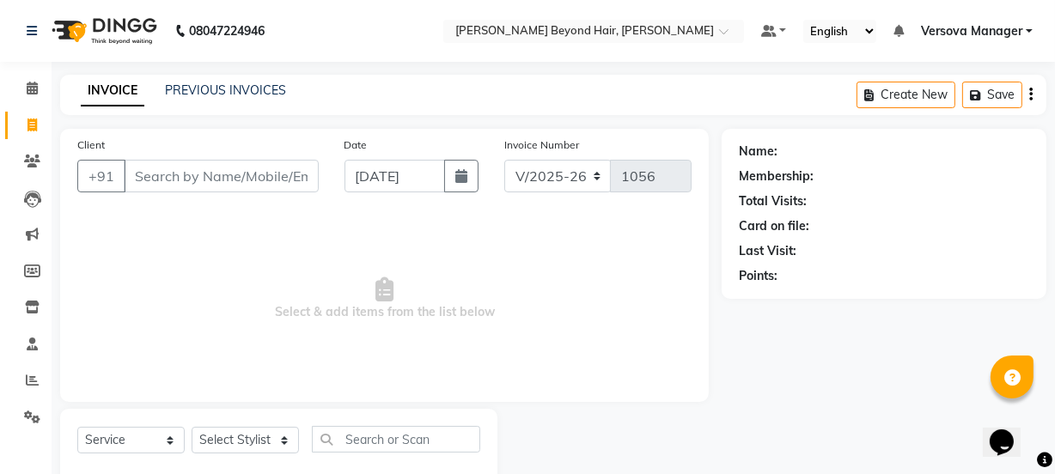
select select "48071"
click at [224, 90] on link "PREVIOUS INVOICES" at bounding box center [225, 89] width 121 height 15
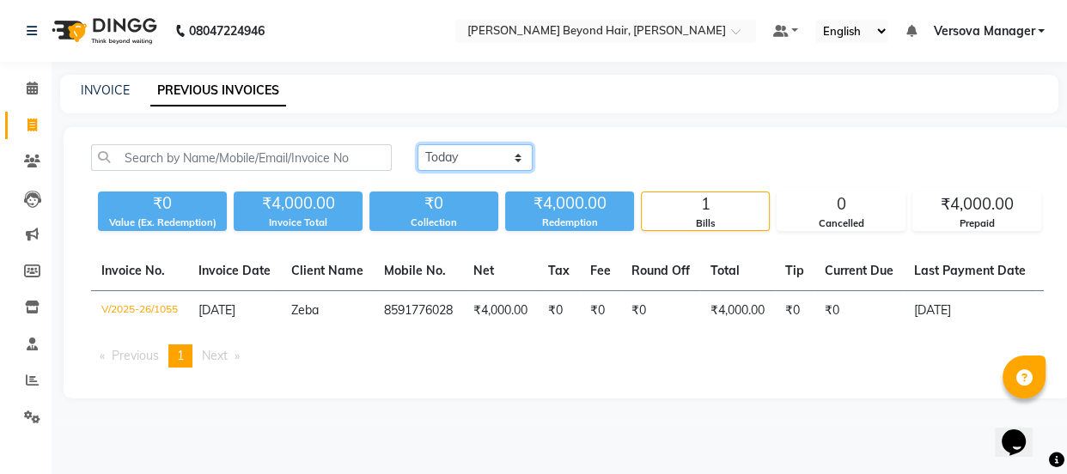
click at [455, 153] on select "[DATE] [DATE] Custom Range" at bounding box center [475, 157] width 115 height 27
click at [467, 236] on div "[DATE] [DATE] Custom Range ₹0 Value (Ex. Redemption) ₹4,000.00 Invoice Total ₹0…" at bounding box center [568, 263] width 1008 height 272
click at [484, 161] on select "[DATE] [DATE] Custom Range" at bounding box center [475, 157] width 115 height 27
select select "range"
click at [418, 144] on select "[DATE] [DATE] Custom Range" at bounding box center [475, 157] width 115 height 27
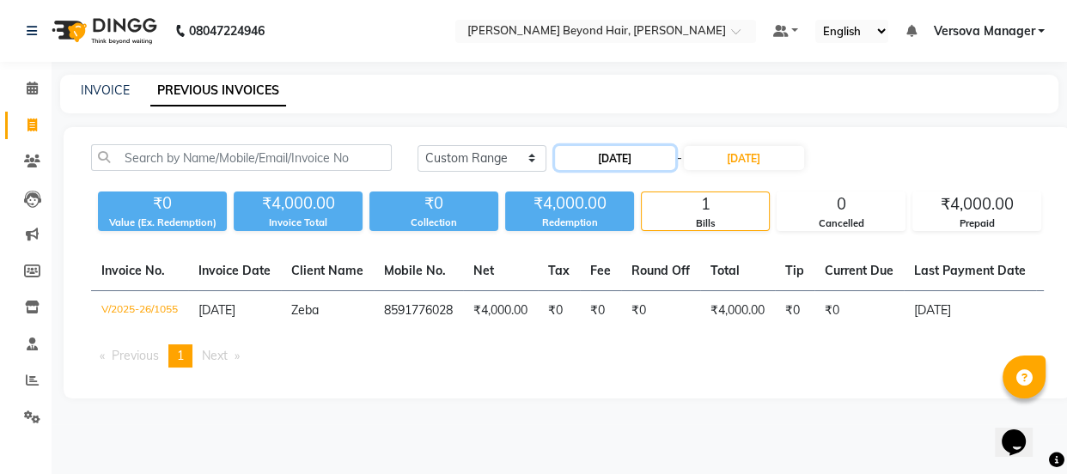
click at [632, 164] on input "[DATE]" at bounding box center [615, 158] width 120 height 24
select select "9"
select select "2025"
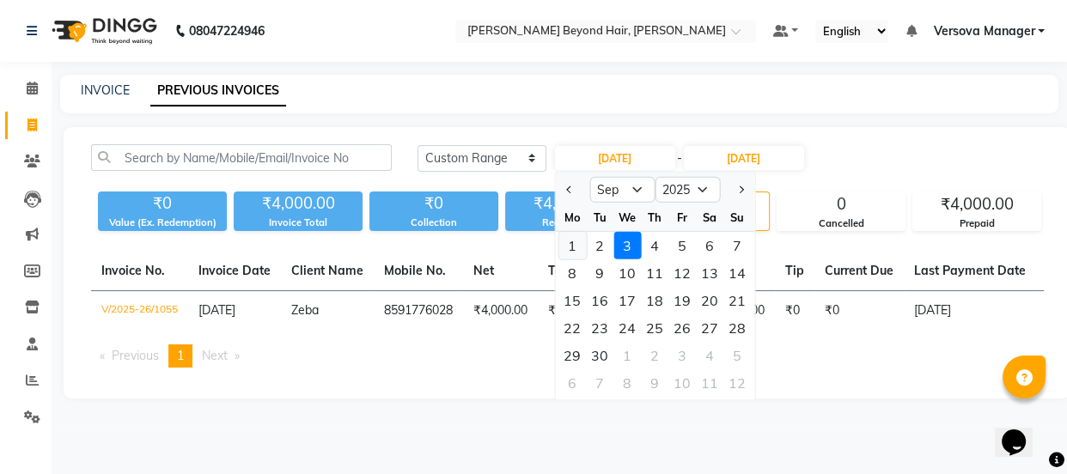
click at [562, 237] on div "1" at bounding box center [572, 245] width 27 height 27
type input "01-09-2025"
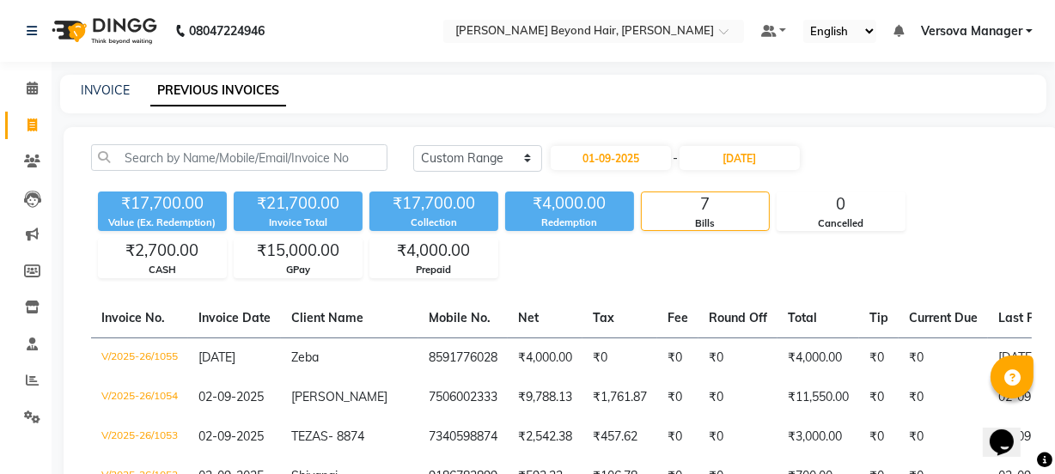
click at [959, 171] on div "[DATE] [DATE] Custom Range [DATE] - [DATE]" at bounding box center [722, 157] width 619 height 27
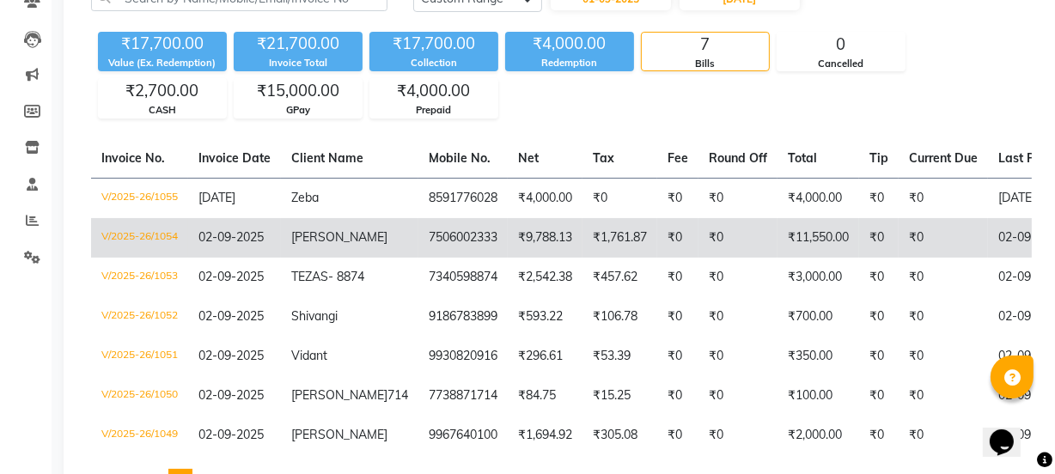
scroll to position [29, 0]
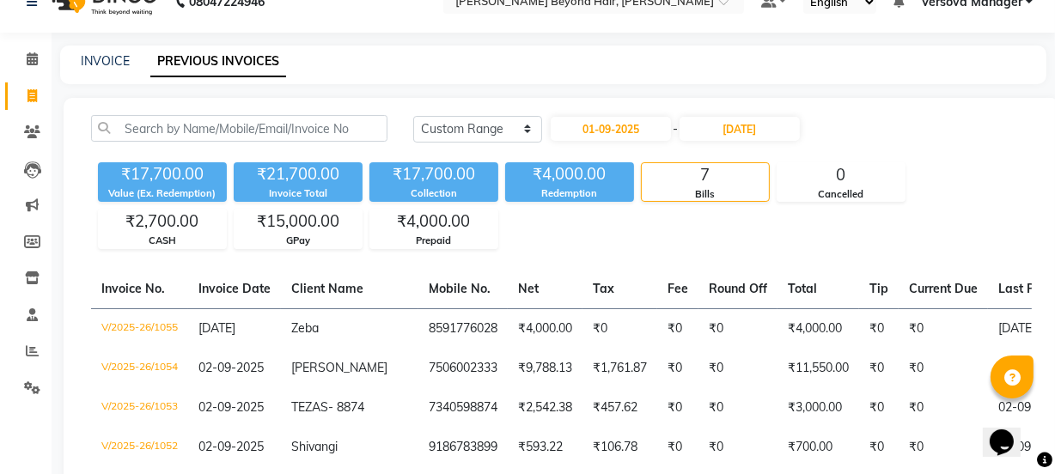
click at [157, 204] on div "₹17,700.00 Value (Ex. Redemption) ₹21,700.00 Invoice Total ₹17,700.00 Collectio…" at bounding box center [561, 203] width 941 height 94
click at [162, 223] on div "₹2,700.00" at bounding box center [162, 222] width 127 height 24
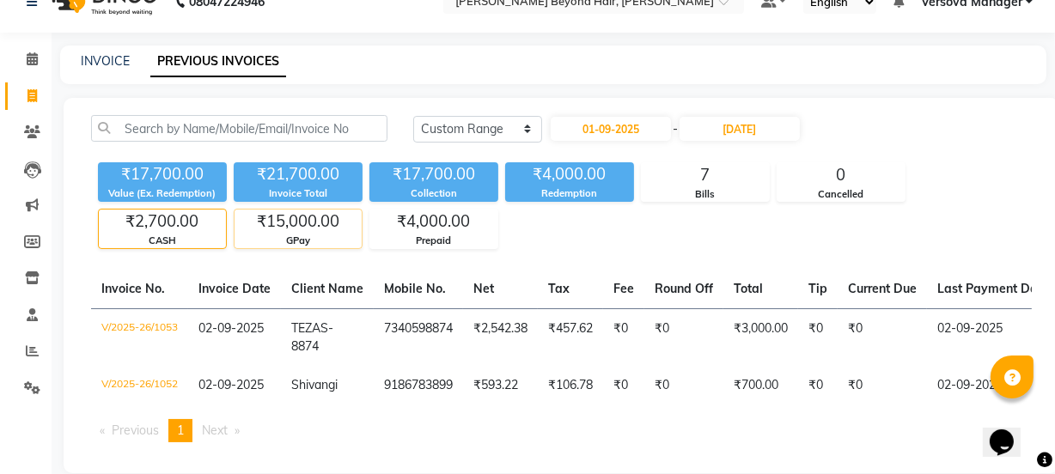
click at [294, 214] on div "₹15,000.00" at bounding box center [298, 222] width 127 height 24
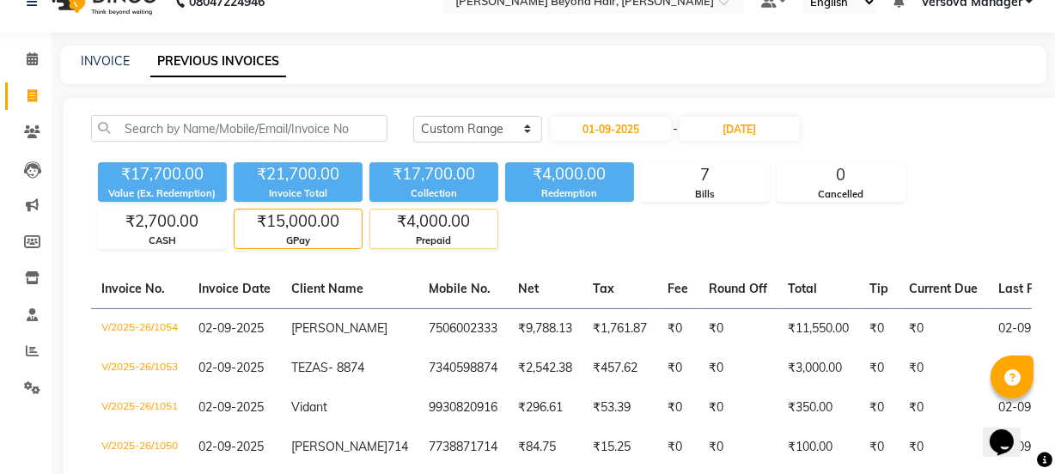
click at [425, 216] on div "₹4,000.00" at bounding box center [433, 222] width 127 height 24
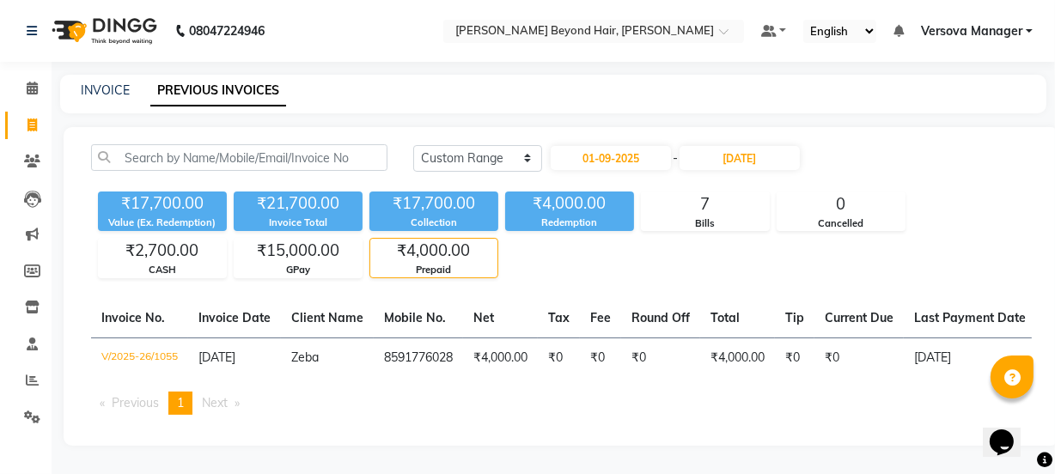
scroll to position [9, 0]
click at [156, 243] on div "₹2,700.00" at bounding box center [162, 251] width 127 height 24
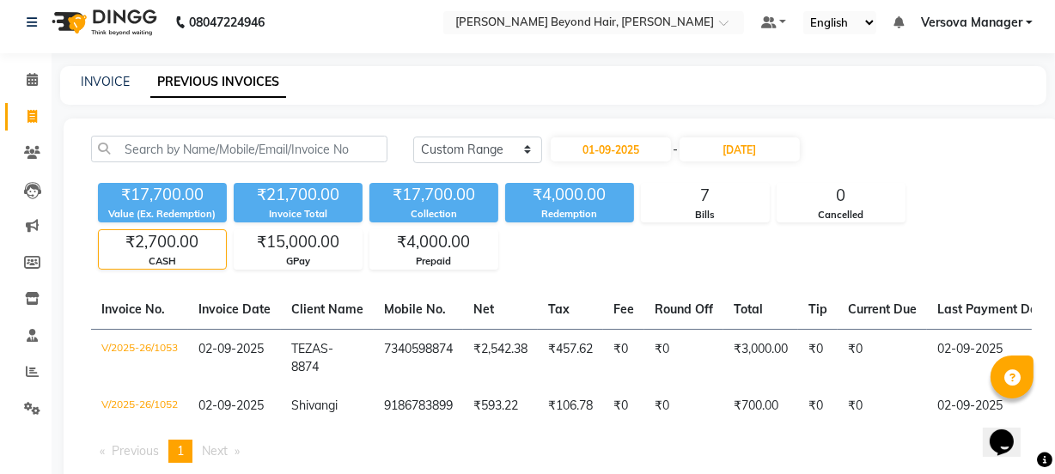
scroll to position [29, 0]
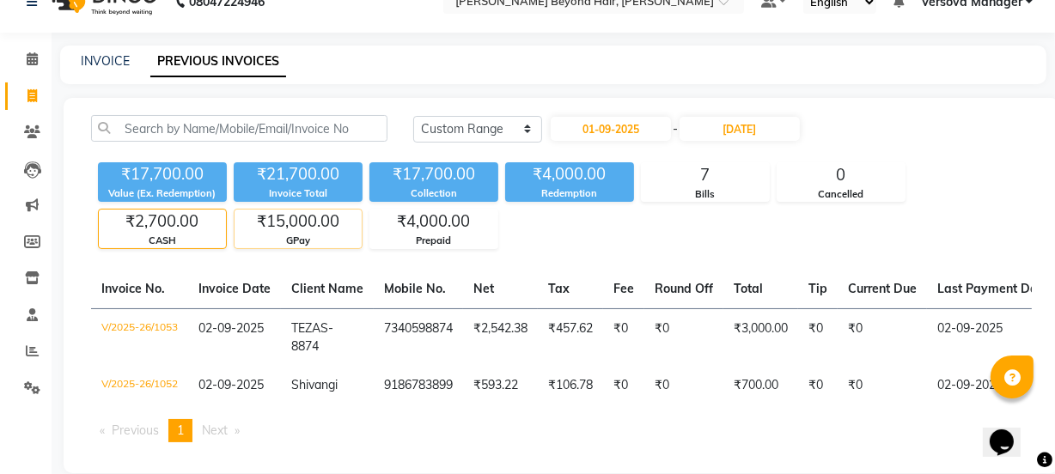
click at [296, 221] on div "₹15,000.00" at bounding box center [298, 222] width 127 height 24
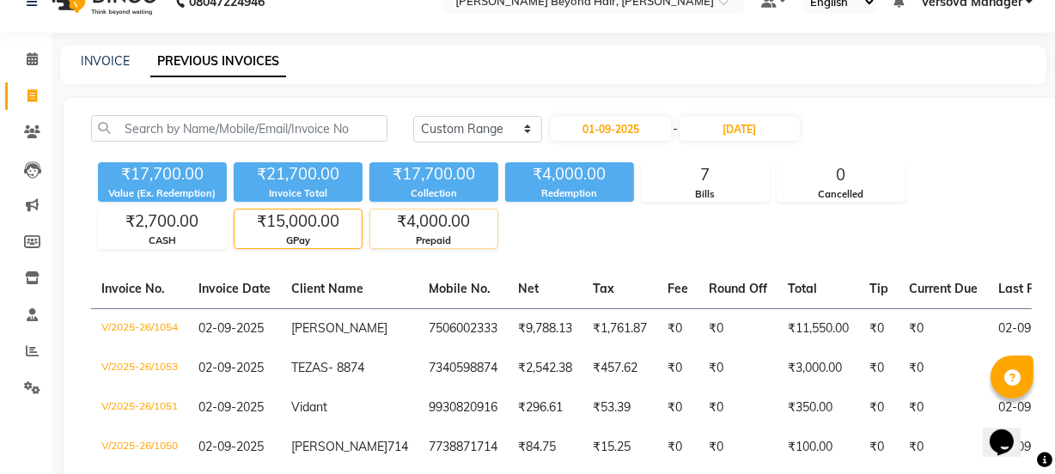
click at [431, 223] on div "₹4,000.00" at bounding box center [433, 222] width 127 height 24
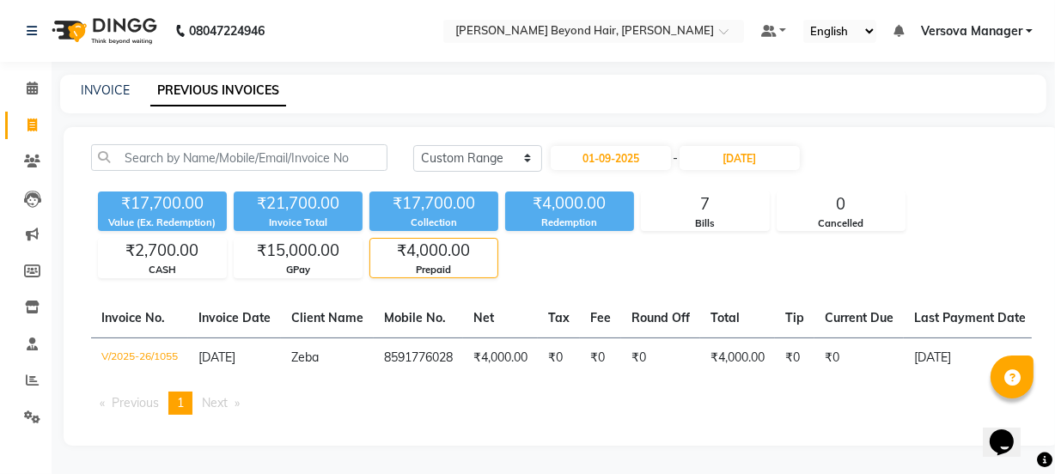
scroll to position [9, 0]
click at [157, 241] on div "₹2,700.00" at bounding box center [162, 251] width 127 height 24
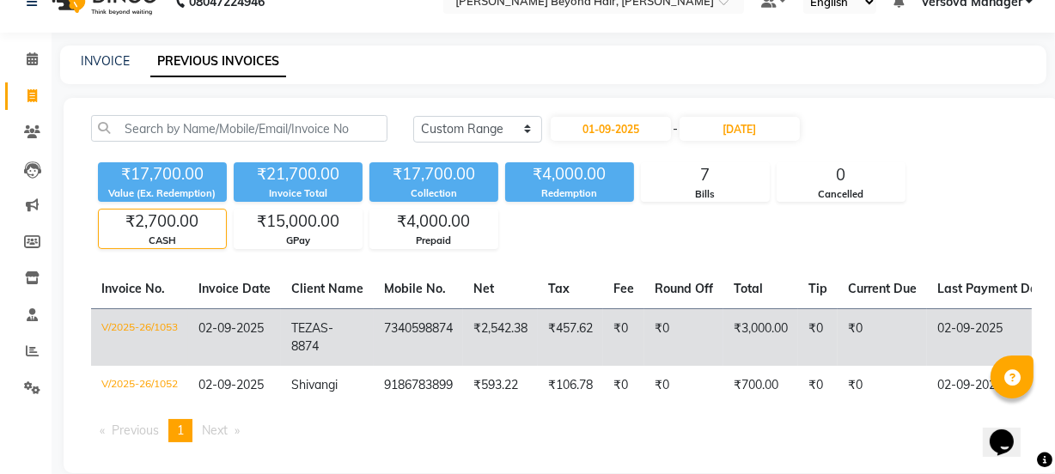
scroll to position [0, 0]
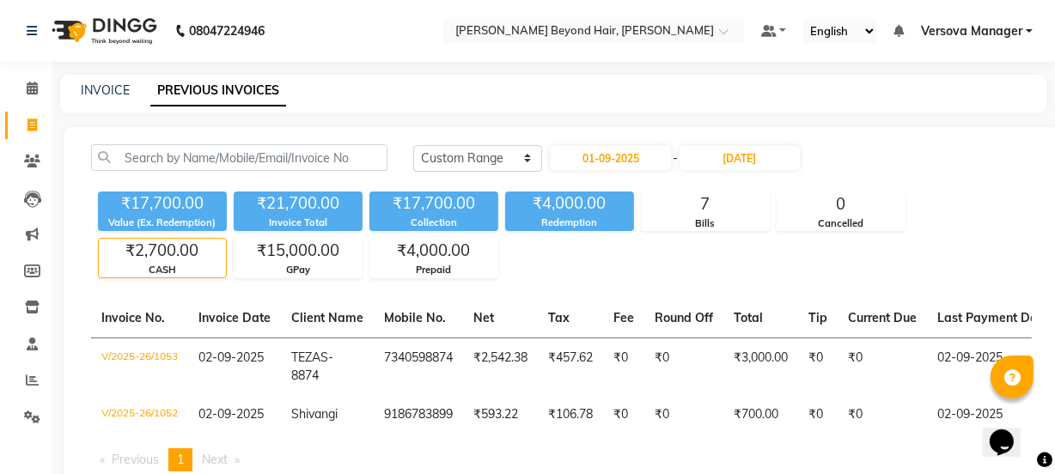
click at [602, 269] on div "₹17,700.00 Value (Ex. Redemption) ₹21,700.00 Invoice Total ₹17,700.00 Collectio…" at bounding box center [561, 232] width 941 height 94
click at [605, 251] on div "₹17,700.00 Value (Ex. Redemption) ₹21,700.00 Invoice Total ₹17,700.00 Collectio…" at bounding box center [561, 232] width 941 height 94
click at [592, 246] on div "₹17,700.00 Value (Ex. Redemption) ₹21,700.00 Invoice Total ₹17,700.00 Collectio…" at bounding box center [561, 232] width 941 height 94
click at [586, 244] on div "₹17,700.00 Value (Ex. Redemption) ₹21,700.00 Invoice Total ₹17,700.00 Collectio…" at bounding box center [561, 232] width 941 height 94
click at [580, 241] on div "₹17,700.00 Value (Ex. Redemption) ₹21,700.00 Invoice Total ₹17,700.00 Collectio…" at bounding box center [561, 232] width 941 height 94
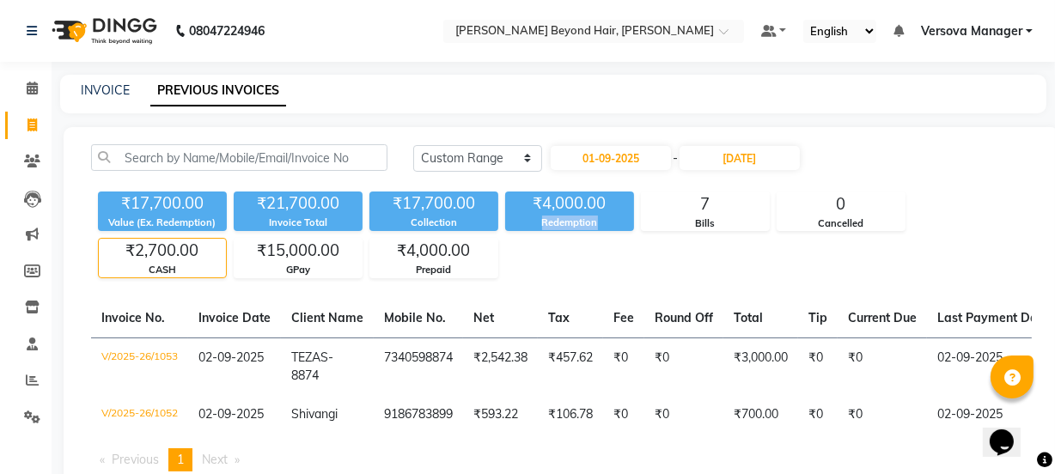
click at [576, 241] on div "₹17,700.00 Value (Ex. Redemption) ₹21,700.00 Invoice Total ₹17,700.00 Collectio…" at bounding box center [561, 232] width 941 height 94
click at [564, 238] on div "₹17,700.00 Value (Ex. Redemption) ₹21,700.00 Invoice Total ₹17,700.00 Collectio…" at bounding box center [561, 232] width 941 height 94
click at [465, 147] on select "[DATE] [DATE] Custom Range" at bounding box center [477, 158] width 129 height 27
select select "[DATE]"
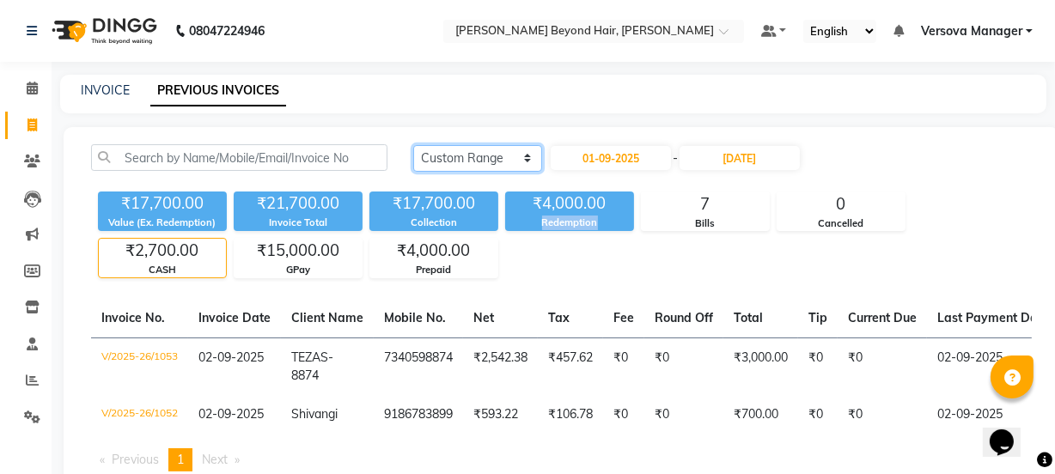
click at [413, 145] on select "[DATE] [DATE] Custom Range" at bounding box center [477, 158] width 129 height 27
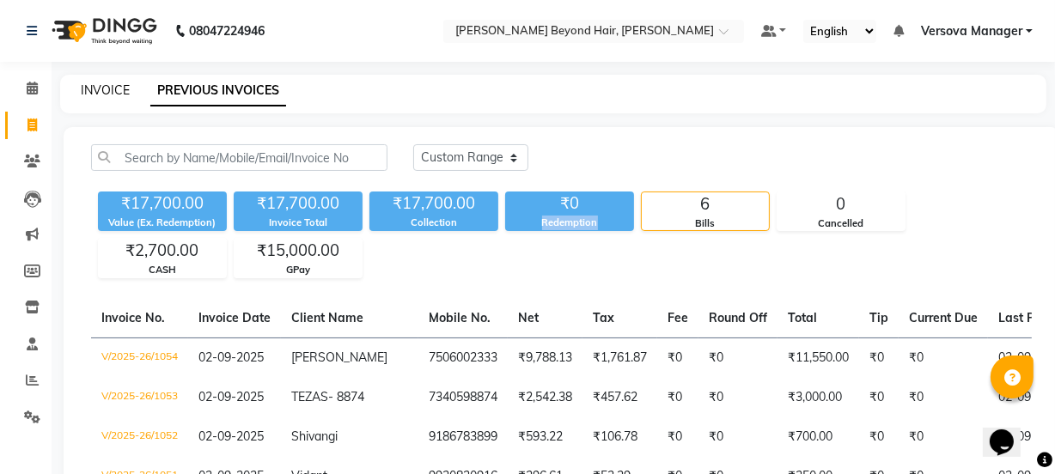
click at [114, 86] on link "INVOICE" at bounding box center [105, 89] width 49 height 15
select select "service"
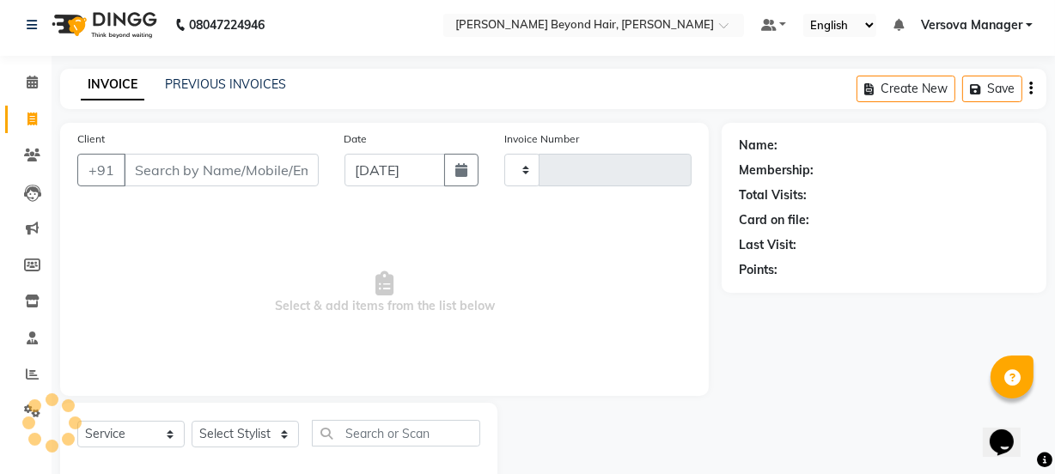
scroll to position [43, 0]
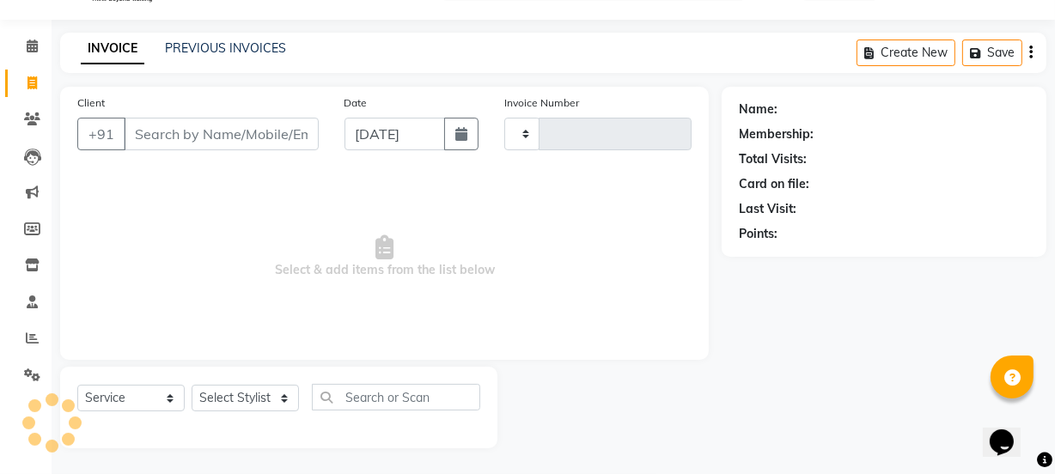
type input "1056"
select select "6352"
select select "48071"
click at [222, 42] on link "PREVIOUS INVOICES" at bounding box center [225, 47] width 121 height 15
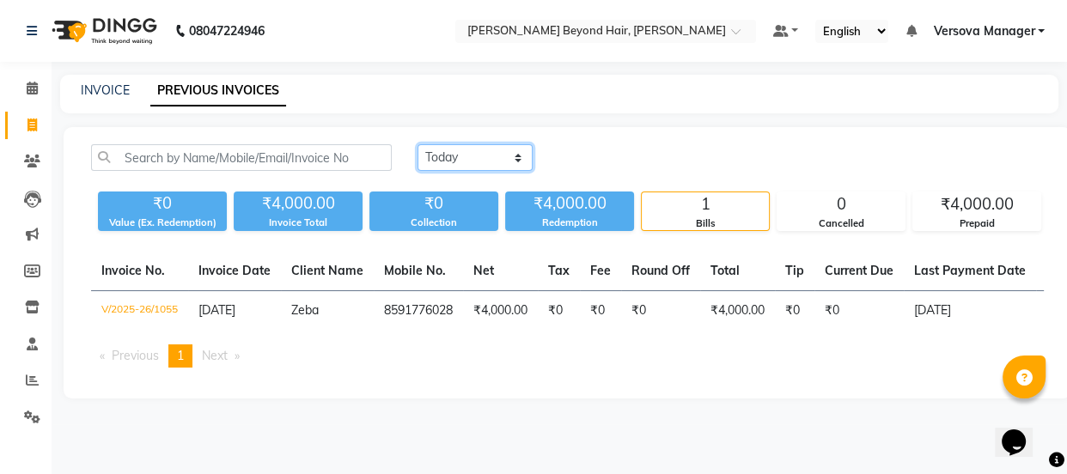
click at [448, 167] on select "[DATE] [DATE] Custom Range" at bounding box center [475, 157] width 115 height 27
select select "range"
click at [418, 144] on select "[DATE] [DATE] Custom Range" at bounding box center [475, 157] width 115 height 27
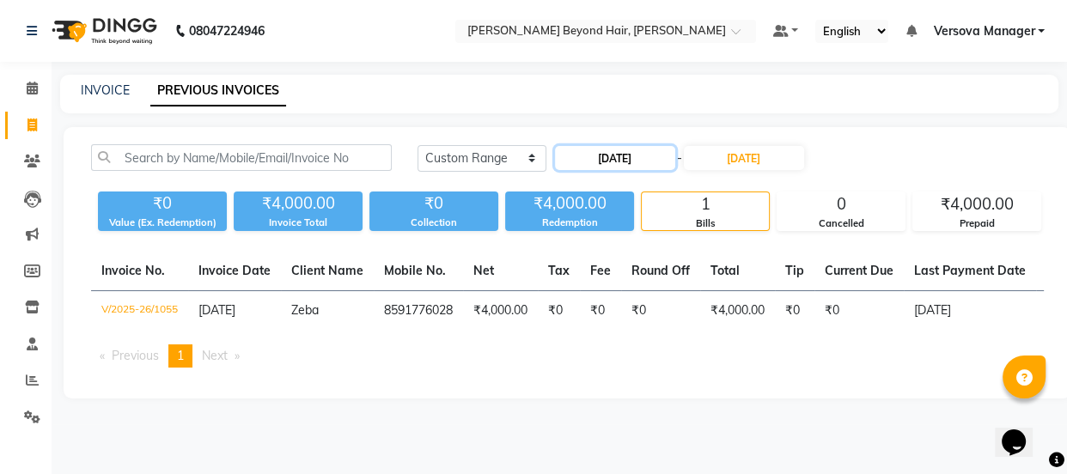
click at [605, 163] on input "[DATE]" at bounding box center [615, 158] width 120 height 24
select select "9"
select select "2025"
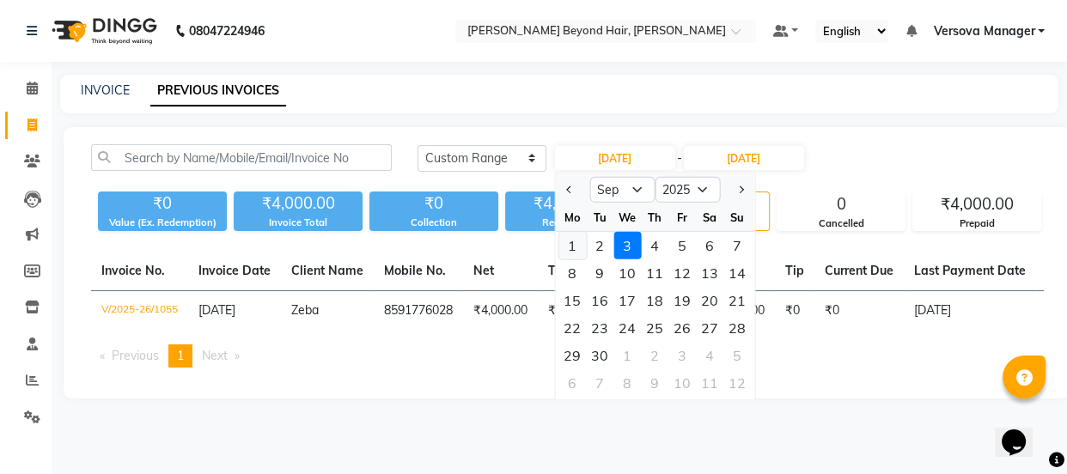
click at [566, 241] on div "1" at bounding box center [572, 245] width 27 height 27
type input "01-09-2025"
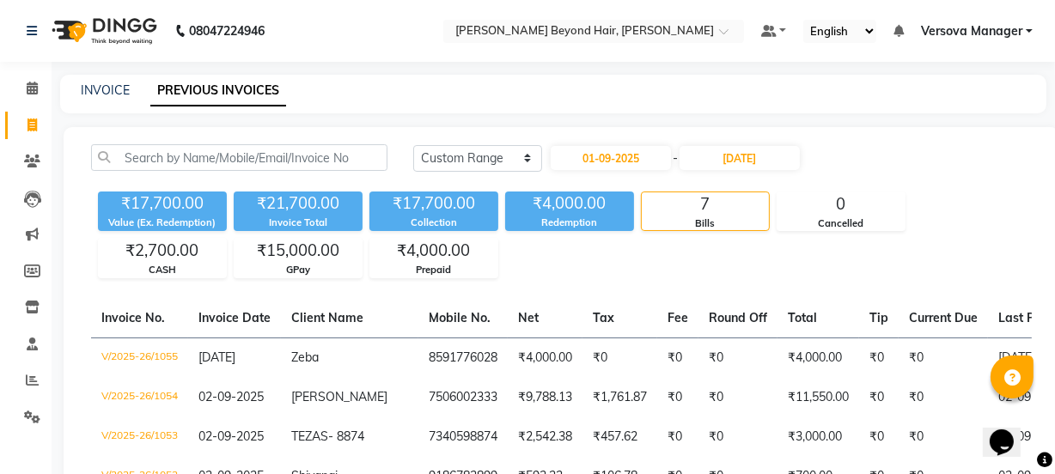
click at [838, 160] on div "[DATE] [DATE] Custom Range [DATE] - [DATE]" at bounding box center [722, 157] width 619 height 27
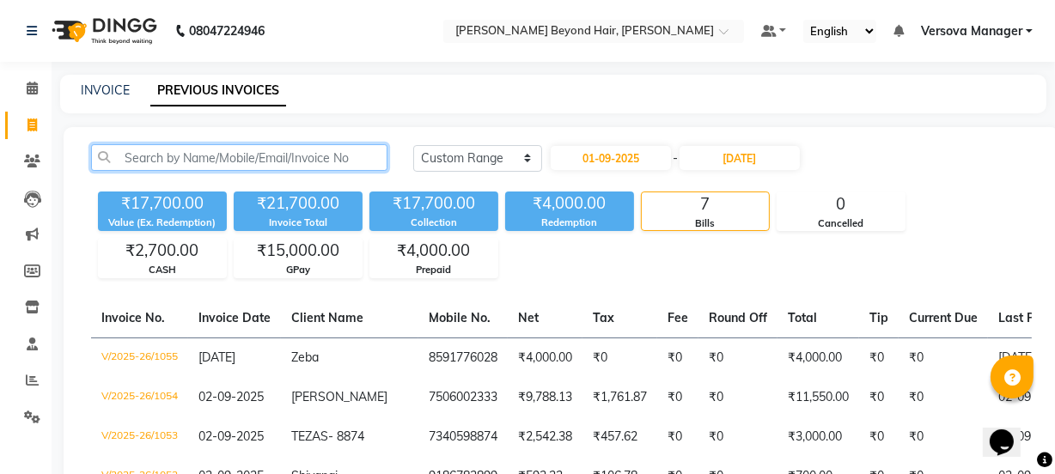
drag, startPoint x: 120, startPoint y: 151, endPoint x: 538, endPoint y: 253, distance: 429.8
click at [538, 253] on div "[DATE] [DATE] Custom Range [DATE] - [DATE] ₹17,700.00 Value (Ex. Redemption) ₹2…" at bounding box center [562, 211] width 962 height 134
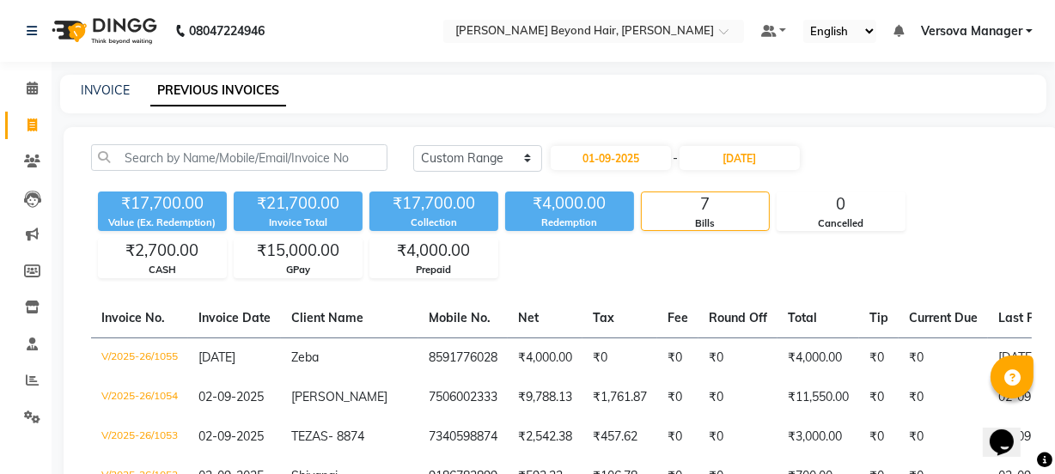
click at [528, 256] on div "₹17,700.00 Value (Ex. Redemption) ₹21,700.00 Invoice Total ₹17,700.00 Collectio…" at bounding box center [561, 232] width 941 height 94
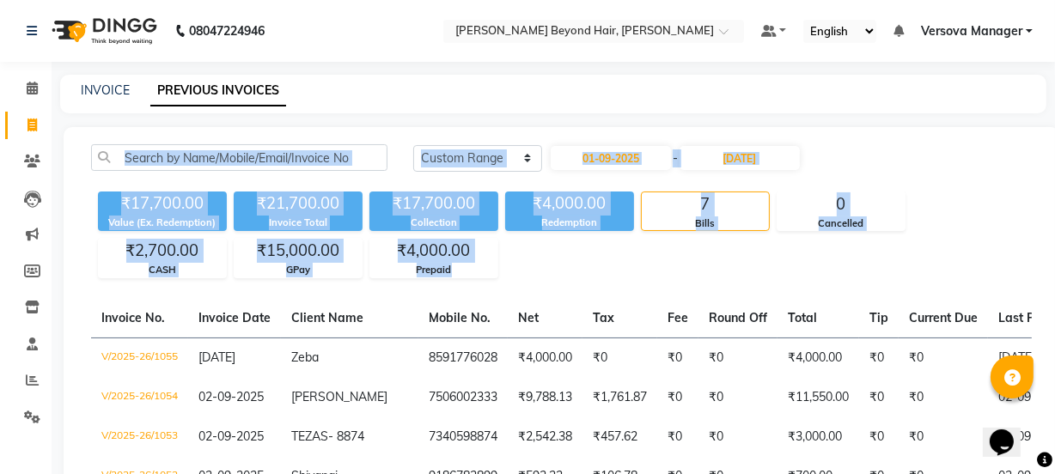
drag, startPoint x: 86, startPoint y: 152, endPoint x: 541, endPoint y: 278, distance: 471.8
click at [541, 278] on div "[DATE] [DATE] Custom Range [DATE] - [DATE] ₹17,700.00 Value (Ex. Redemption) ₹2…" at bounding box center [562, 405] width 996 height 556
click at [573, 257] on div "₹17,700.00 Value (Ex. Redemption) ₹21,700.00 Invoice Total ₹17,700.00 Collectio…" at bounding box center [561, 232] width 941 height 94
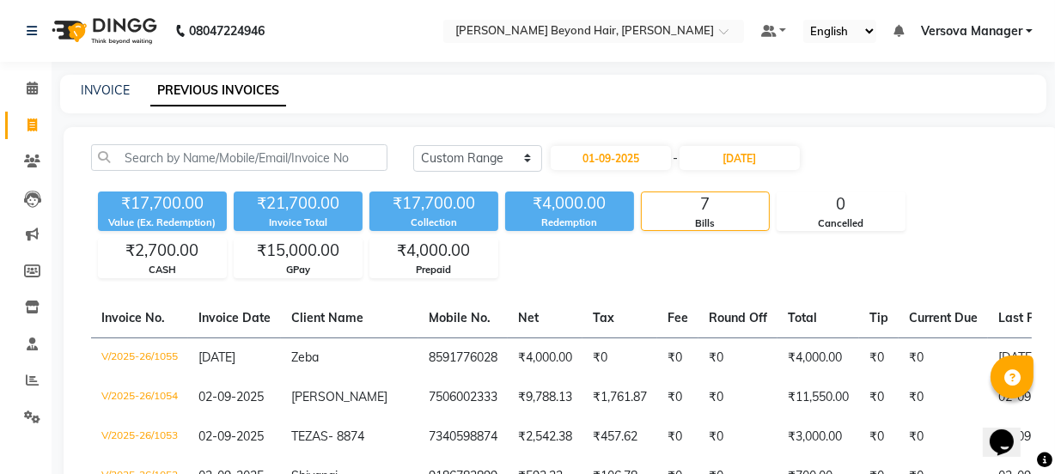
click at [340, 198] on div "₹21,700.00" at bounding box center [298, 204] width 129 height 24
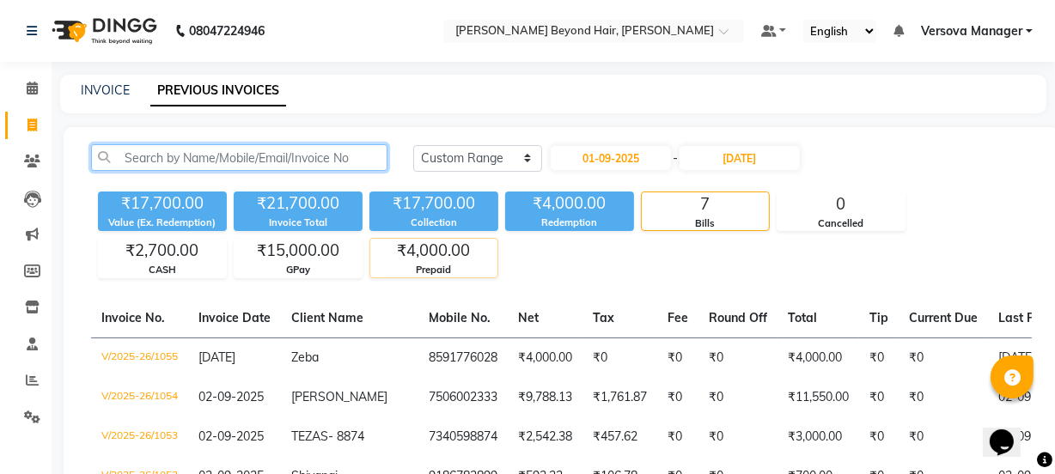
drag, startPoint x: 117, startPoint y: 158, endPoint x: 478, endPoint y: 276, distance: 379.6
click at [478, 276] on div "[DATE] [DATE] Custom Range [DATE] - [DATE] ₹17,700.00 Value (Ex. Redemption) ₹2…" at bounding box center [562, 211] width 962 height 134
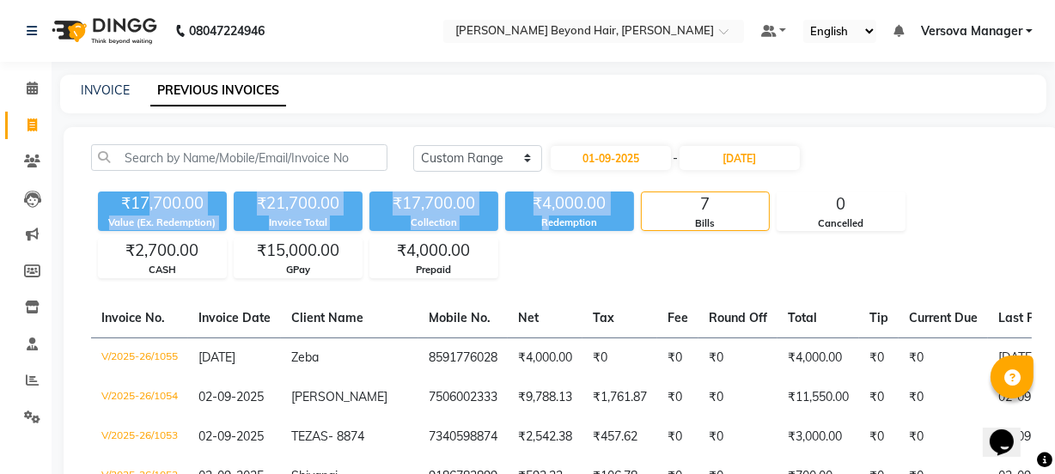
drag, startPoint x: 547, startPoint y: 265, endPoint x: 148, endPoint y: 188, distance: 406.8
click at [148, 188] on div "₹17,700.00 Value (Ex. Redemption) ₹21,700.00 Invoice Total ₹17,700.00 Collectio…" at bounding box center [561, 232] width 941 height 94
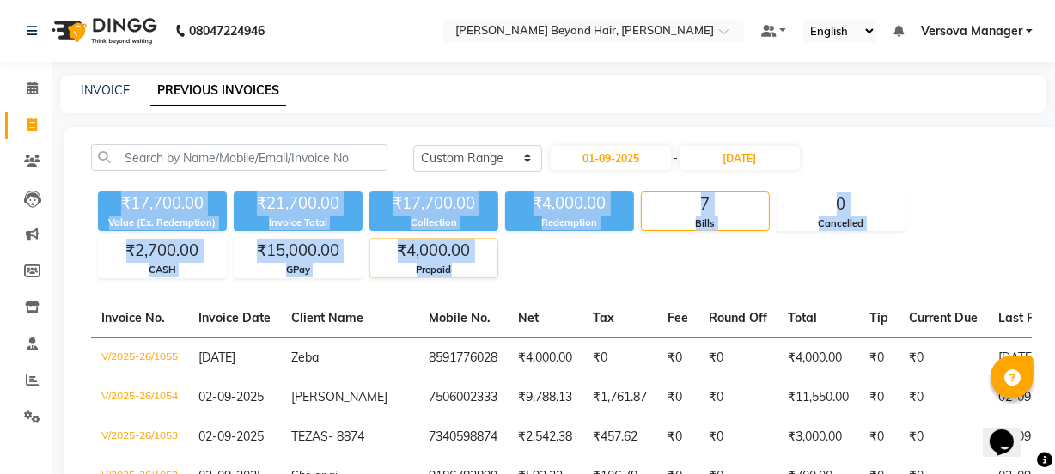
drag, startPoint x: 92, startPoint y: 197, endPoint x: 492, endPoint y: 275, distance: 407.2
click at [492, 275] on div "₹17,700.00 Value (Ex. Redemption) ₹21,700.00 Invoice Total ₹17,700.00 Collectio…" at bounding box center [561, 232] width 941 height 94
copy div "₹17,700.00 Value (Ex. Redemption) ₹21,700.00 Invoice Total ₹17,700.00 Collectio…"
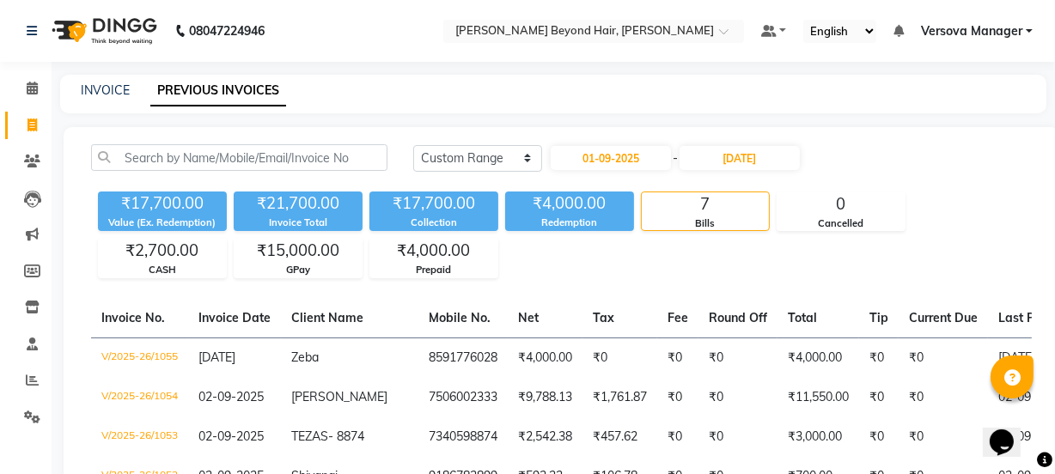
drag, startPoint x: 108, startPoint y: 82, endPoint x: 111, endPoint y: 119, distance: 37.0
click at [108, 82] on div "INVOICE" at bounding box center [105, 91] width 49 height 18
click at [114, 90] on link "INVOICE" at bounding box center [105, 89] width 49 height 15
select select "service"
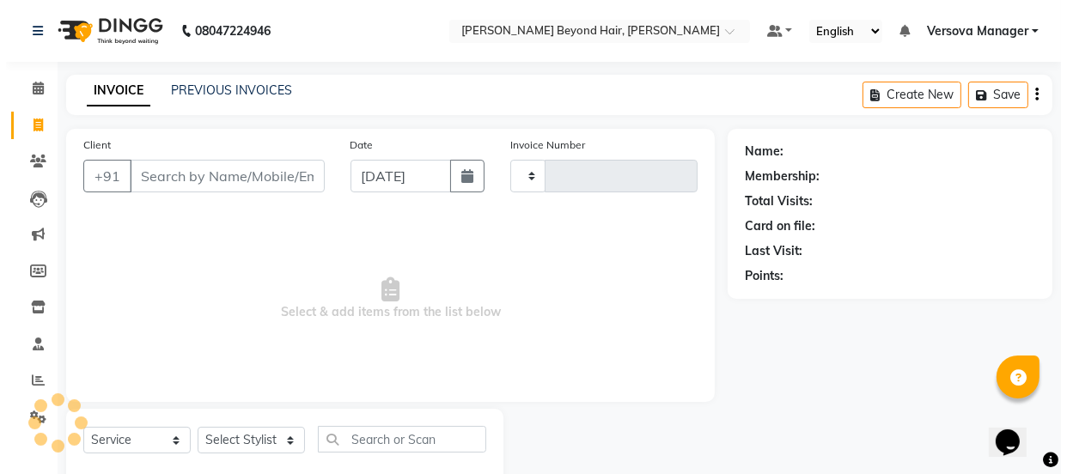
scroll to position [43, 0]
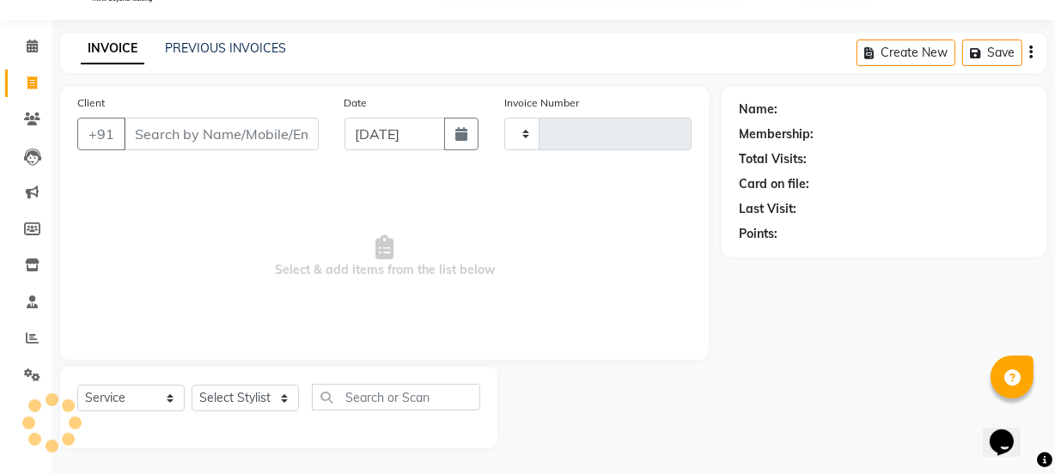
click at [193, 129] on input "Client" at bounding box center [221, 134] width 195 height 33
type input "1056"
select select "6352"
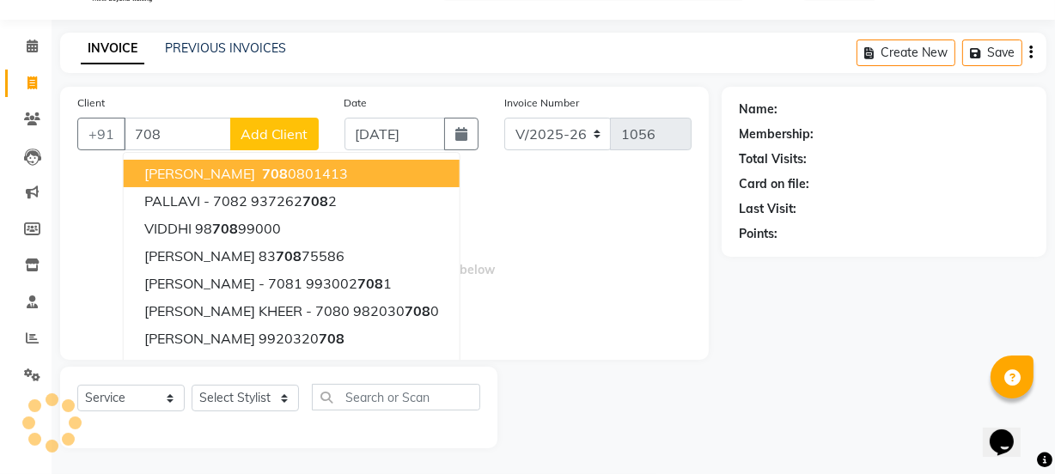
type input "7086"
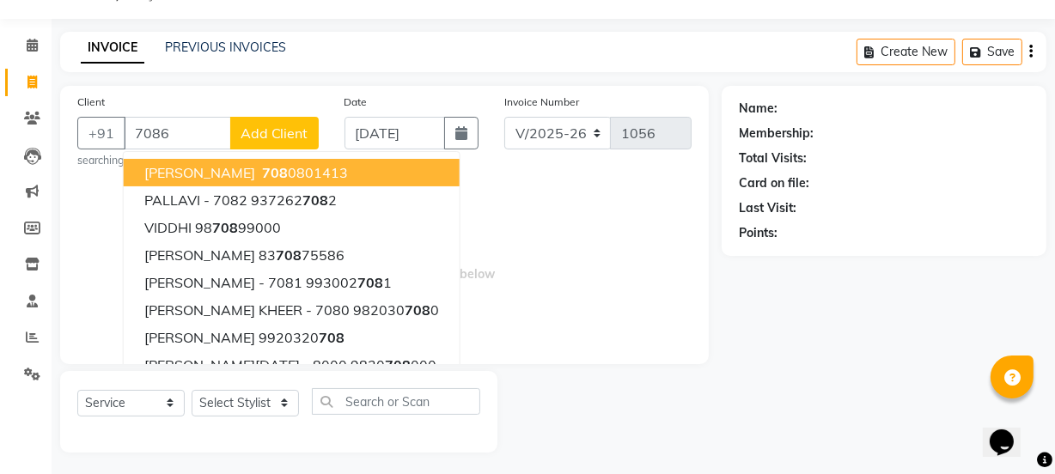
select select "48071"
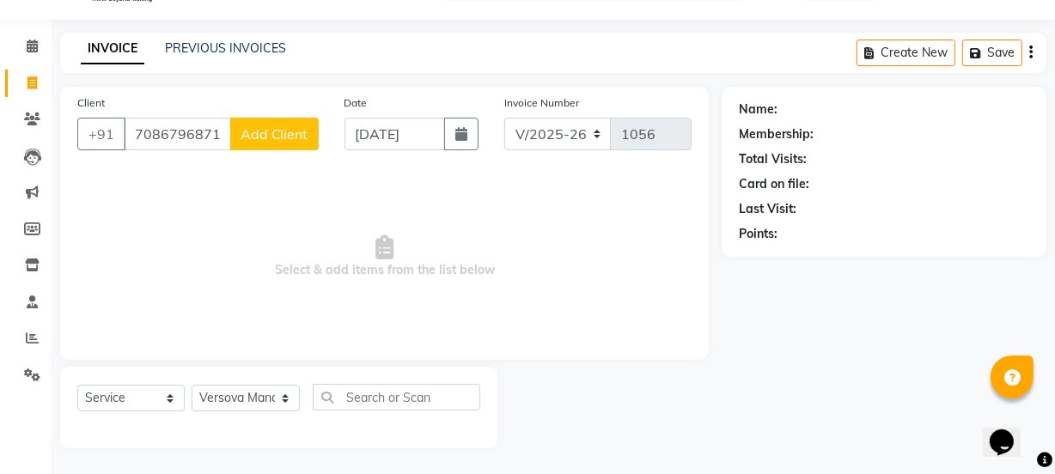
type input "7086796871"
click at [279, 147] on button "Add Client" at bounding box center [274, 134] width 89 height 33
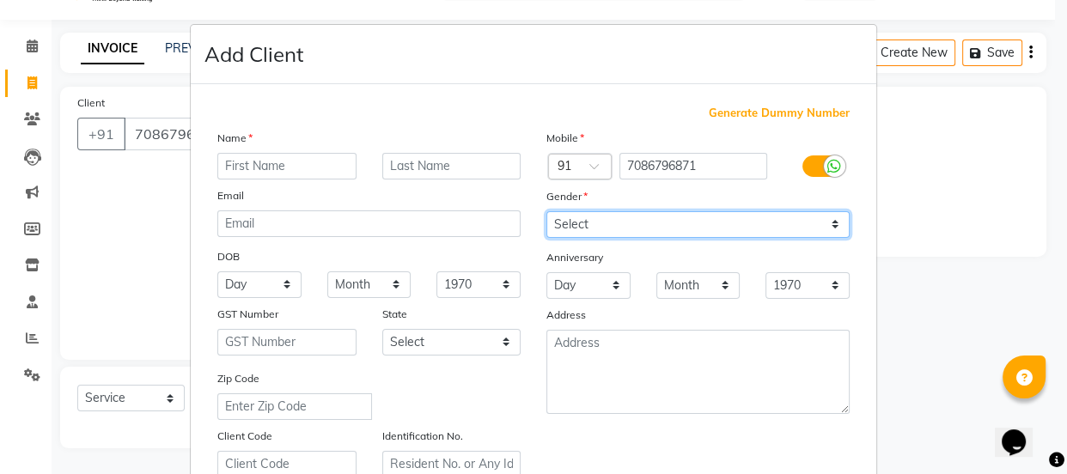
click at [568, 230] on select "Select [DEMOGRAPHIC_DATA] [DEMOGRAPHIC_DATA] Other Prefer Not To Say" at bounding box center [698, 224] width 303 height 27
select select "[DEMOGRAPHIC_DATA]"
click at [547, 211] on select "Select [DEMOGRAPHIC_DATA] [DEMOGRAPHIC_DATA] Other Prefer Not To Say" at bounding box center [698, 224] width 303 height 27
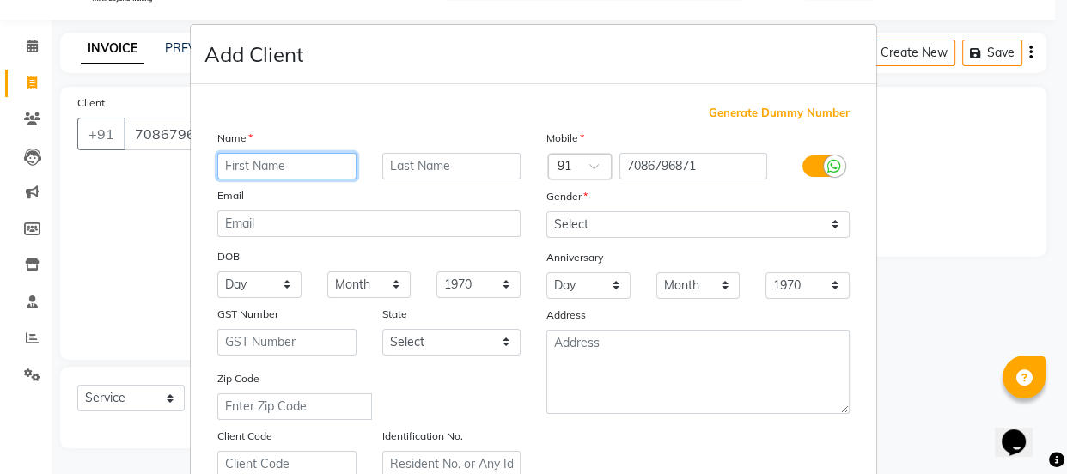
click at [253, 159] on input "text" at bounding box center [286, 166] width 139 height 27
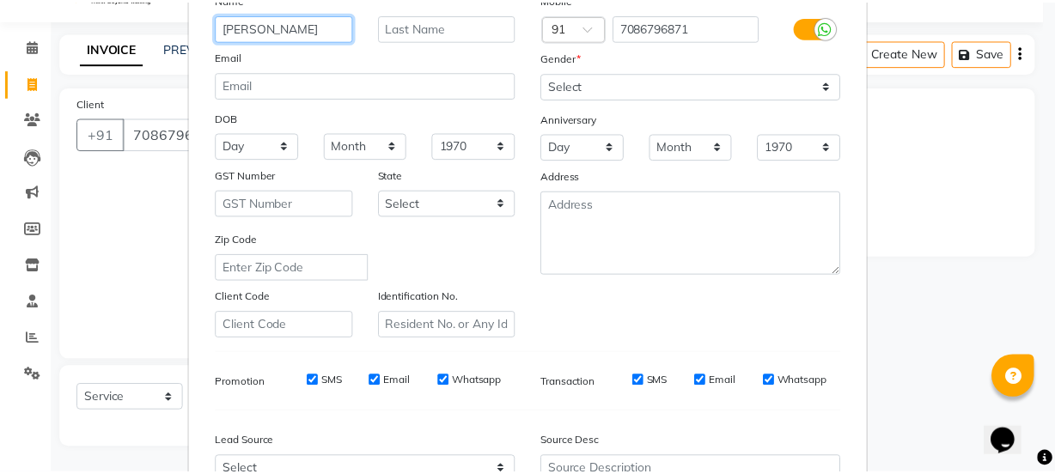
scroll to position [312, 0]
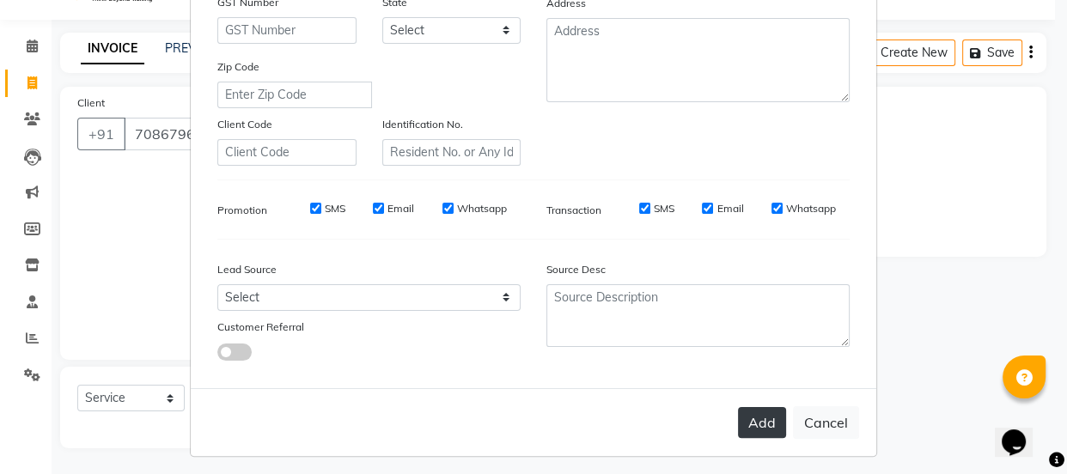
type input "[PERSON_NAME]"
click at [750, 428] on button "Add" at bounding box center [762, 422] width 48 height 31
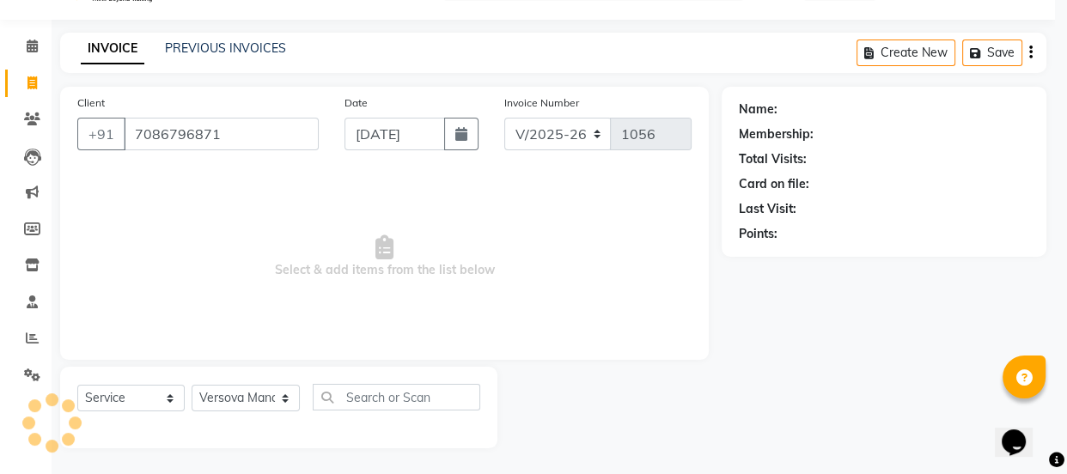
select select
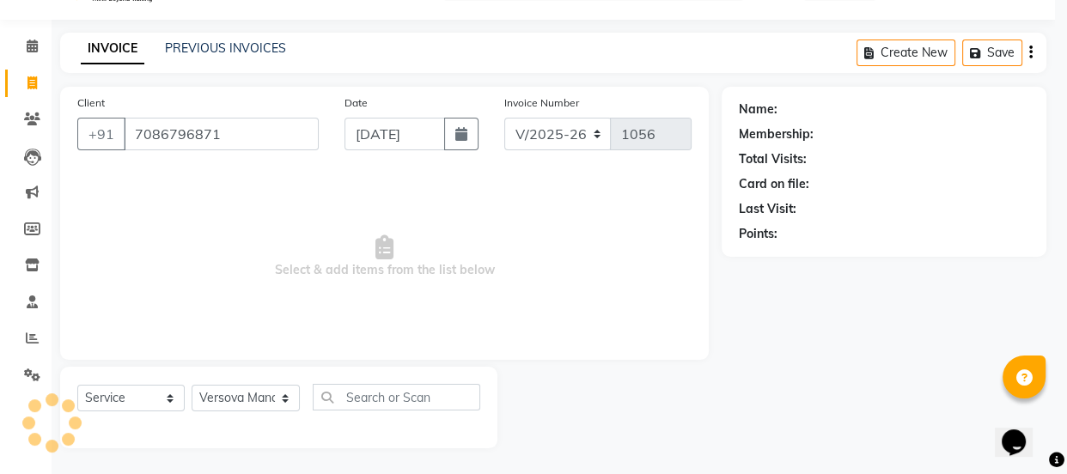
select select
checkbox input "false"
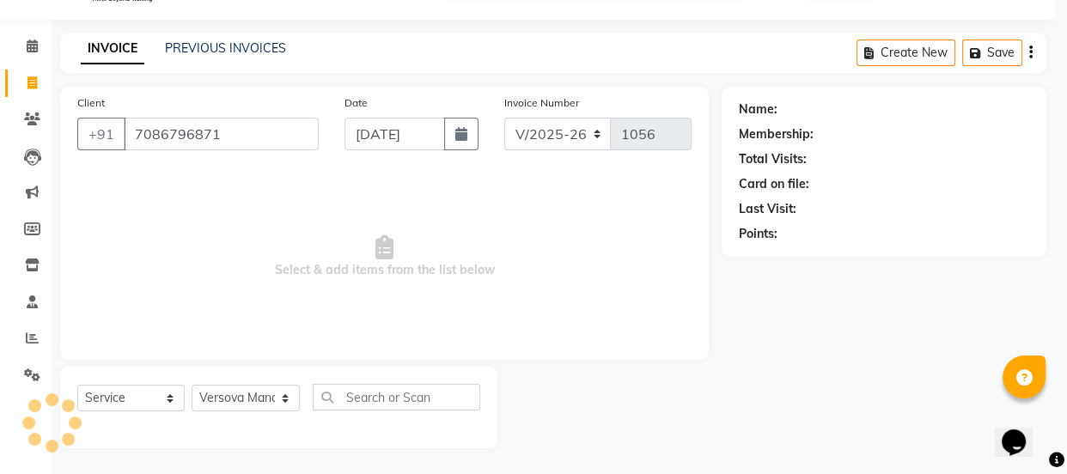
checkbox input "false"
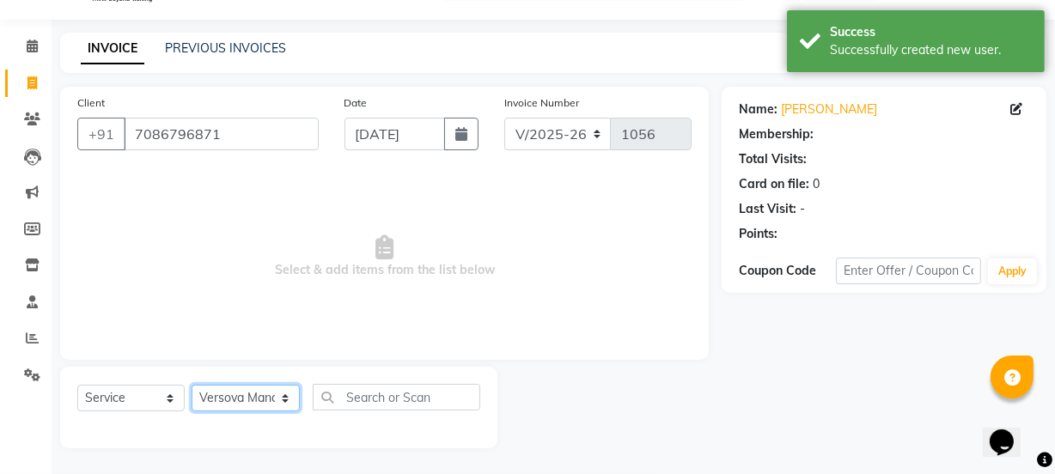
click at [222, 404] on select "Select Stylist ADMIN [PERSON_NAME] [PERSON_NAME] [PERSON_NAME] [PERSON_NAME] [P…" at bounding box center [246, 398] width 108 height 27
select select "69775"
click at [192, 385] on select "Select Stylist ADMIN [PERSON_NAME] [PERSON_NAME] [PERSON_NAME] [PERSON_NAME] [P…" at bounding box center [246, 398] width 108 height 27
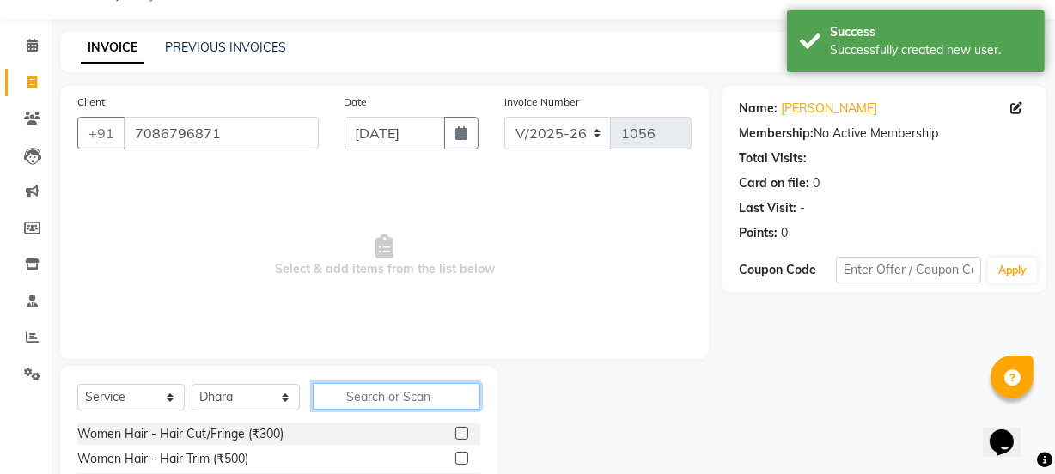
click at [413, 400] on input "text" at bounding box center [396, 396] width 167 height 27
type input "1"
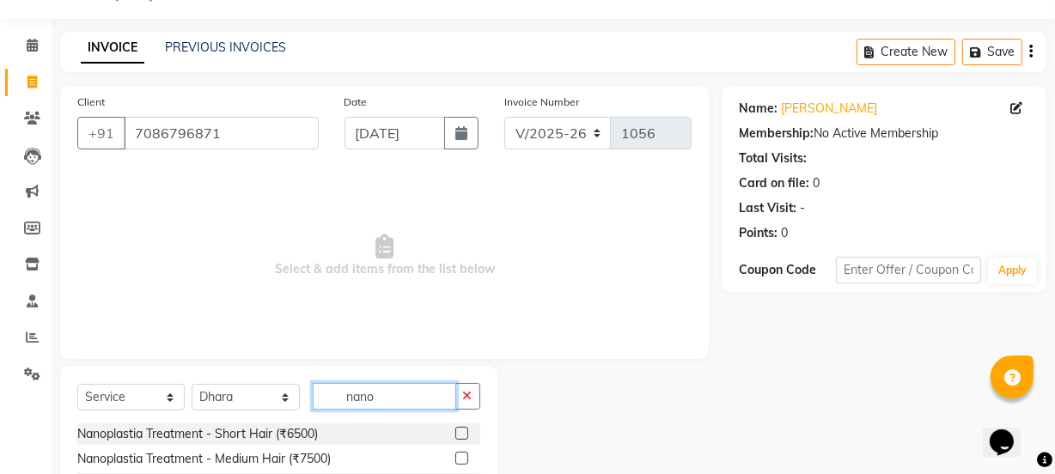
scroll to position [142, 0]
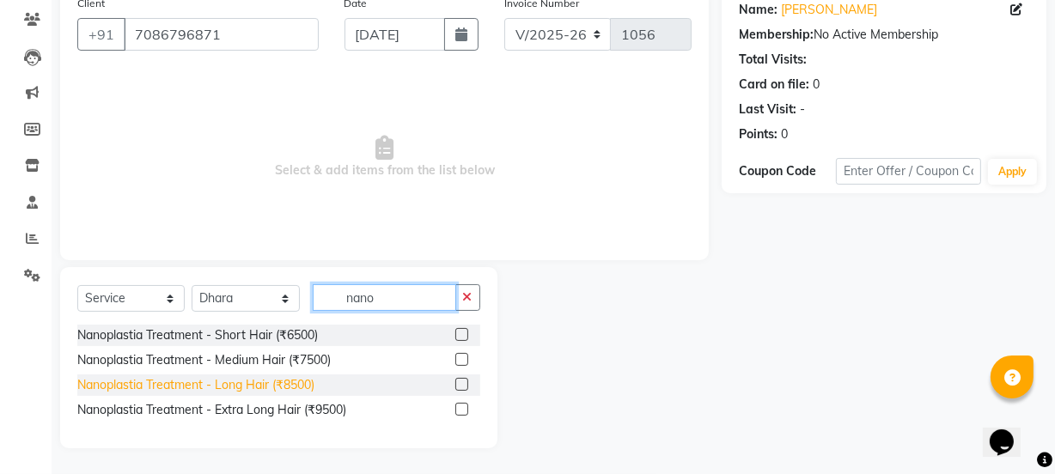
type input "nano"
click at [272, 386] on div "Nanoplastia Treatment - Long Hair (₹8500)" at bounding box center [195, 385] width 237 height 18
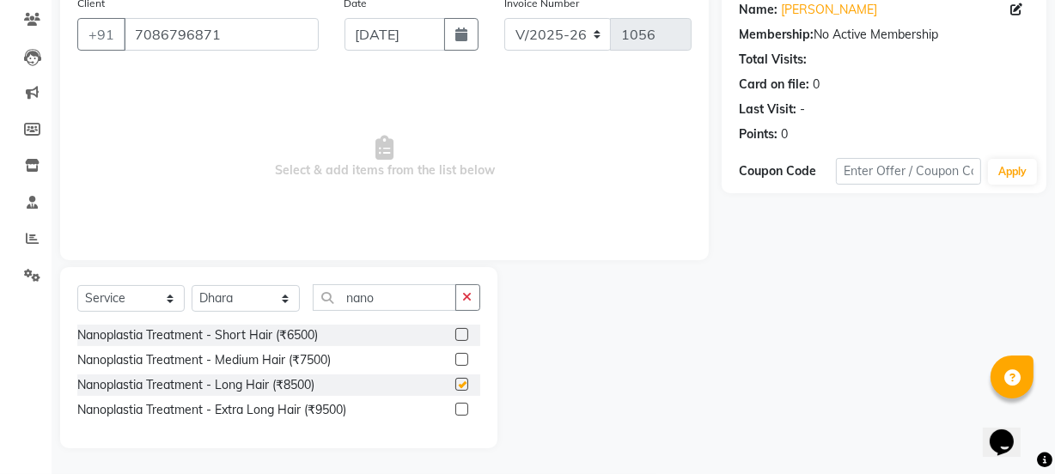
checkbox input "false"
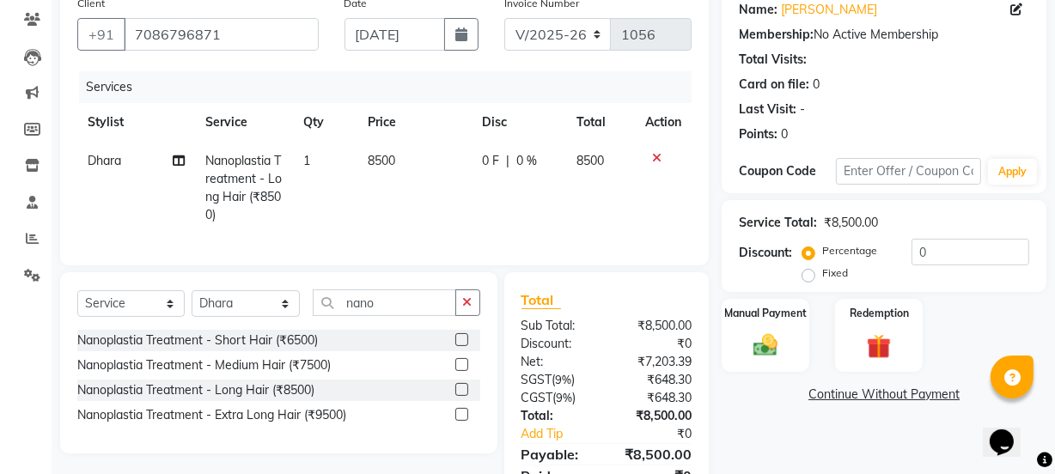
click at [392, 163] on span "8500" at bounding box center [382, 160] width 27 height 15
select select "69775"
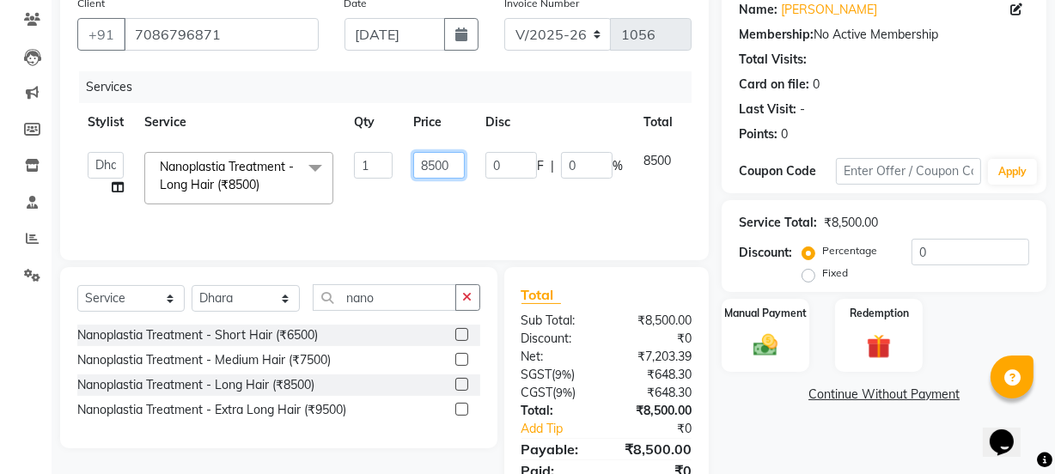
drag, startPoint x: 455, startPoint y: 163, endPoint x: 392, endPoint y: 161, distance: 63.6
click at [392, 161] on tr "ADMIN [PERSON_NAME] [PERSON_NAME] [PERSON_NAME] [PERSON_NAME] [PERSON_NAME] Pra…" at bounding box center [408, 178] width 663 height 73
type input "10000"
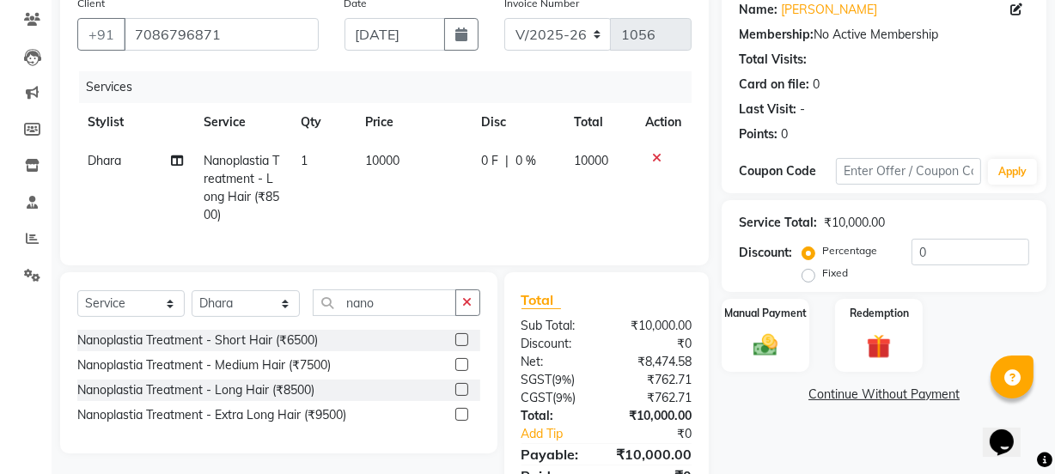
click at [533, 163] on span "0 %" at bounding box center [526, 161] width 21 height 18
select select "69775"
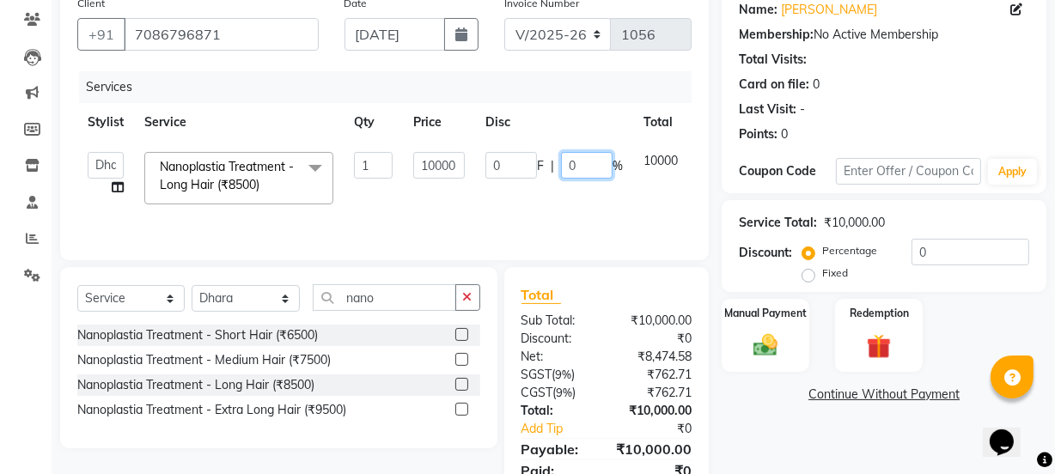
drag, startPoint x: 575, startPoint y: 164, endPoint x: 543, endPoint y: 162, distance: 31.8
click at [543, 162] on div "0 F | 0 %" at bounding box center [554, 165] width 137 height 27
type input "50"
click at [541, 214] on td "0 F | 50 %" at bounding box center [554, 178] width 158 height 73
select select "69775"
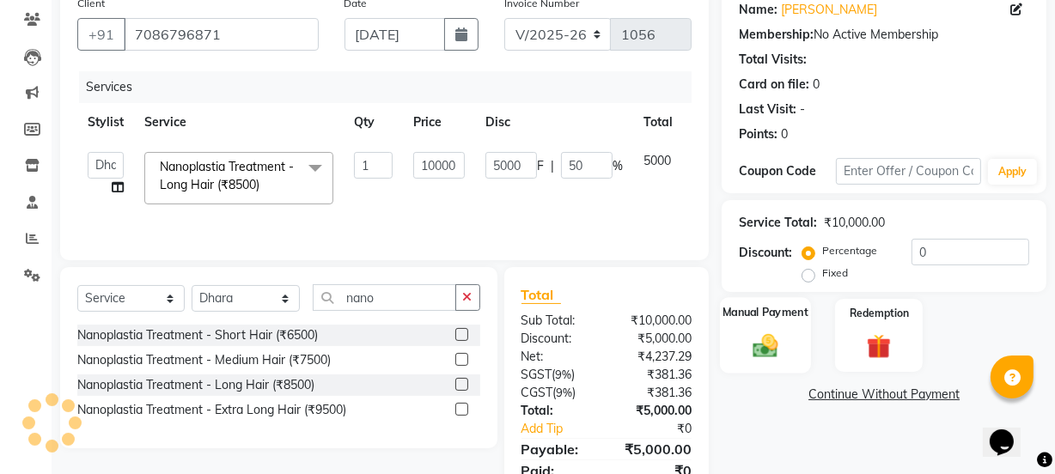
click at [785, 346] on img at bounding box center [765, 345] width 41 height 29
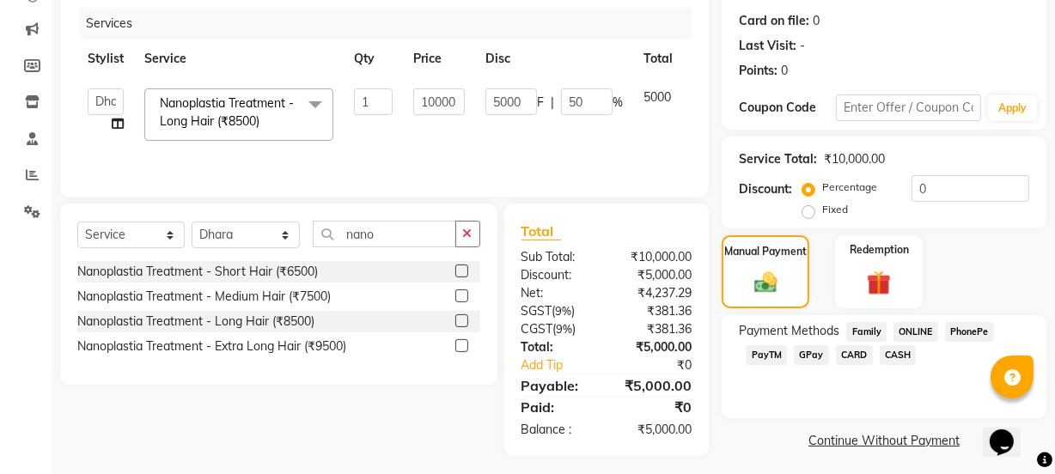
scroll to position [214, 0]
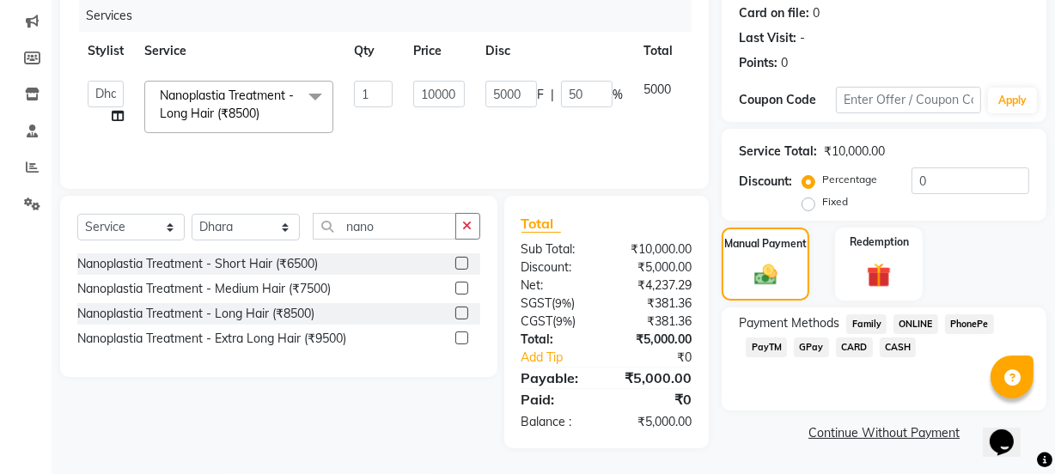
click at [879, 432] on link "Continue Without Payment" at bounding box center [884, 433] width 318 height 18
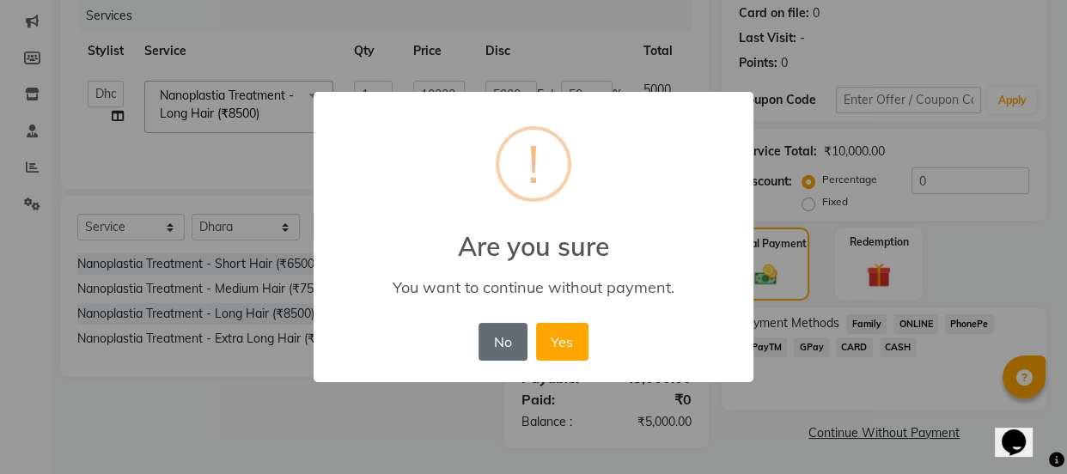
click at [506, 351] on button "No" at bounding box center [503, 342] width 48 height 38
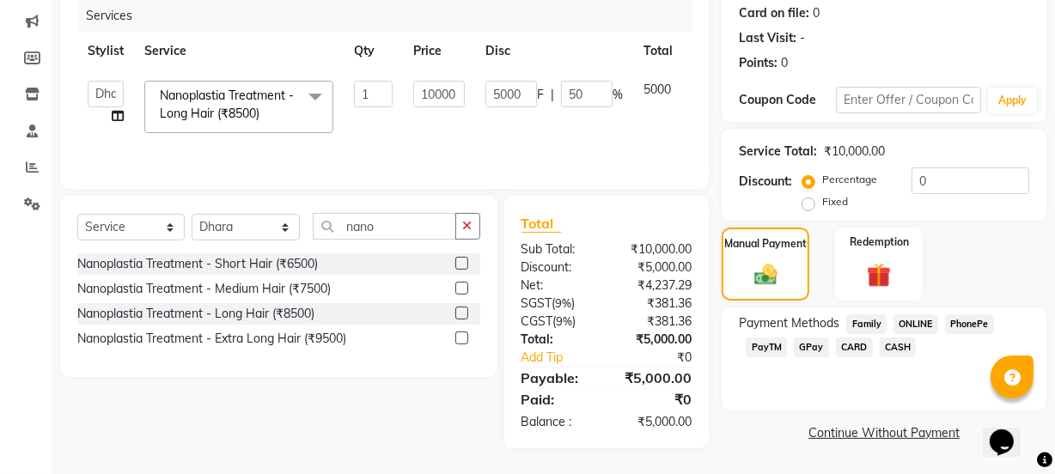
click at [812, 345] on span "GPay" at bounding box center [811, 348] width 35 height 20
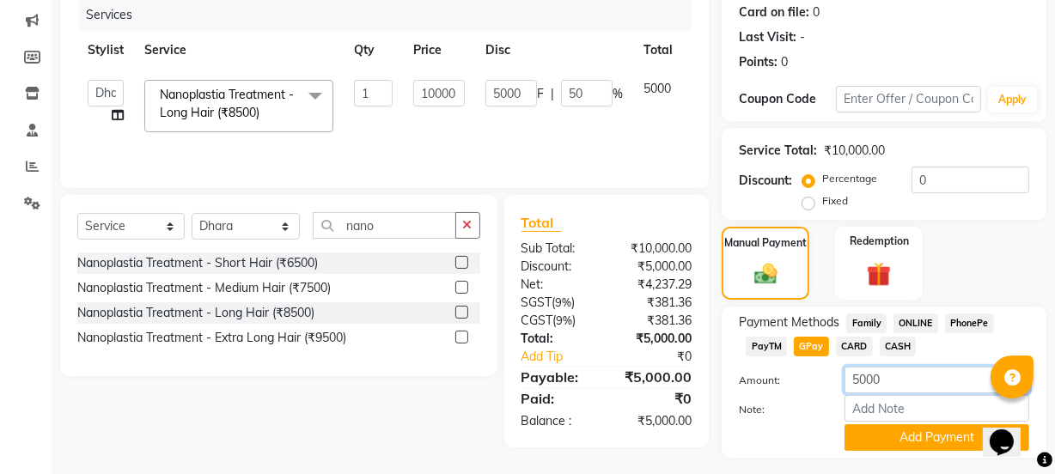
drag, startPoint x: 895, startPoint y: 387, endPoint x: 608, endPoint y: 382, distance: 286.2
click at [608, 382] on div "Client [PHONE_NUMBER] Date [DATE] Invoice Number V/2025 V/[PHONE_NUMBER] Servic…" at bounding box center [553, 204] width 1012 height 578
type input "0"
click at [879, 439] on button "Add Payment" at bounding box center [937, 437] width 185 height 27
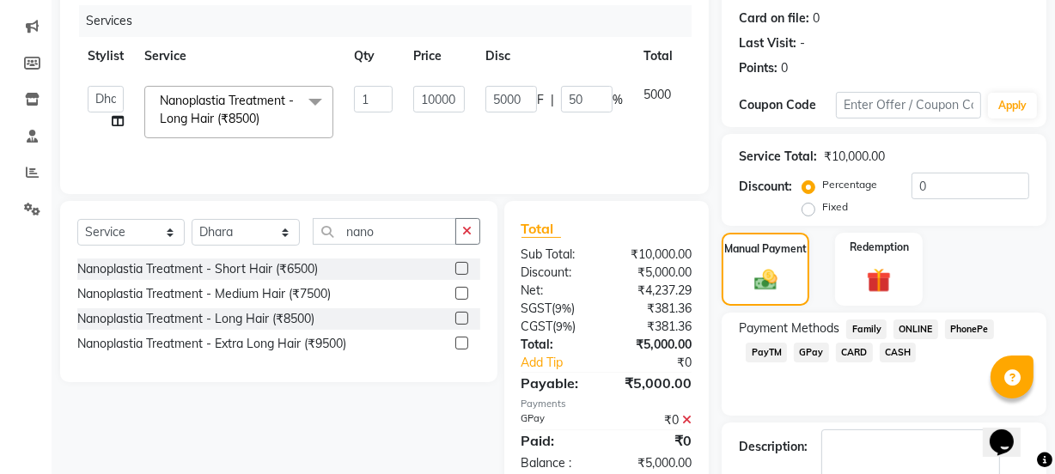
scroll to position [307, 0]
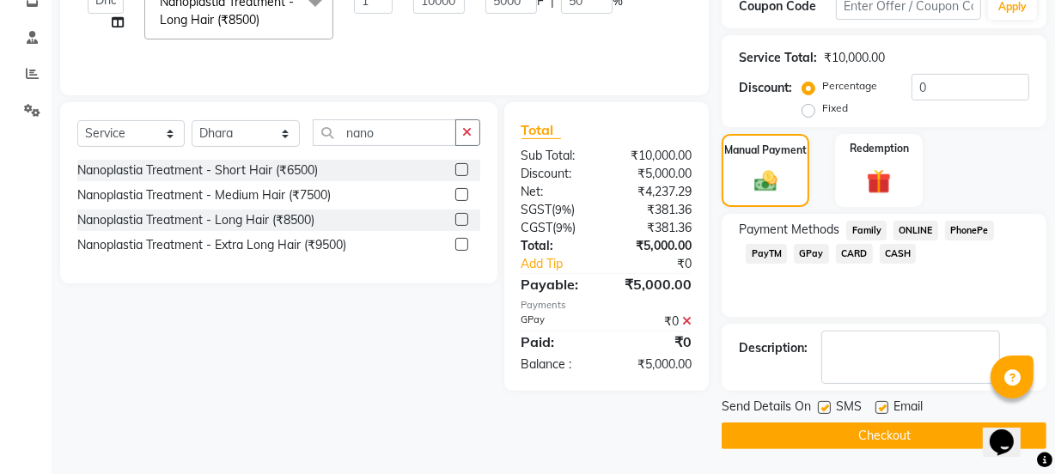
click at [826, 406] on label at bounding box center [824, 407] width 13 height 13
click at [826, 406] on input "checkbox" at bounding box center [823, 408] width 11 height 11
checkbox input "false"
drag, startPoint x: 829, startPoint y: 431, endPoint x: 352, endPoint y: 333, distance: 487.0
click at [352, 333] on div "Client [PHONE_NUMBER] Date [DATE] Invoice Number V/2025 V/[PHONE_NUMBER] Servic…" at bounding box center [553, 135] width 1012 height 627
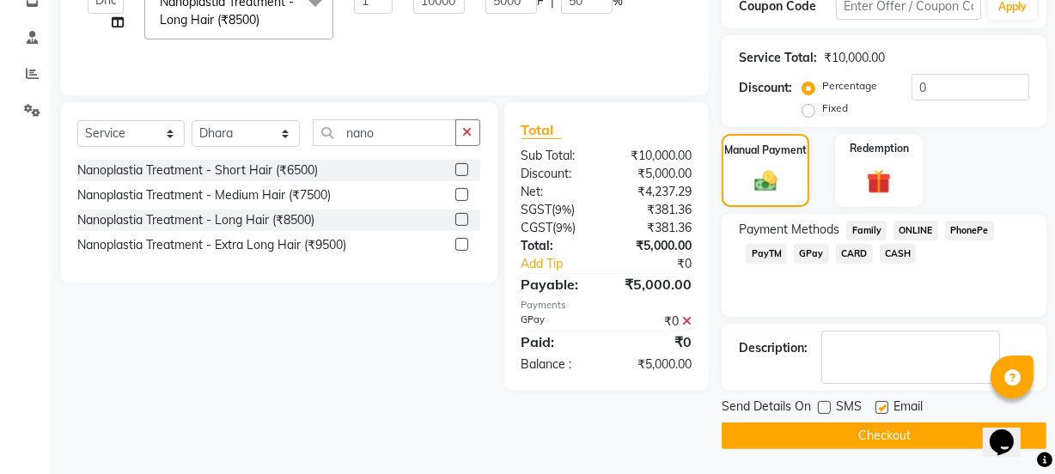
click at [833, 429] on button "Checkout" at bounding box center [884, 436] width 325 height 27
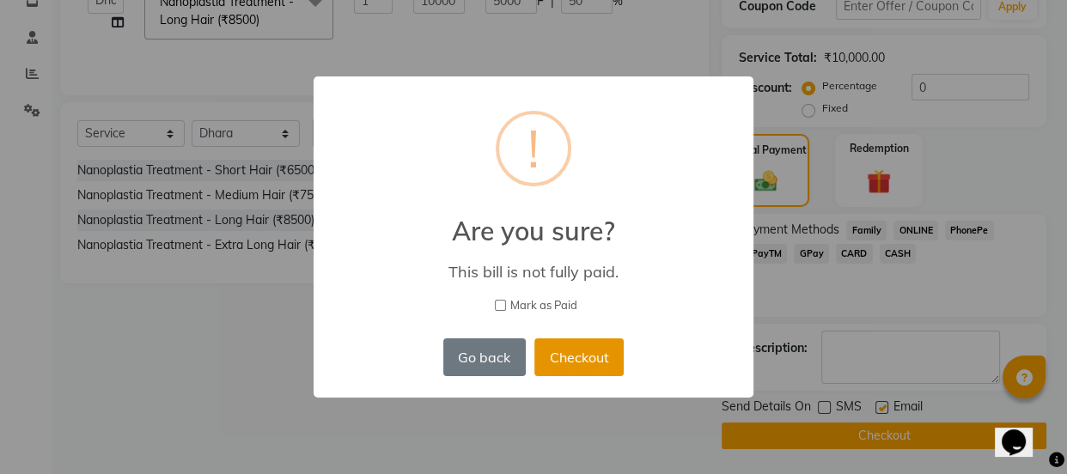
click at [555, 348] on button "Checkout" at bounding box center [578, 358] width 89 height 38
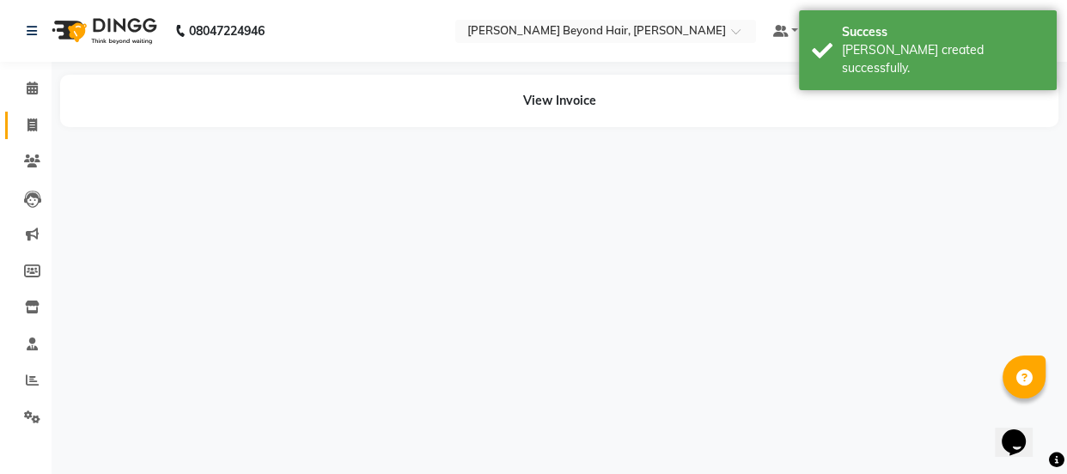
click at [33, 125] on icon at bounding box center [31, 125] width 9 height 13
select select "service"
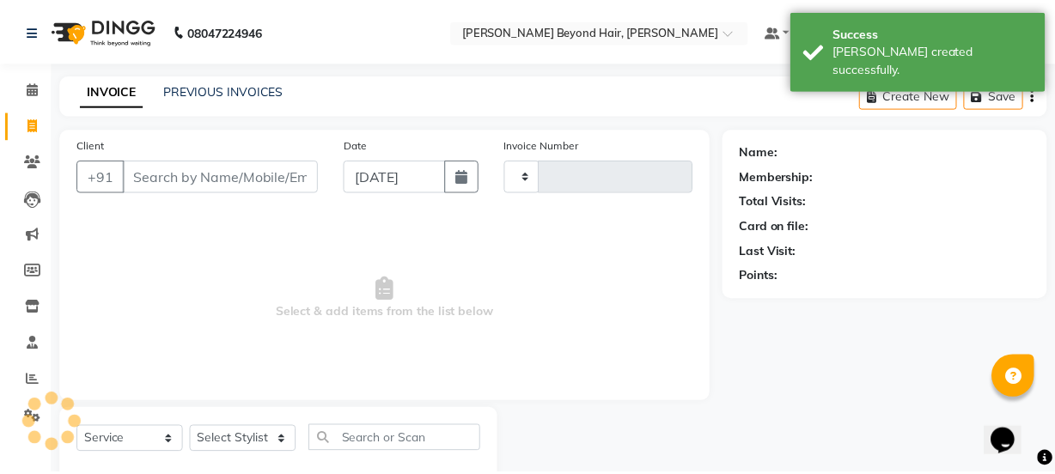
scroll to position [43, 0]
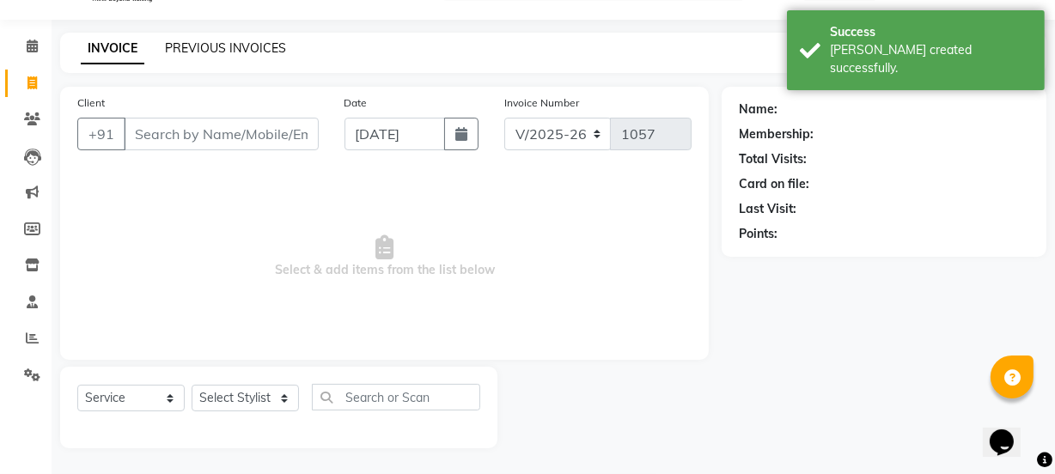
click at [214, 50] on link "PREVIOUS INVOICES" at bounding box center [225, 47] width 121 height 15
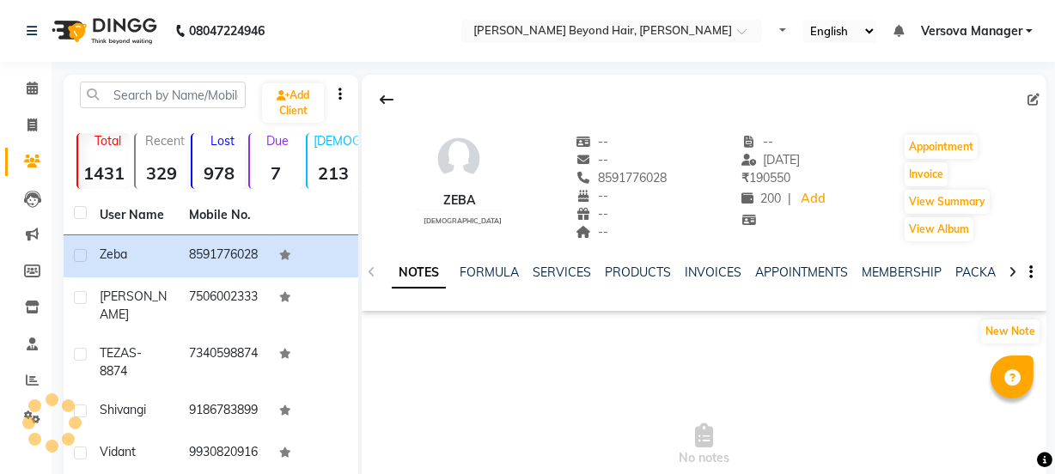
select select "en"
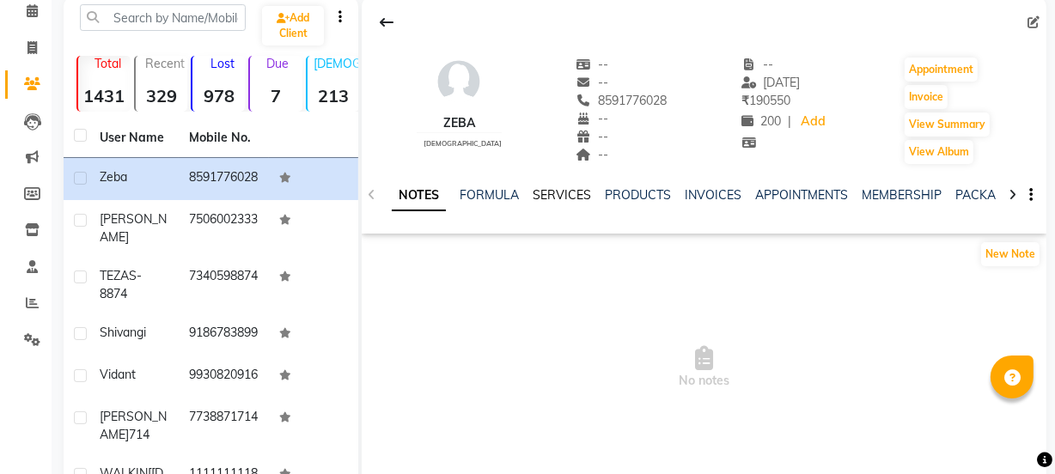
click at [576, 192] on link "SERVICES" at bounding box center [562, 194] width 58 height 15
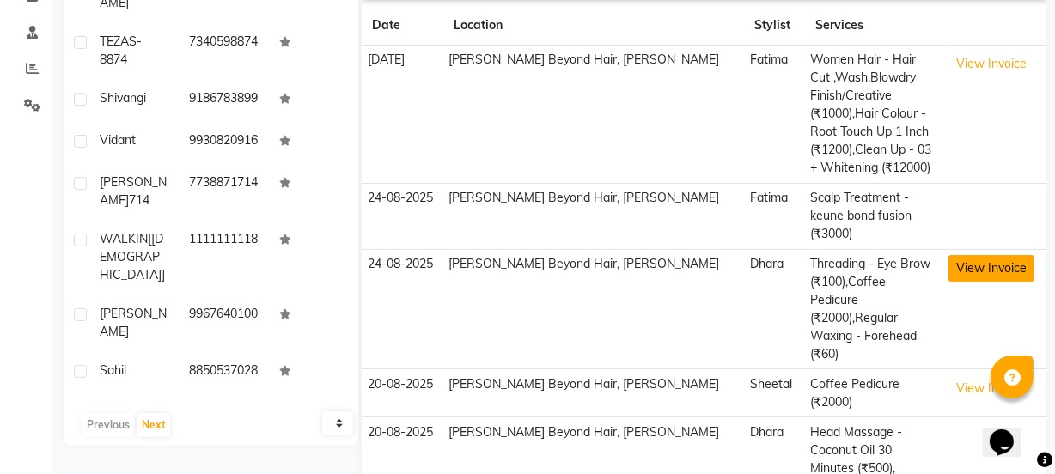
click at [976, 255] on button "View Invoice" at bounding box center [992, 268] width 86 height 27
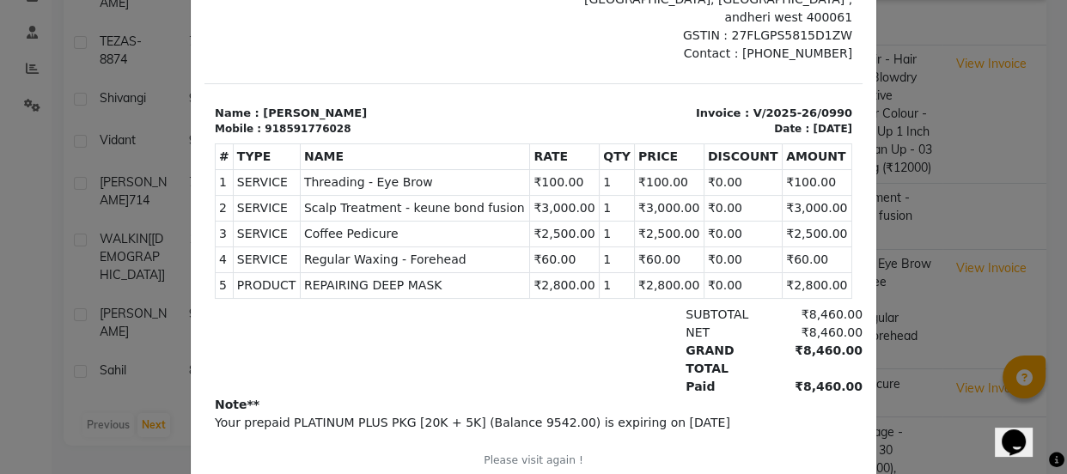
scroll to position [234, 0]
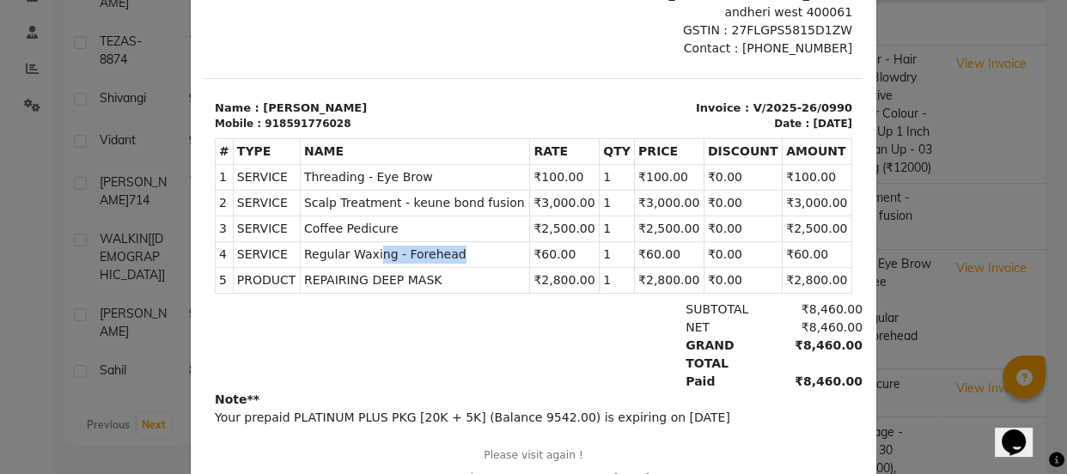
drag, startPoint x: 372, startPoint y: 241, endPoint x: 453, endPoint y: 241, distance: 80.8
click at [453, 246] on span "Regular Waxing - Forehead" at bounding box center [415, 255] width 222 height 18
drag, startPoint x: 459, startPoint y: 235, endPoint x: 358, endPoint y: 227, distance: 100.9
click at [358, 246] on span "Regular Waxing - Forehead" at bounding box center [415, 255] width 222 height 18
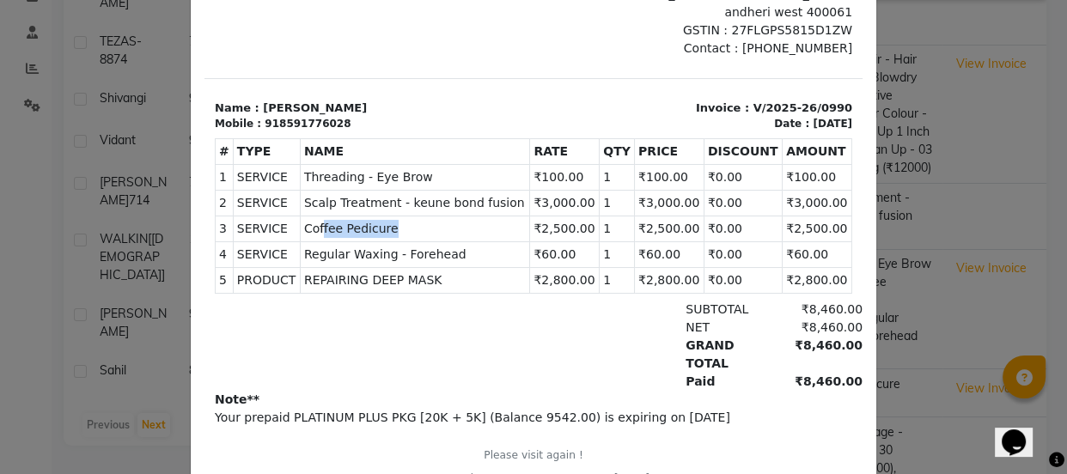
drag, startPoint x: 394, startPoint y: 205, endPoint x: 321, endPoint y: 205, distance: 73.9
click at [321, 220] on span "Coffee Pedicure" at bounding box center [415, 229] width 222 height 18
click at [461, 194] on span "Scalp Treatment - keune bond fusion" at bounding box center [415, 203] width 222 height 18
drag, startPoint x: 389, startPoint y: 235, endPoint x: 577, endPoint y: 235, distance: 187.3
click at [577, 242] on tr "4 SERVICE SERVICE Regular Waxing - Forehead ₹60.00 1" at bounding box center [534, 255] width 637 height 26
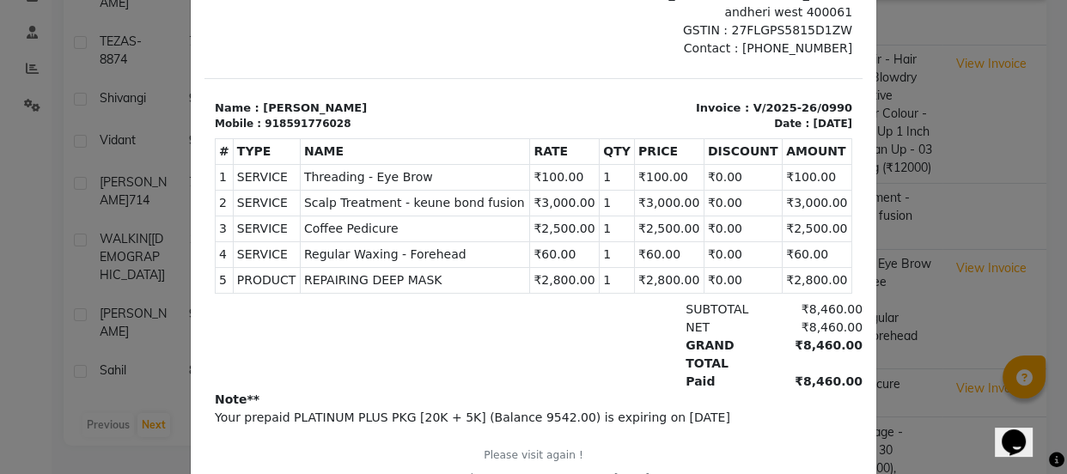
click at [571, 242] on td "₹60.00" at bounding box center [565, 255] width 70 height 26
drag, startPoint x: 540, startPoint y: 235, endPoint x: 358, endPoint y: 226, distance: 181.6
click at [358, 242] on tr "4 SERVICE SERVICE Regular Waxing - Forehead ₹60.00 1" at bounding box center [534, 255] width 637 height 26
click at [449, 246] on span "Regular Waxing - Forehead" at bounding box center [415, 255] width 222 height 18
click at [478, 246] on span "Regular Waxing - Forehead" at bounding box center [415, 255] width 222 height 18
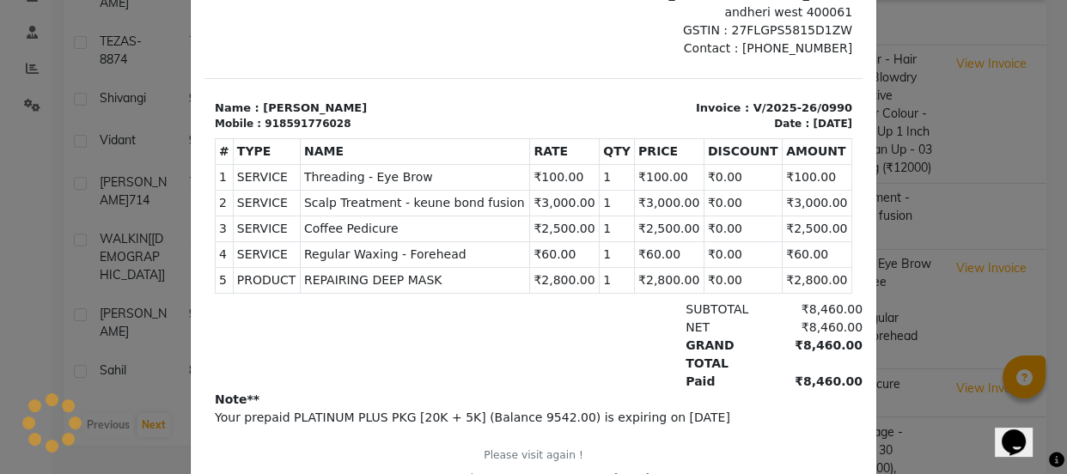
click at [485, 246] on span "Regular Waxing - Forehead" at bounding box center [415, 255] width 222 height 18
click at [424, 220] on span "Coffee Pedicure" at bounding box center [415, 229] width 222 height 18
click at [433, 246] on span "Regular Waxing - Forehead" at bounding box center [415, 255] width 222 height 18
drag, startPoint x: 479, startPoint y: 236, endPoint x: 379, endPoint y: 229, distance: 99.9
click at [379, 246] on span "Regular Waxing - Forehead" at bounding box center [415, 255] width 222 height 18
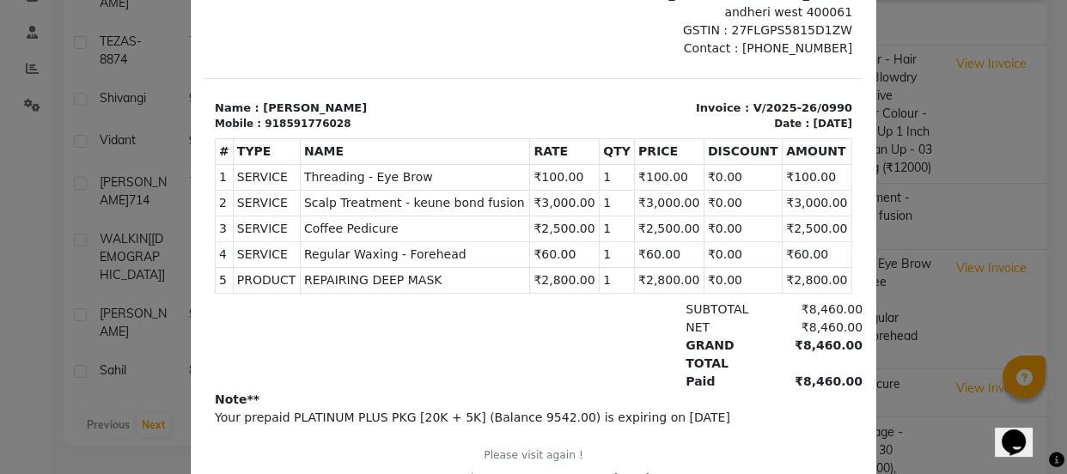
click at [441, 168] on span "Threading - Eye Brow" at bounding box center [415, 177] width 222 height 18
drag, startPoint x: 421, startPoint y: 156, endPoint x: 585, endPoint y: 171, distance: 164.8
click at [585, 171] on tbody "1 SERVICE SERVICE Threading - Eye Brow ₹100.00 2 3" at bounding box center [534, 229] width 637 height 129
click at [374, 194] on span "Scalp Treatment - keune bond fusion" at bounding box center [415, 203] width 222 height 18
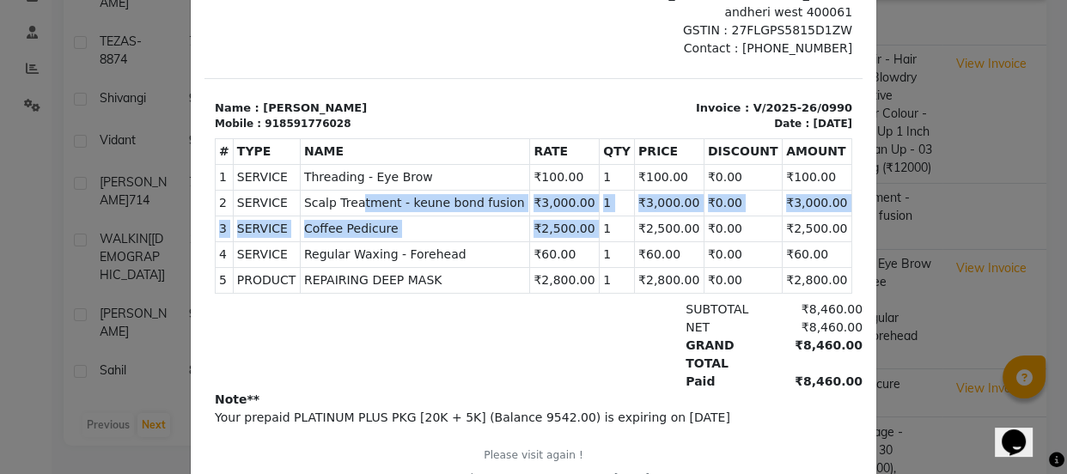
drag, startPoint x: 516, startPoint y: 195, endPoint x: 587, endPoint y: 199, distance: 70.5
click at [587, 199] on tbody "1 SERVICE SERVICE Threading - Eye Brow ₹100.00 2 3" at bounding box center [534, 229] width 637 height 129
click at [558, 217] on td "₹2,500.00" at bounding box center [565, 230] width 70 height 26
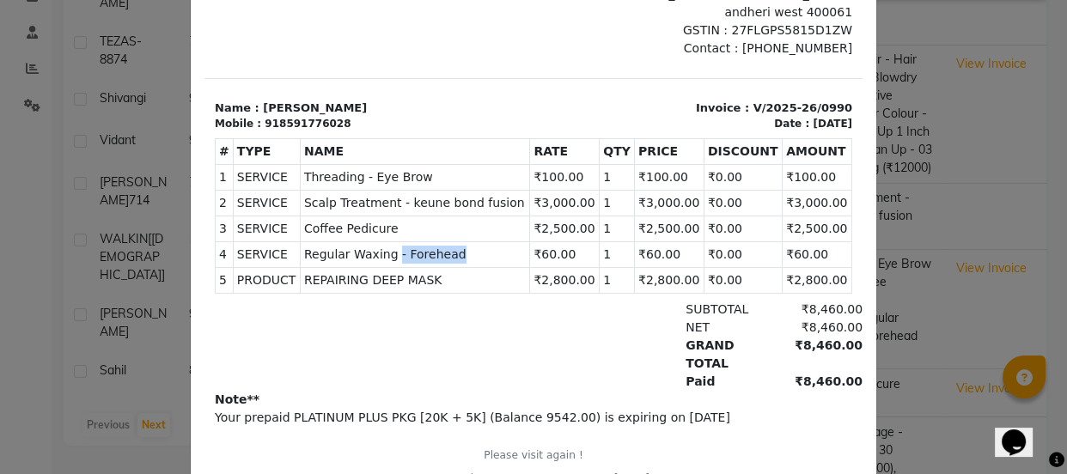
drag, startPoint x: 388, startPoint y: 235, endPoint x: 493, endPoint y: 235, distance: 104.8
click at [493, 246] on span "Regular Waxing - Forehead" at bounding box center [415, 255] width 222 height 18
drag, startPoint x: 367, startPoint y: 255, endPoint x: 741, endPoint y: 267, distance: 374.0
click at [741, 268] on tr "5 PRODUCT PRODUCTS REPAIRING DEEP MASK ₹2,800.00" at bounding box center [534, 281] width 637 height 26
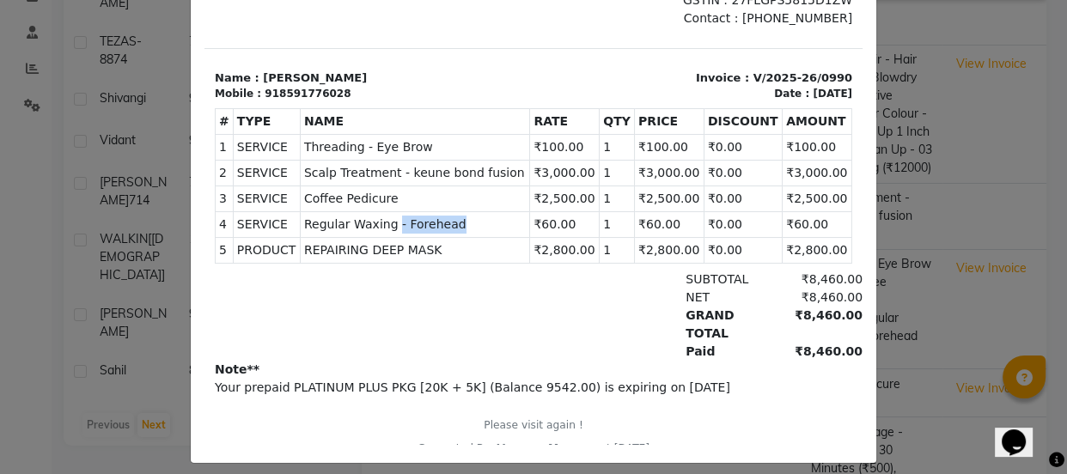
scroll to position [288, 0]
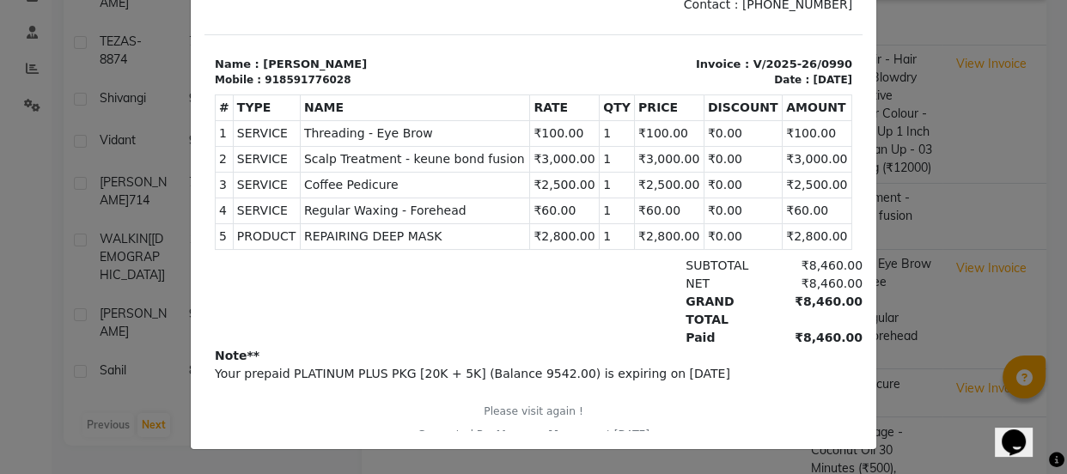
click at [788, 329] on div "₹8,460.00" at bounding box center [816, 338] width 94 height 18
drag, startPoint x: 493, startPoint y: 350, endPoint x: 541, endPoint y: 352, distance: 48.2
click at [541, 365] on p "Your prepaid PLATINUM PLUS PKG [20K + 5K] (Balance 9542.00) is expiring on 2026…" at bounding box center [534, 374] width 638 height 18
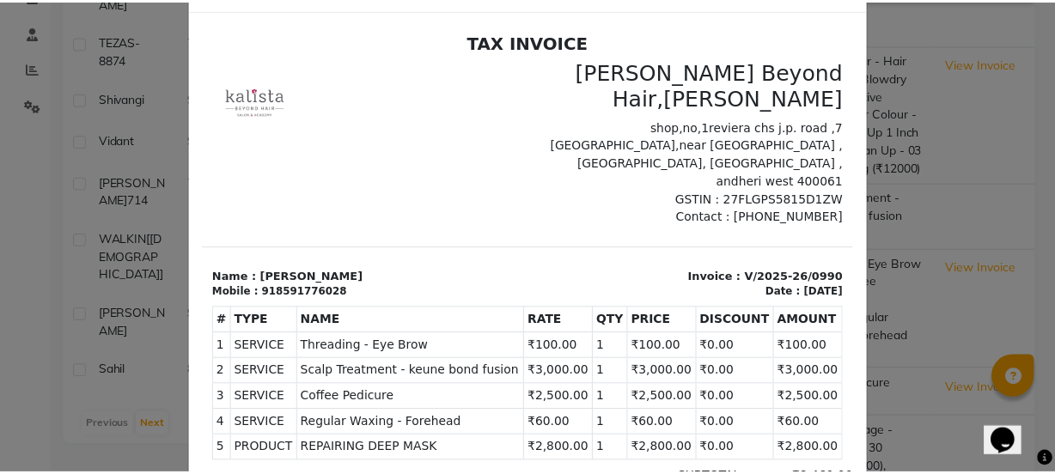
scroll to position [0, 0]
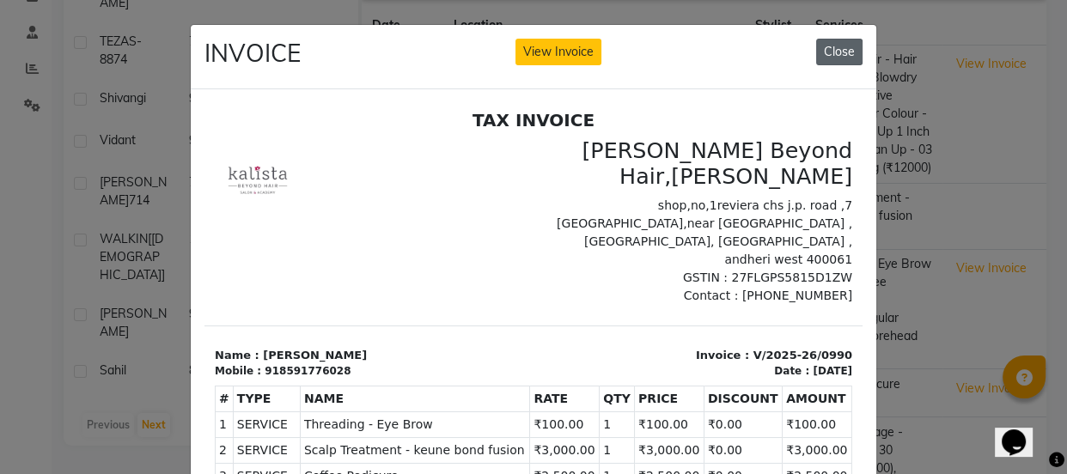
click at [816, 54] on button "Close" at bounding box center [839, 52] width 46 height 27
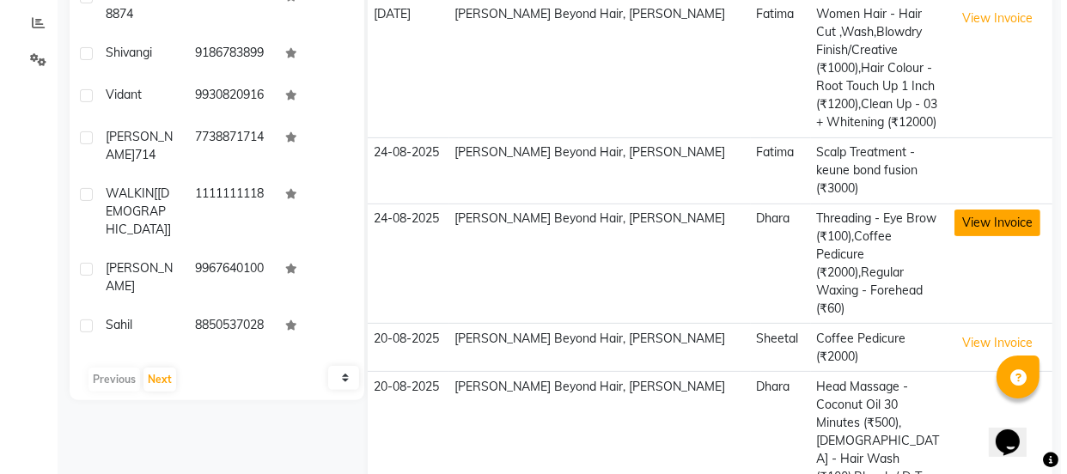
scroll to position [367, 0]
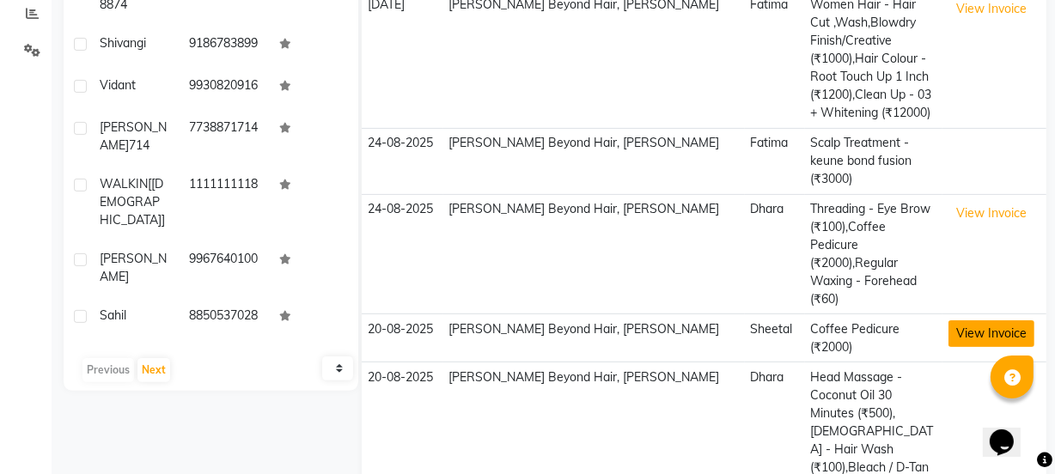
click at [964, 321] on button "View Invoice" at bounding box center [992, 334] width 86 height 27
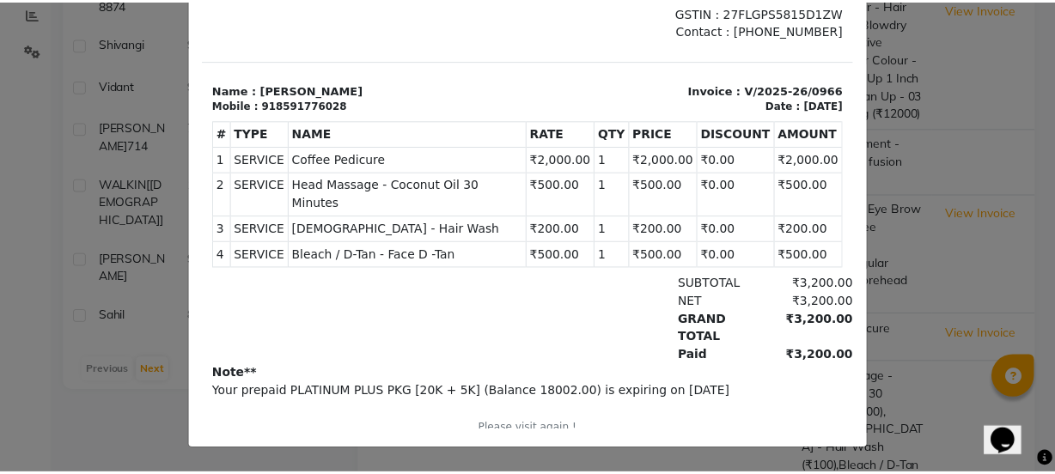
scroll to position [0, 0]
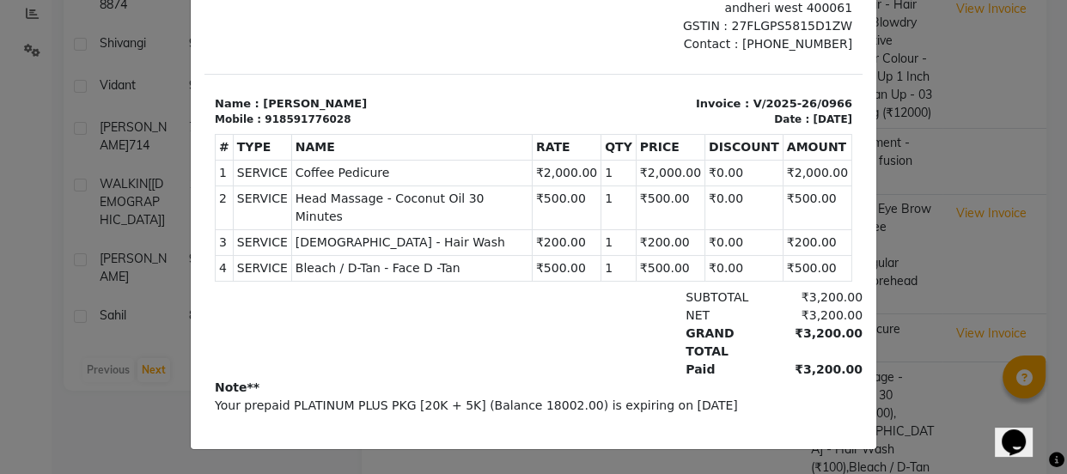
click at [976, 315] on ngb-modal-window "INVOICE View Invoice Close" at bounding box center [533, 237] width 1067 height 474
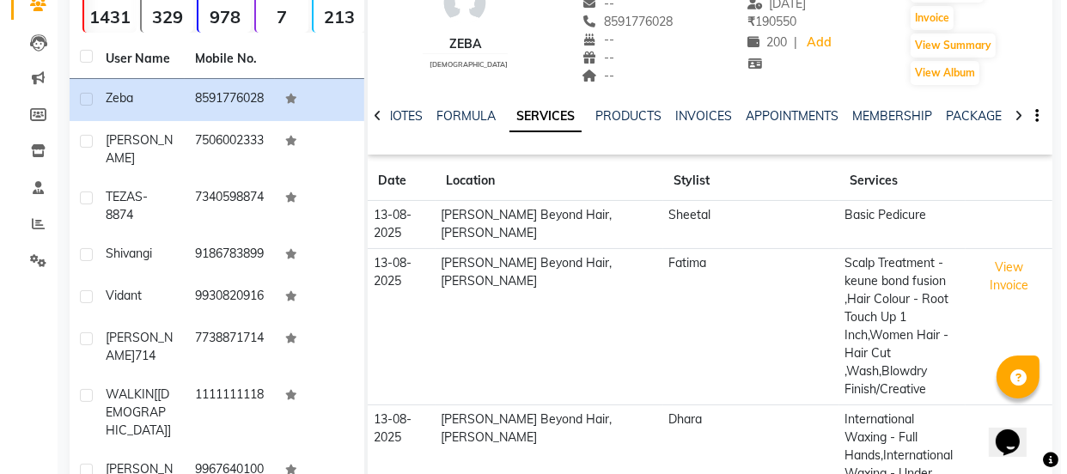
scroll to position [153, 0]
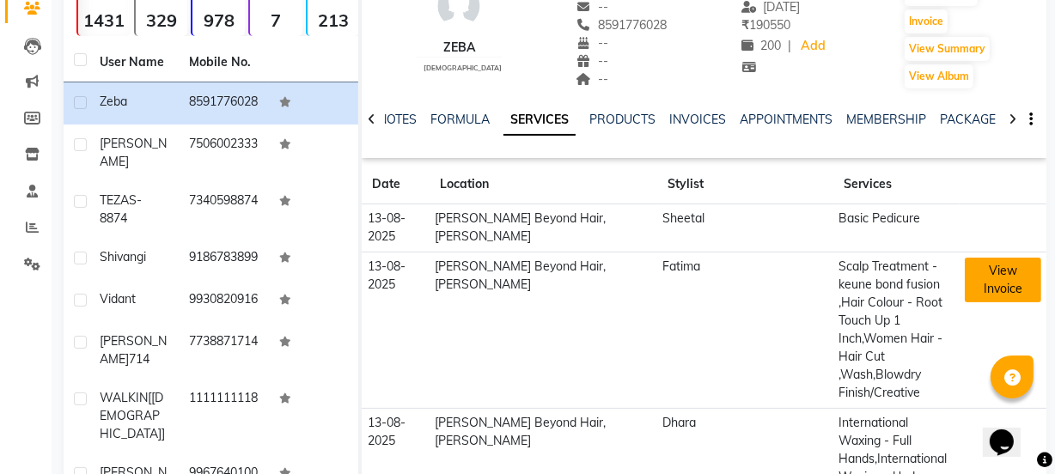
click at [978, 258] on button "View Invoice" at bounding box center [1003, 280] width 76 height 45
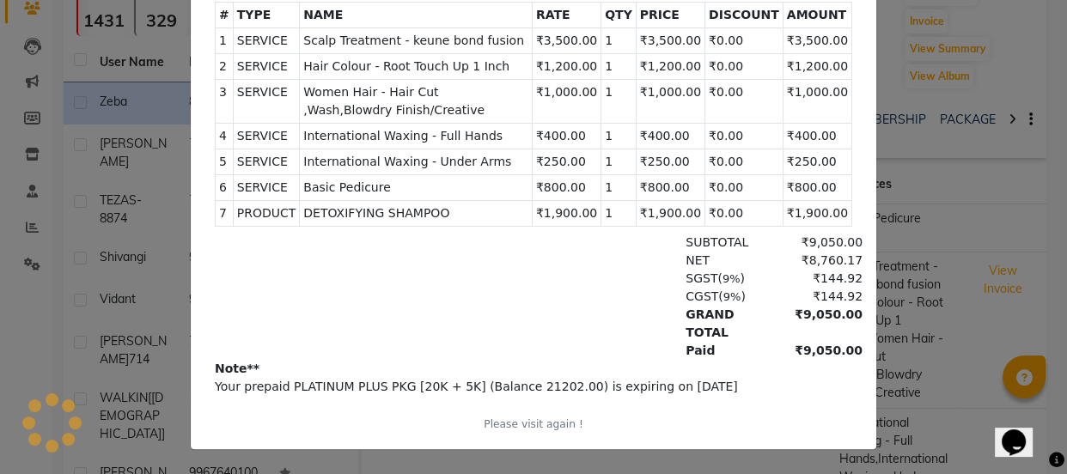
scroll to position [312, 0]
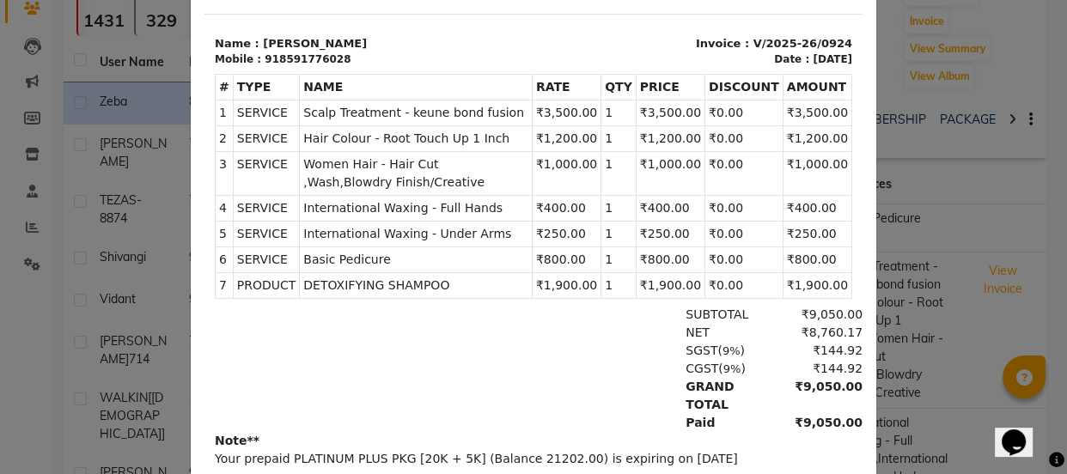
click at [487, 104] on span "Scalp Treatment - keune bond fusion" at bounding box center [415, 113] width 225 height 18
drag, startPoint x: 399, startPoint y: 130, endPoint x: 437, endPoint y: 128, distance: 37.8
click at [437, 128] on td "SERVICE Hair Colour - Root Touch Up 1 Inch" at bounding box center [416, 139] width 233 height 26
drag, startPoint x: 385, startPoint y: 148, endPoint x: 466, endPoint y: 156, distance: 81.1
click at [466, 156] on span "Women Hair - Hair Cut ,Wash,Blowdry Finish/Creative" at bounding box center [415, 174] width 225 height 36
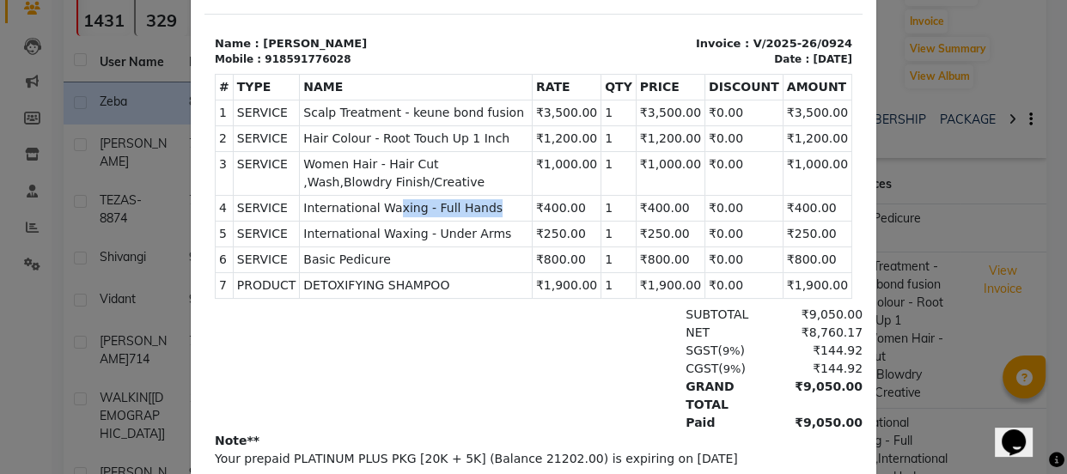
drag, startPoint x: 380, startPoint y: 194, endPoint x: 539, endPoint y: 199, distance: 159.0
click at [528, 199] on span "International Waxing - Full Hands" at bounding box center [415, 208] width 225 height 18
drag, startPoint x: 453, startPoint y: 211, endPoint x: 512, endPoint y: 212, distance: 59.3
click at [512, 225] on span "International Waxing - Under Arms" at bounding box center [415, 234] width 225 height 18
drag, startPoint x: 394, startPoint y: 236, endPoint x: 444, endPoint y: 235, distance: 50.7
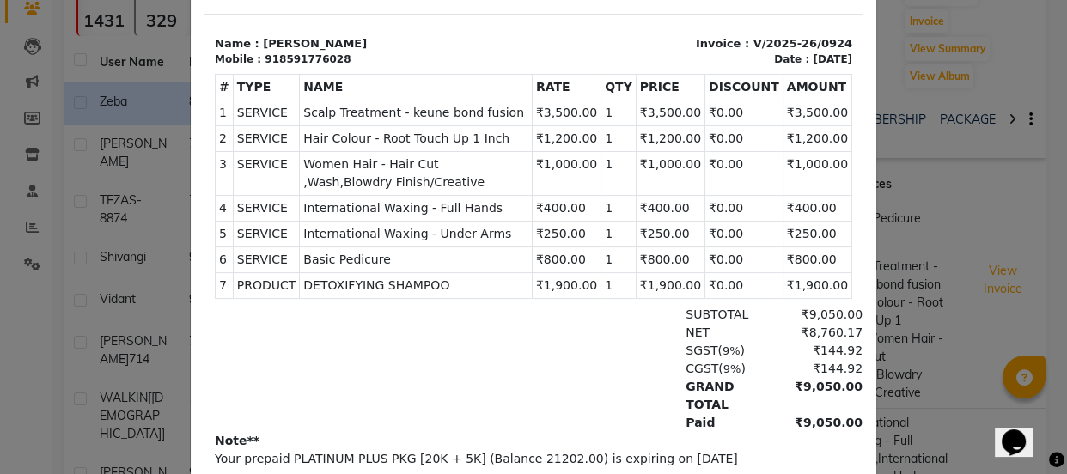
click at [444, 251] on span "Basic Pedicure" at bounding box center [415, 260] width 225 height 18
drag, startPoint x: 384, startPoint y: 262, endPoint x: 428, endPoint y: 262, distance: 43.8
click at [428, 277] on span "DETOXIFYING SHAMPOO" at bounding box center [415, 286] width 225 height 18
click at [458, 306] on div "SUBTOTAL ₹9,050.00" at bounding box center [640, 315] width 446 height 18
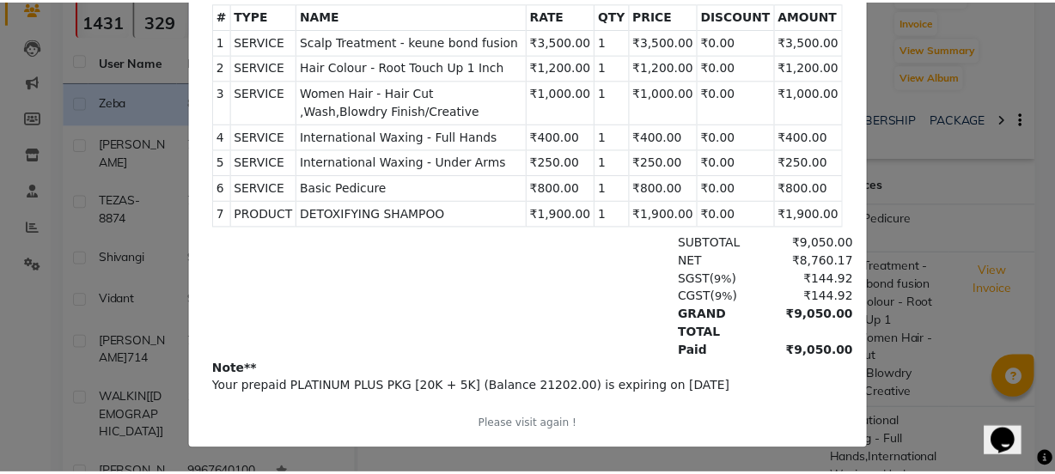
scroll to position [4, 0]
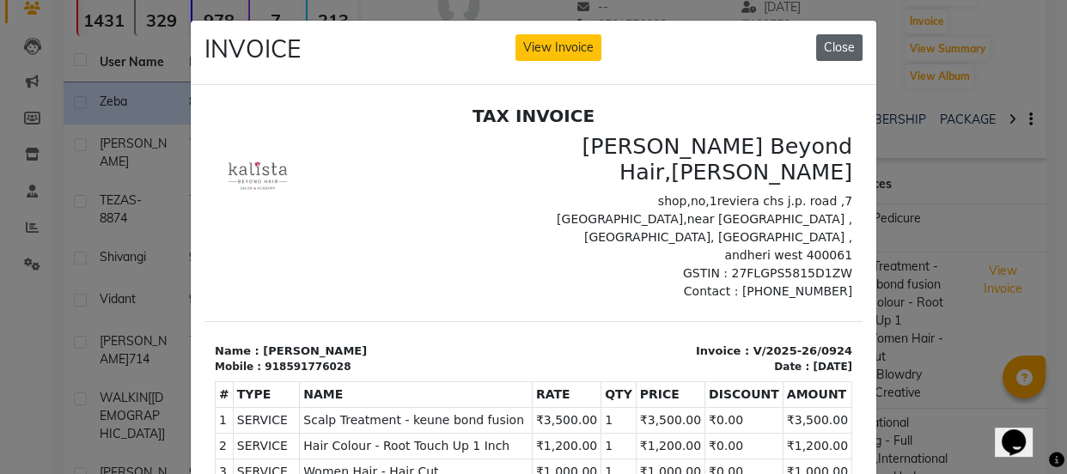
click at [834, 54] on button "Close" at bounding box center [839, 47] width 46 height 27
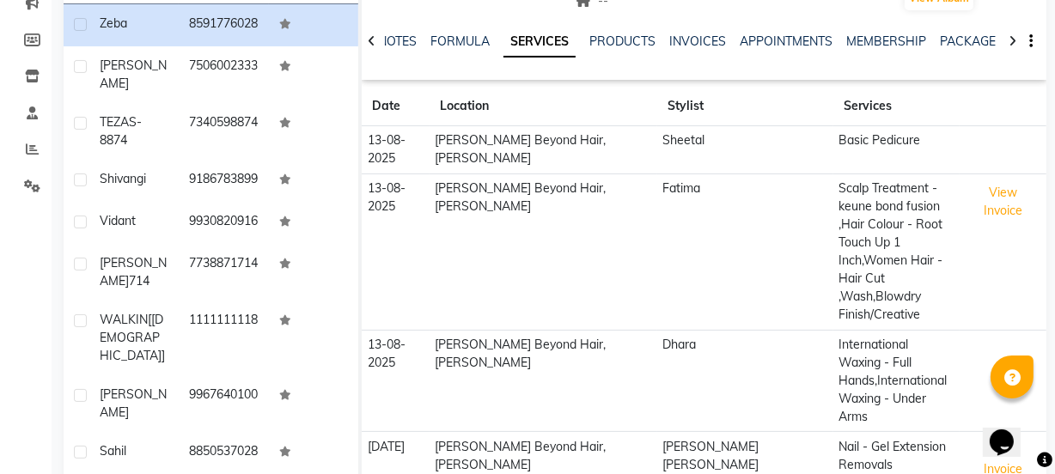
scroll to position [309, 0]
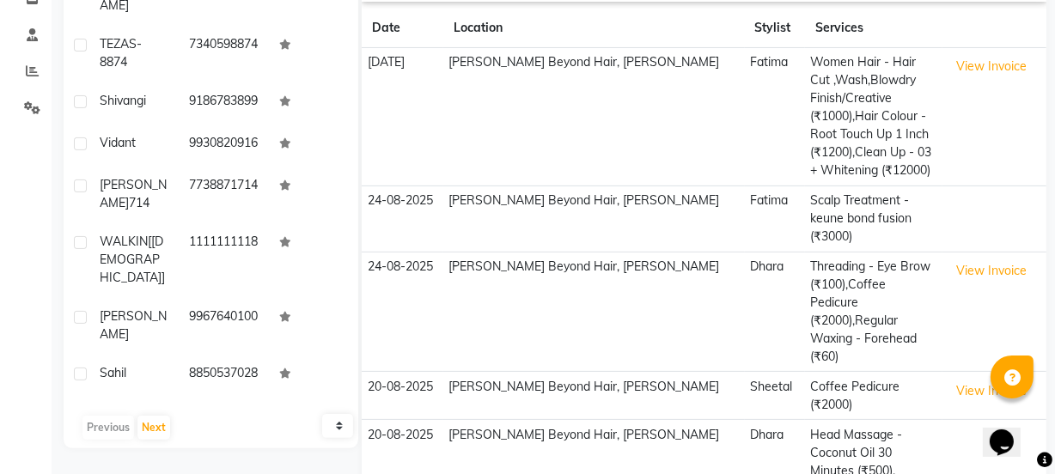
scroll to position [367, 0]
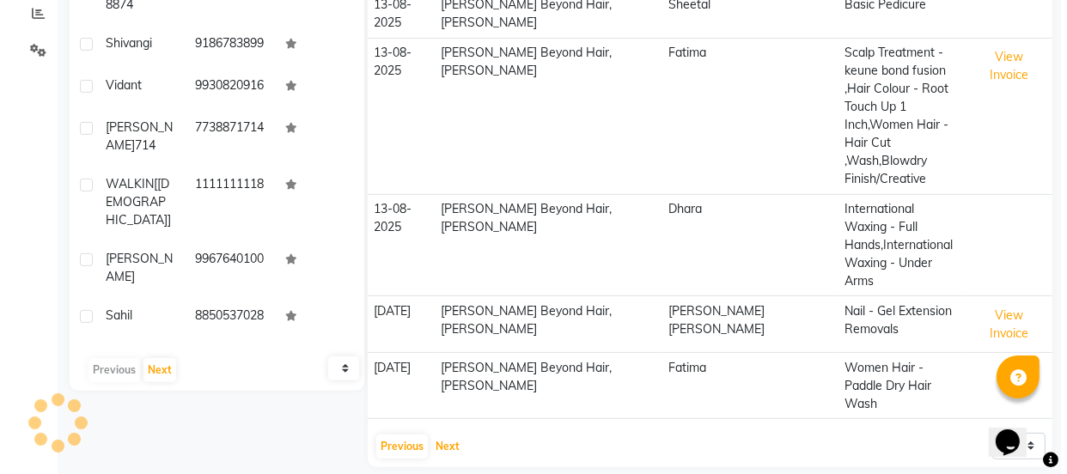
scroll to position [309, 0]
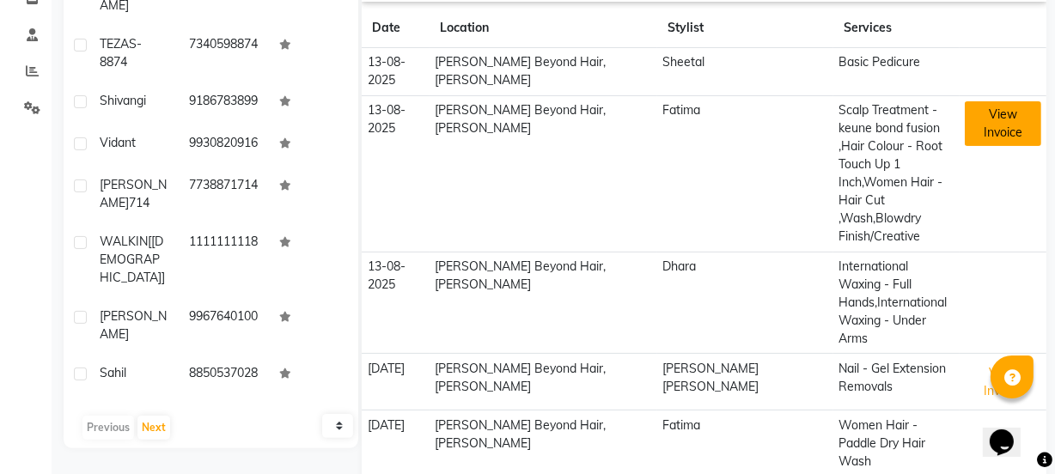
click at [965, 101] on button "View Invoice" at bounding box center [1003, 123] width 76 height 45
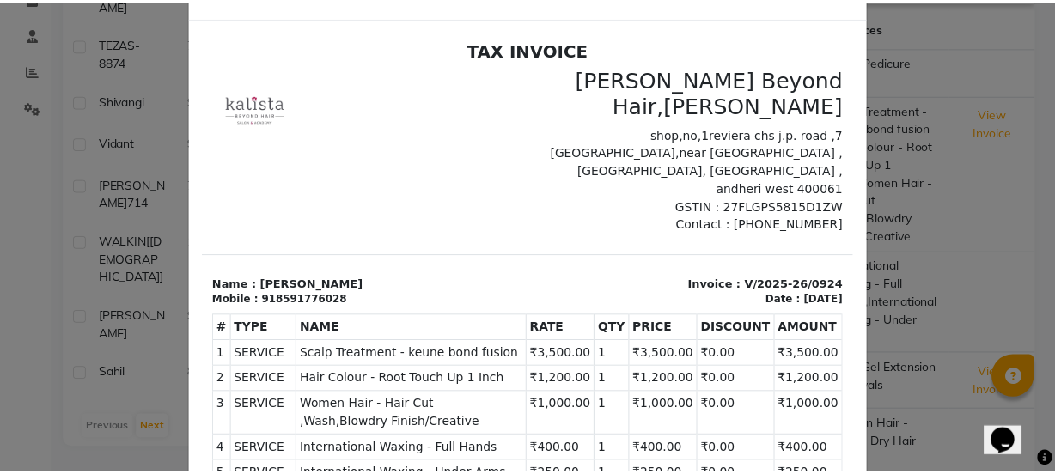
scroll to position [0, 0]
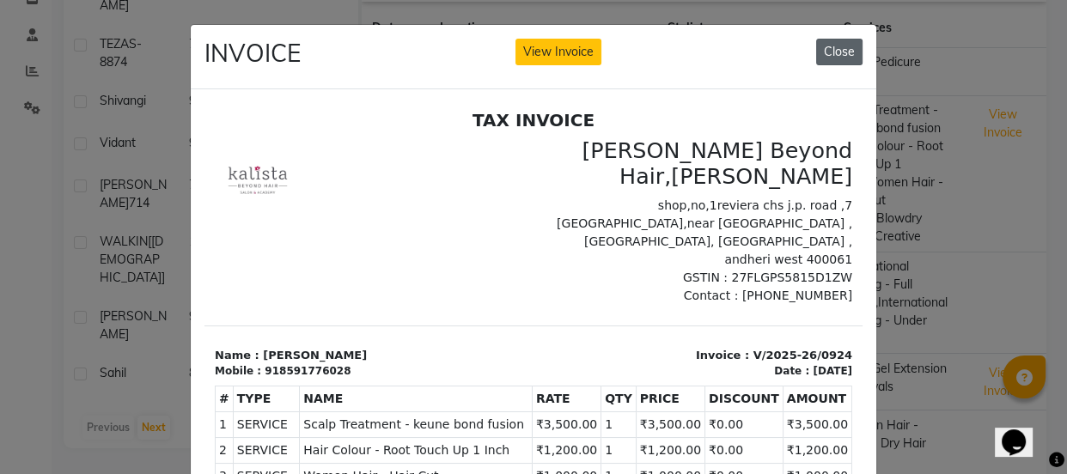
click at [847, 58] on button "Close" at bounding box center [839, 52] width 46 height 27
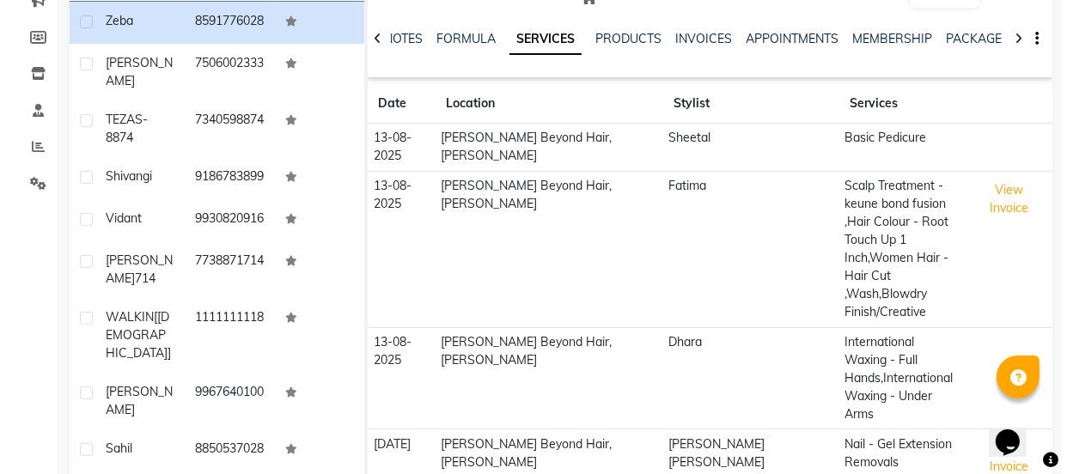
scroll to position [309, 0]
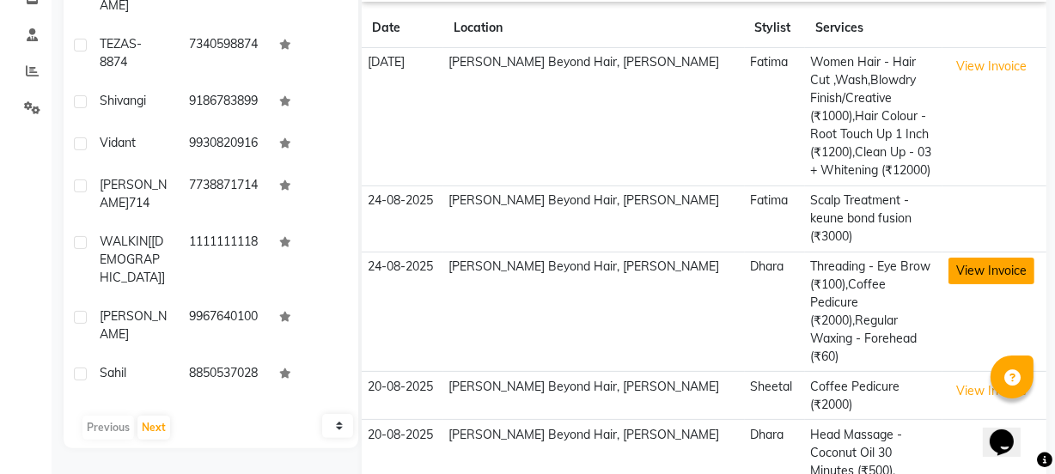
click at [963, 258] on button "View Invoice" at bounding box center [992, 271] width 86 height 27
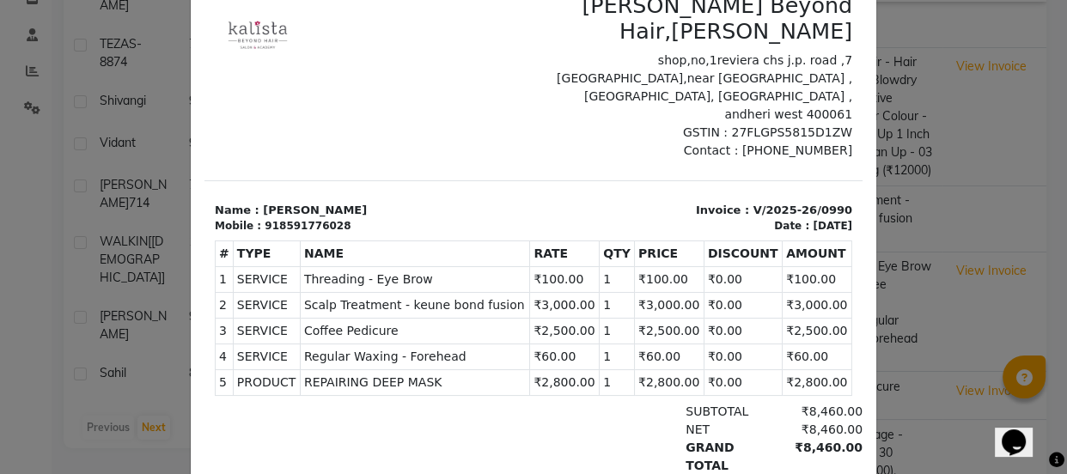
scroll to position [288, 0]
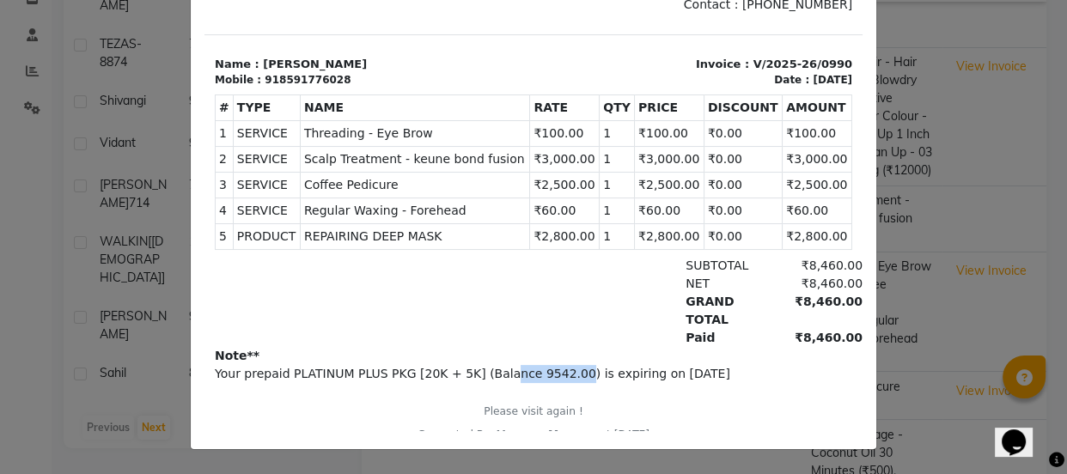
drag, startPoint x: 488, startPoint y: 360, endPoint x: 548, endPoint y: 360, distance: 60.2
click at [548, 365] on p "Your prepaid PLATINUM PLUS PKG [20K + 5K] (Balance 9542.00) is expiring on 2026…" at bounding box center [534, 374] width 638 height 18
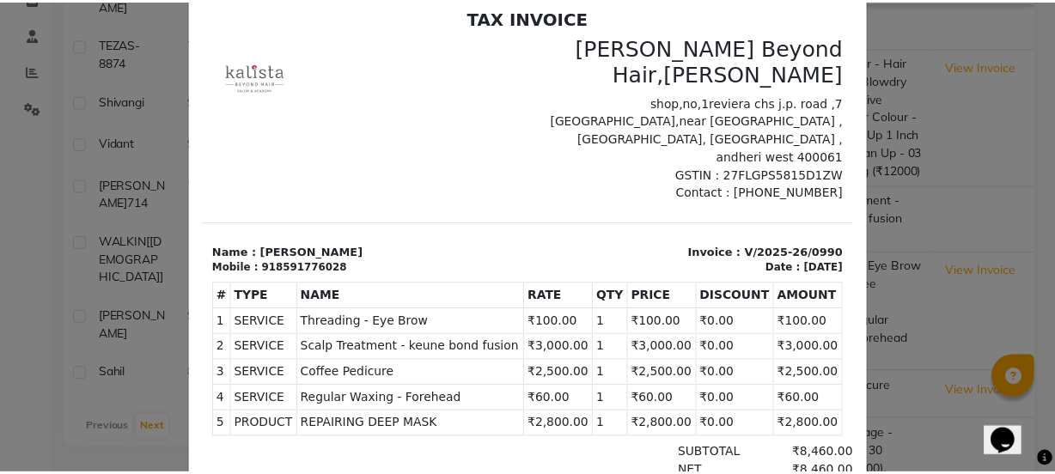
scroll to position [0, 0]
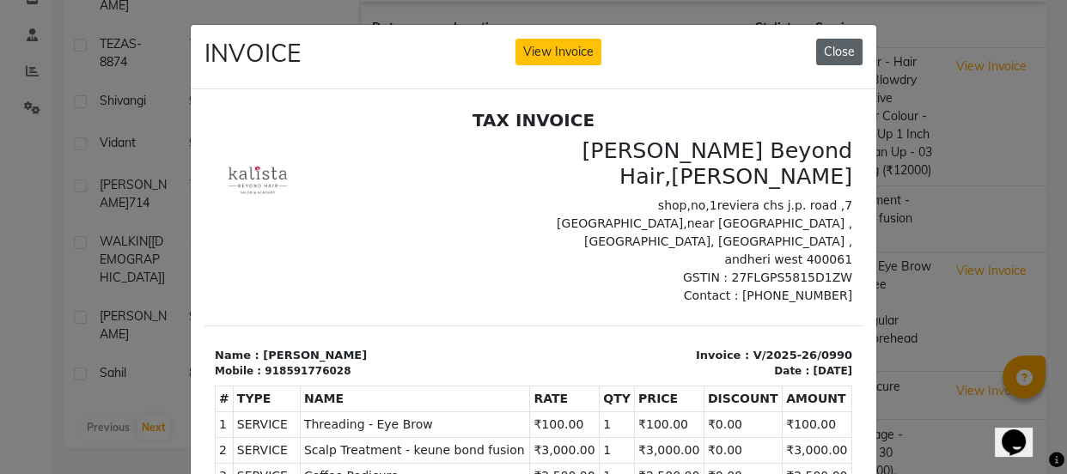
click at [826, 47] on button "Close" at bounding box center [839, 52] width 46 height 27
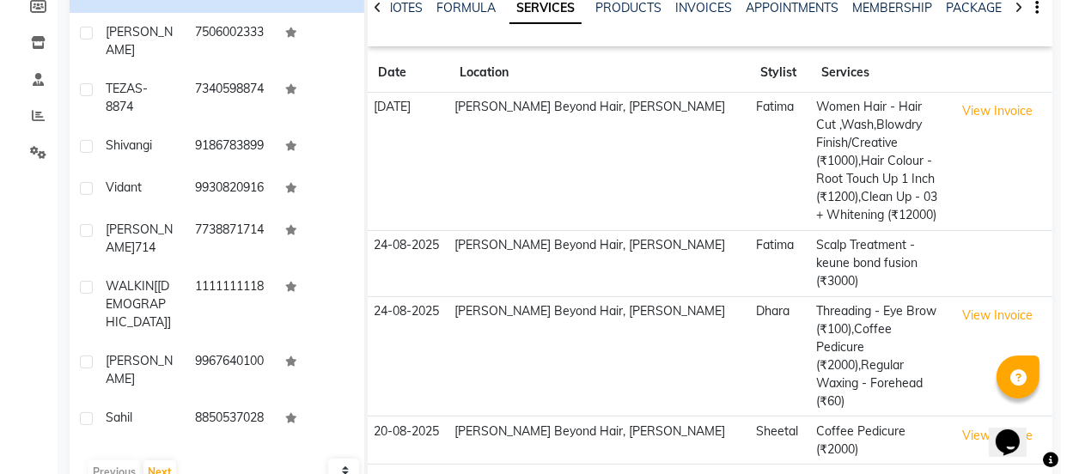
scroll to position [231, 0]
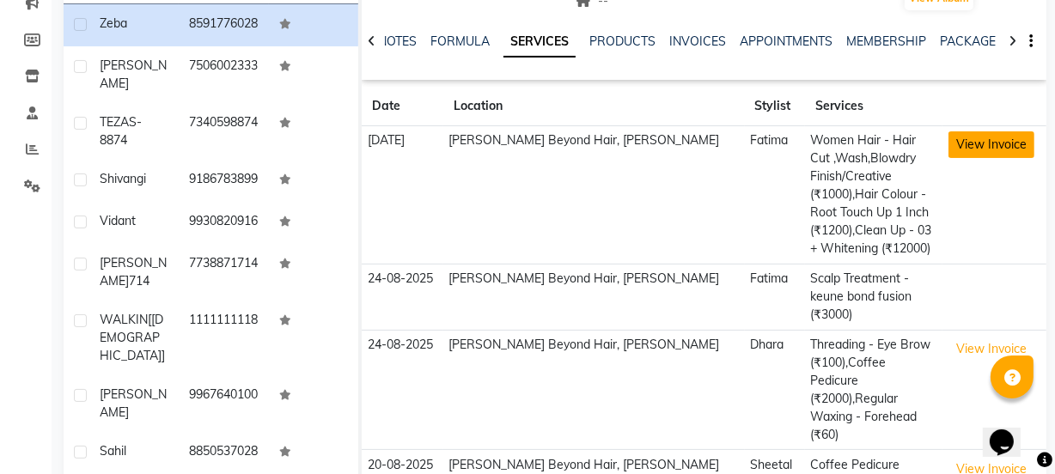
click at [949, 150] on button "View Invoice" at bounding box center [992, 144] width 86 height 27
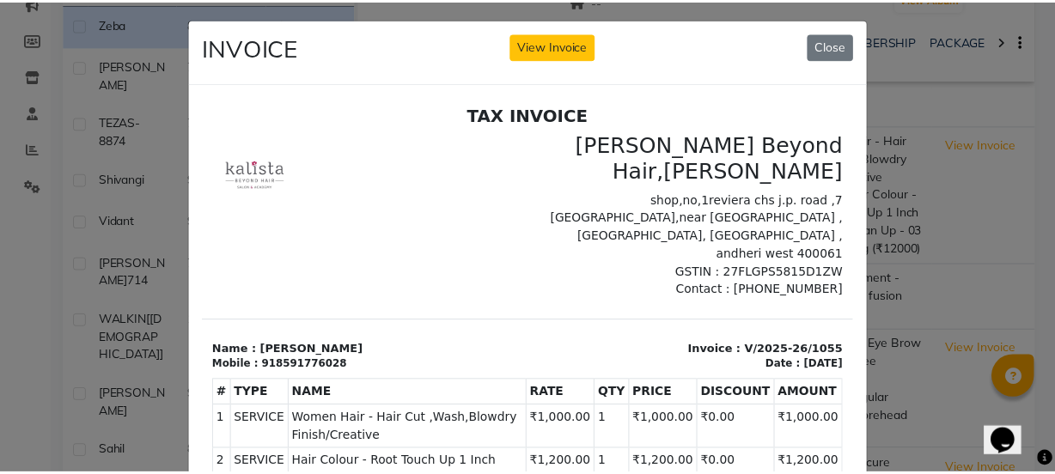
scroll to position [0, 0]
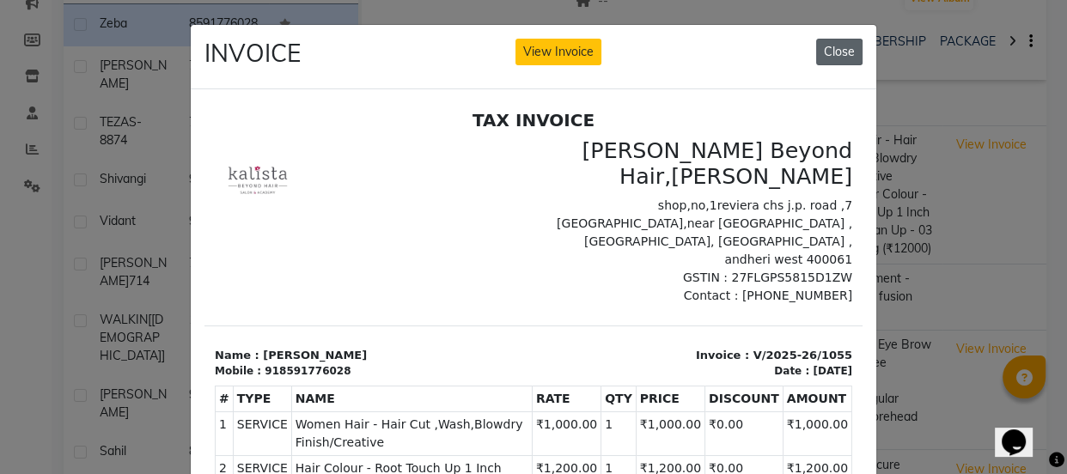
click at [822, 54] on button "Close" at bounding box center [839, 52] width 46 height 27
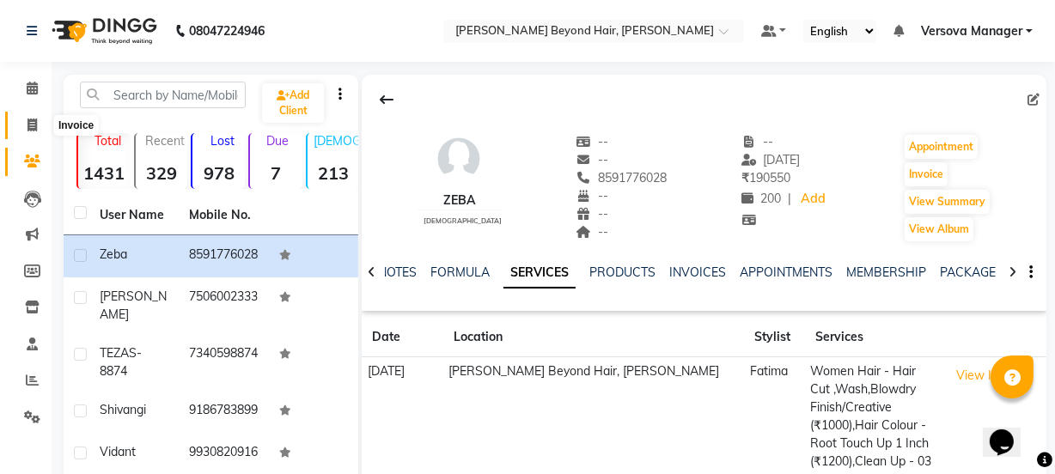
click at [32, 121] on icon at bounding box center [31, 125] width 9 height 13
select select "service"
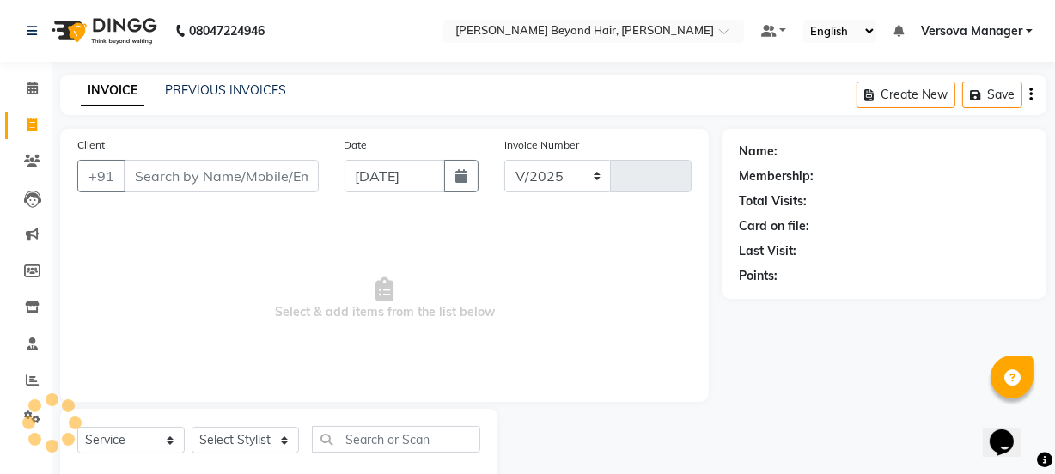
scroll to position [43, 0]
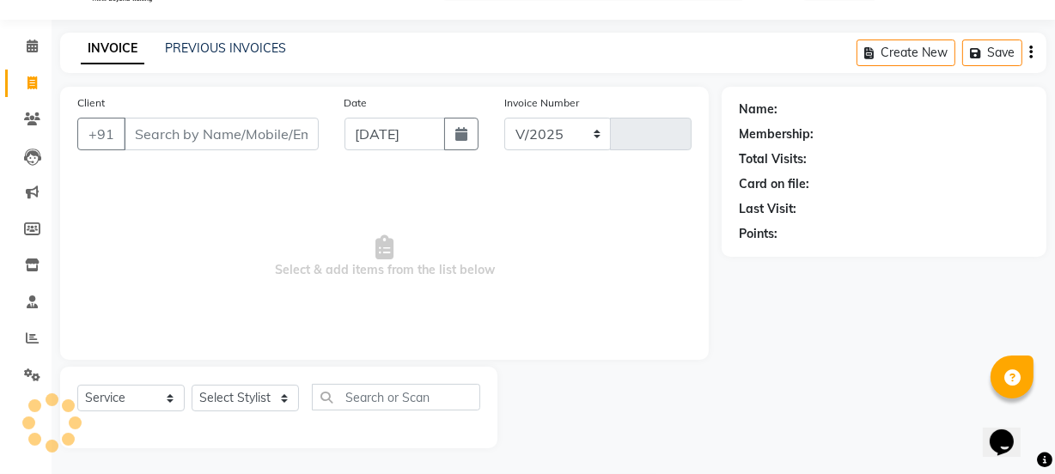
select select "6352"
type input "1056"
select select "48071"
